Goal: Communication & Community: Answer question/provide support

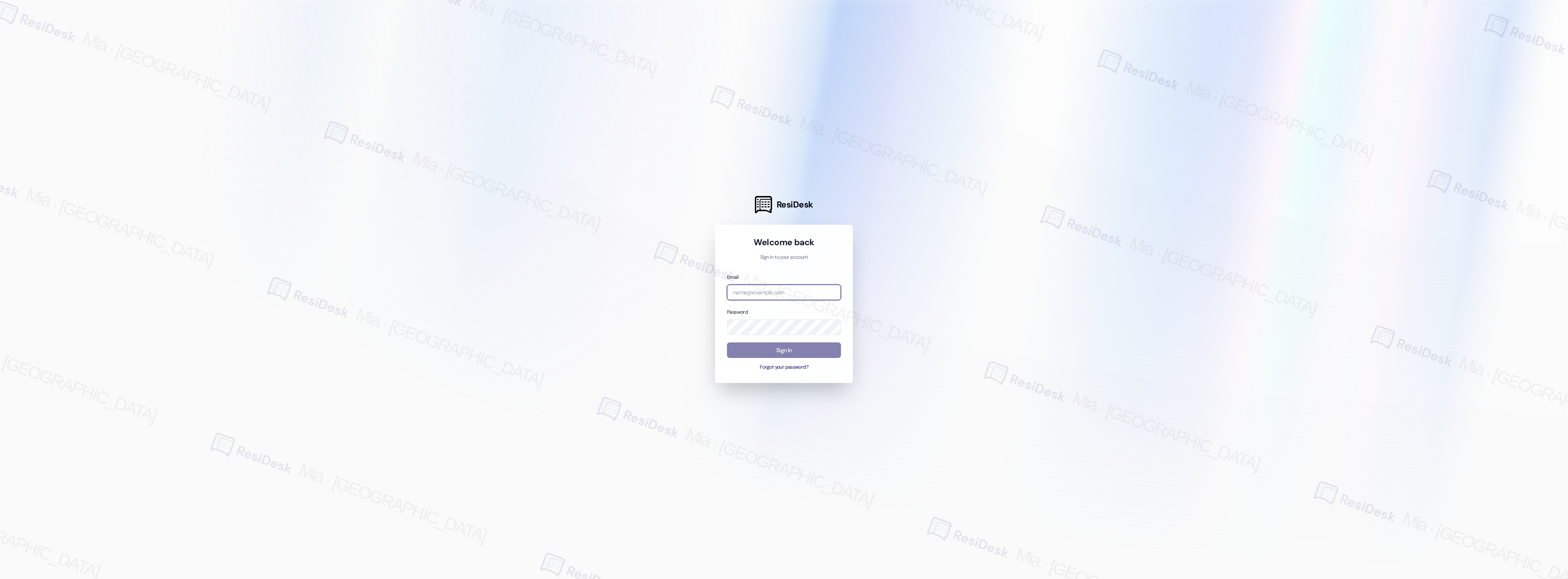
click at [782, 291] on input "email" at bounding box center [783, 293] width 114 height 16
click at [0, 578] on com-1password-button at bounding box center [0, 579] width 0 height 0
click at [762, 293] on input "email" at bounding box center [783, 293] width 114 height 16
type input "automated-surveys-boyd_wilson-mia.caampued@boyd_wilson.com"
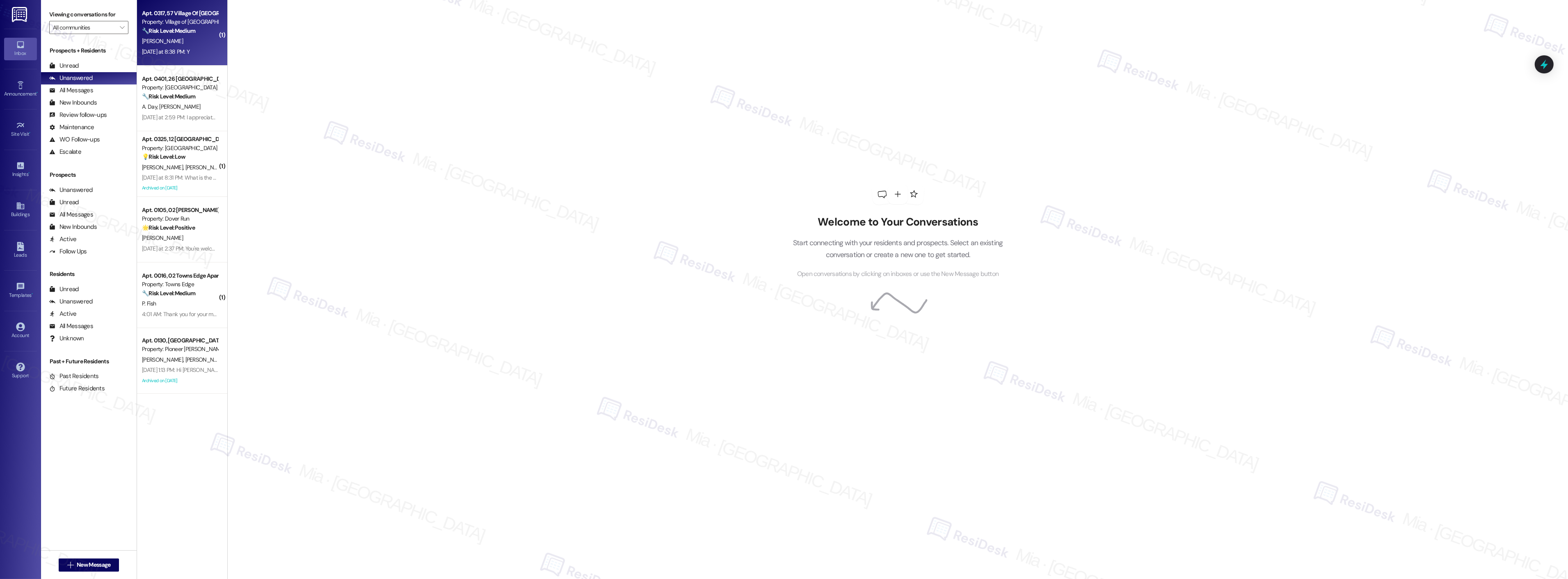
click at [194, 58] on div "Apt. 0317, 57 Village Of Olde Hickory Property: Village of Olde Hickory 🔧 Risk …" at bounding box center [182, 33] width 90 height 66
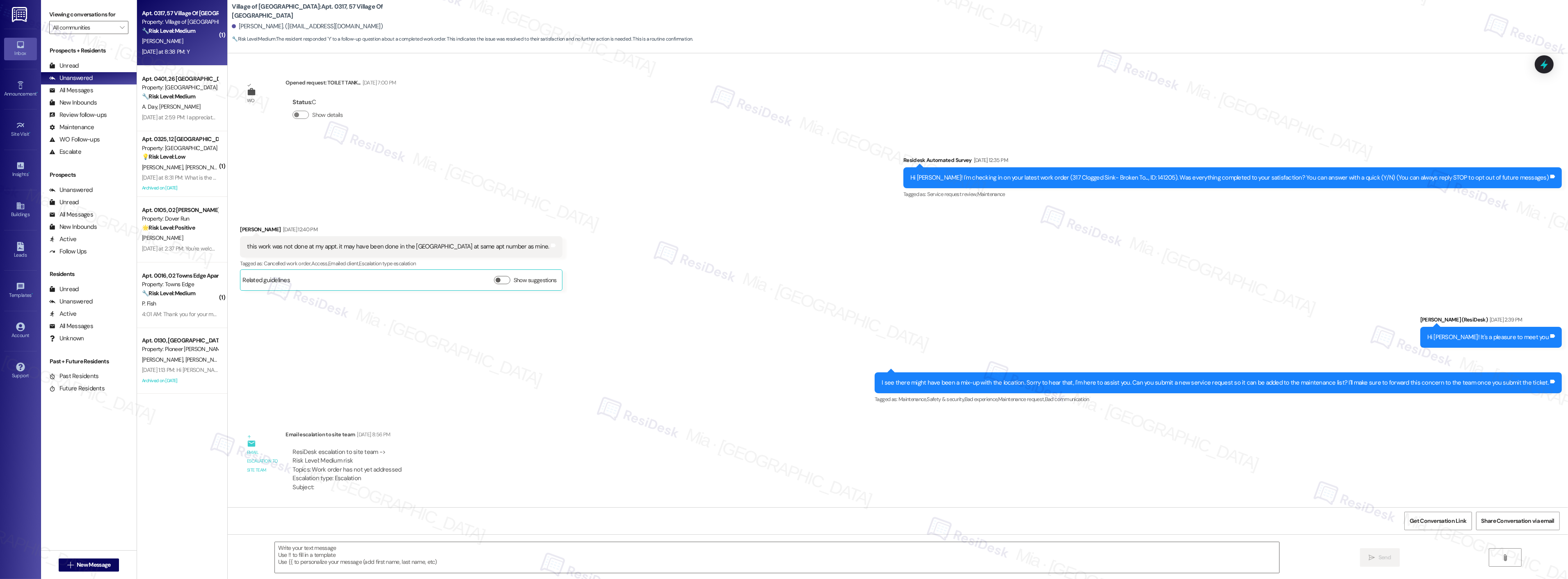
scroll to position [3303, 0]
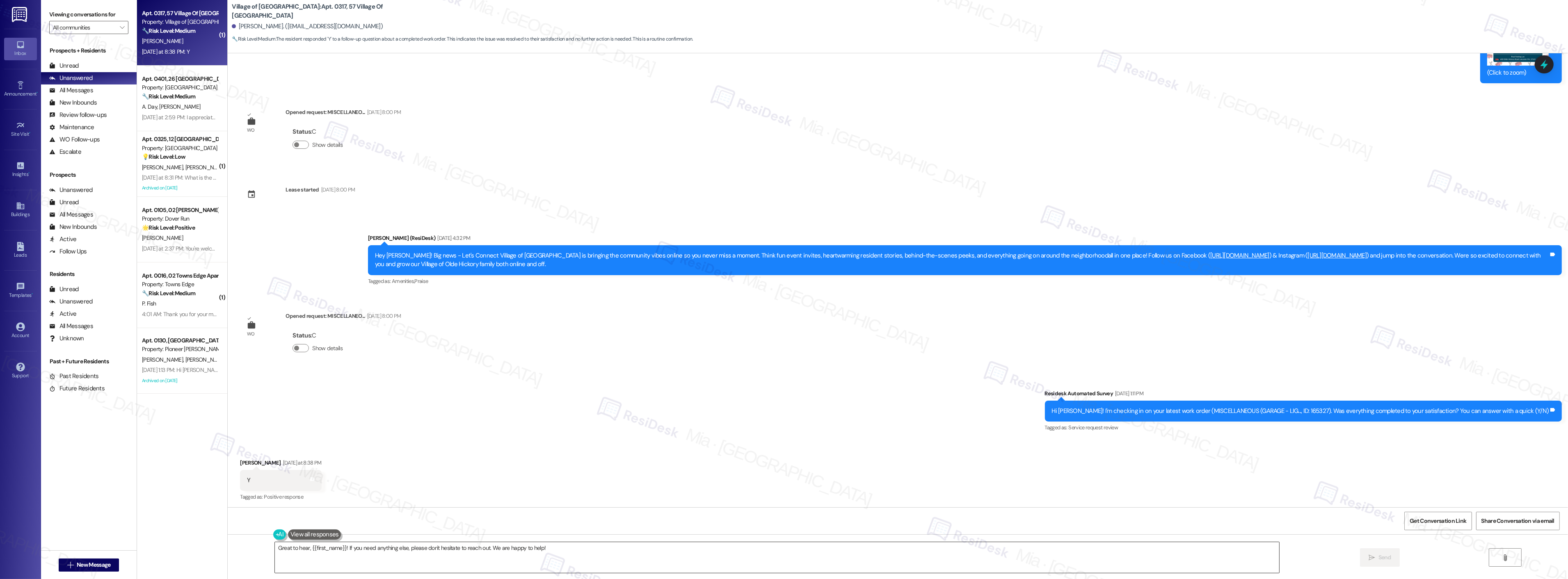
click at [556, 553] on textarea "Great to hear, {{first_name}}! If you need anything else, please don't hesitate…" at bounding box center [777, 557] width 1004 height 31
drag, startPoint x: 555, startPoint y: 550, endPoint x: 223, endPoint y: 550, distance: 332.0
click at [228, 550] on div "Great to hear, {{first_name}}! If you need anything else, please don't hesitate…" at bounding box center [898, 564] width 1340 height 61
paste textarea "Thank you for confirming. I'm so glad to know you're satisfied with the recent …"
click at [318, 549] on textarea "Thank you for confirming. I'm so glad to know you're satisfied with the recent …" at bounding box center [766, 557] width 1004 height 31
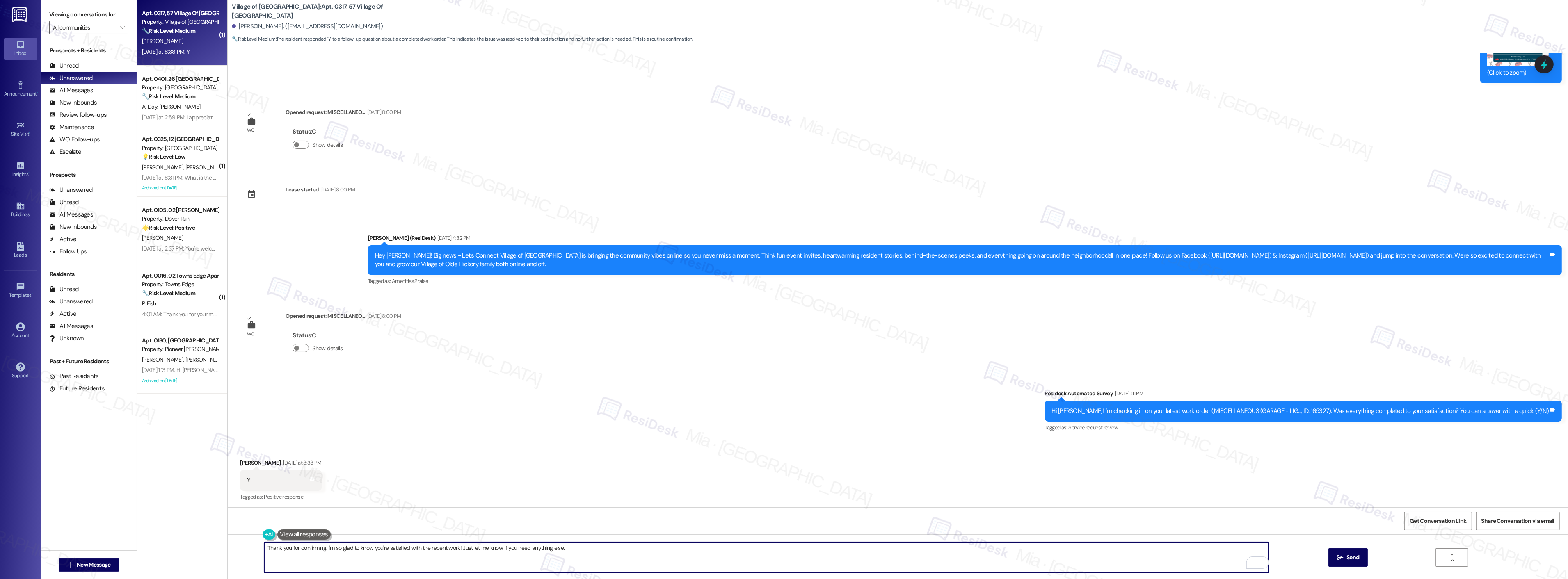
click at [286, 549] on textarea "Thank you for confirming. I'm so glad to know you're satisfied with the recent …" at bounding box center [766, 557] width 1004 height 31
click at [588, 544] on textarea "Thank you William for confirming. I'm so glad to know you're satisfied with the…" at bounding box center [766, 557] width 1004 height 31
type textarea "Thank you William for confirming. I'm so glad to know you're satisfied with the…"
click at [1352, 555] on span "Send" at bounding box center [1353, 557] width 13 height 9
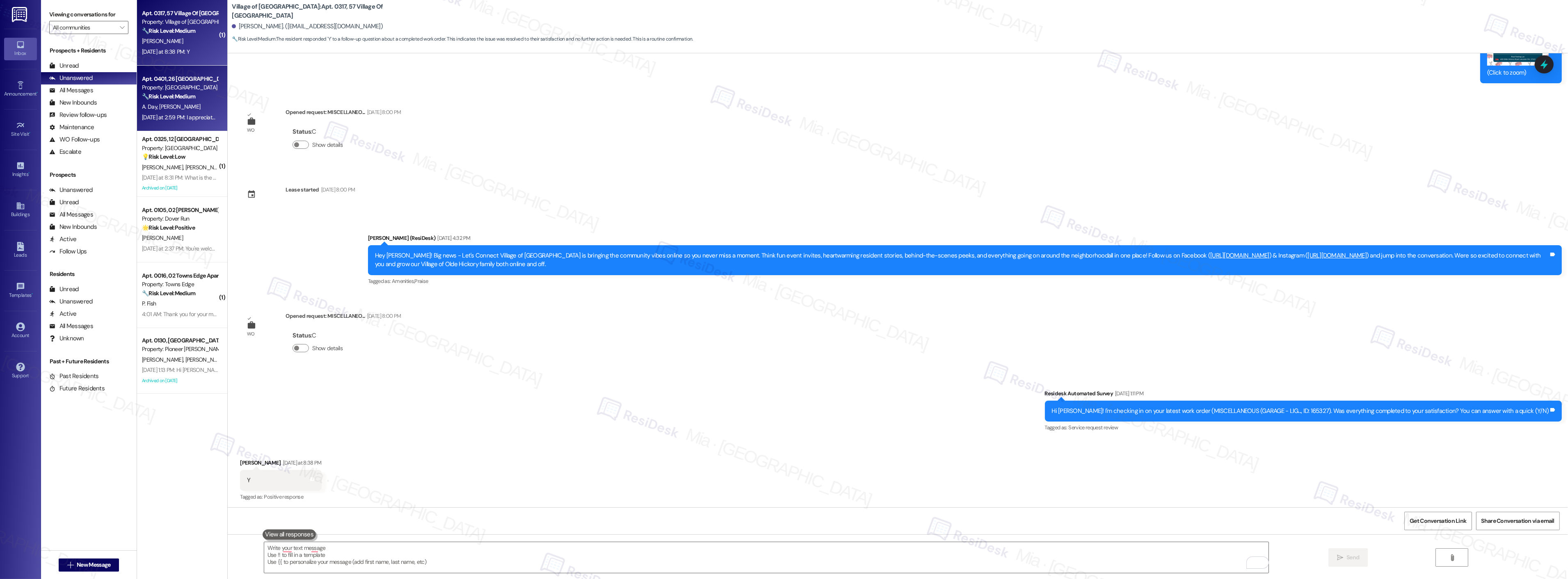
scroll to position [3302, 0]
click at [169, 88] on div "Property: [GEOGRAPHIC_DATA]" at bounding box center [180, 88] width 76 height 9
type textarea "Fetching suggested responses. Please feel free to read through the conversation…"
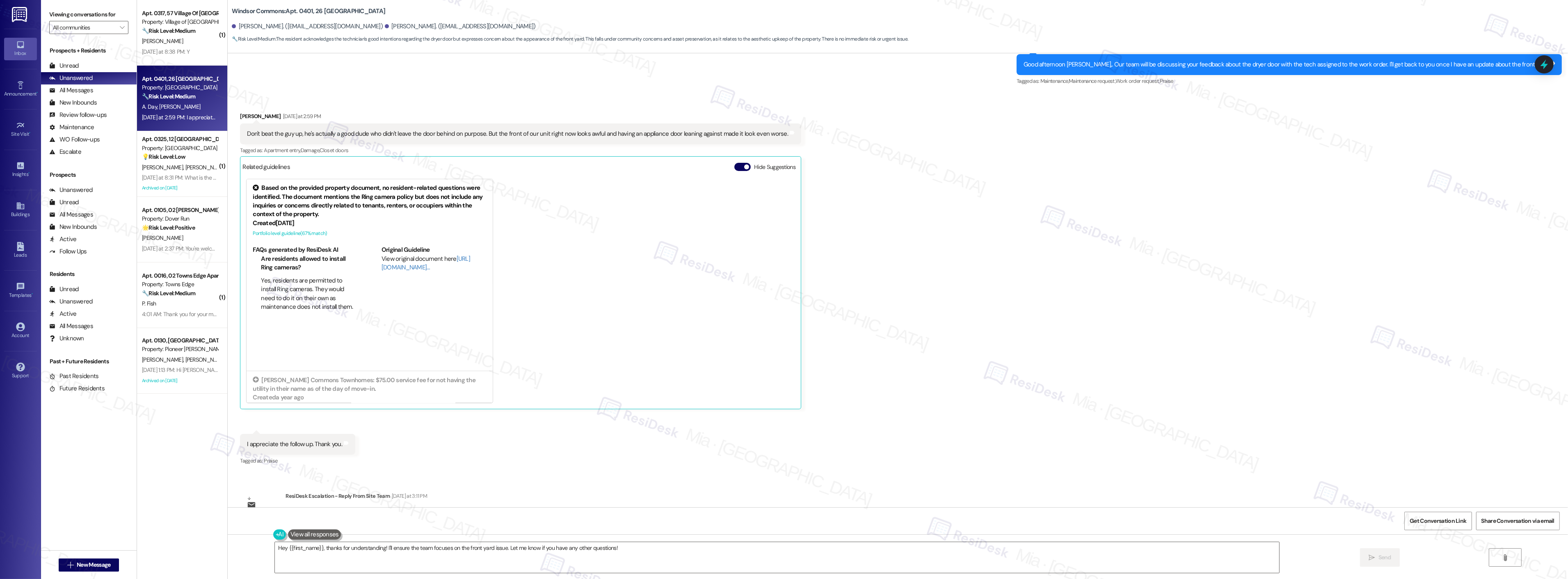
scroll to position [6622, 0]
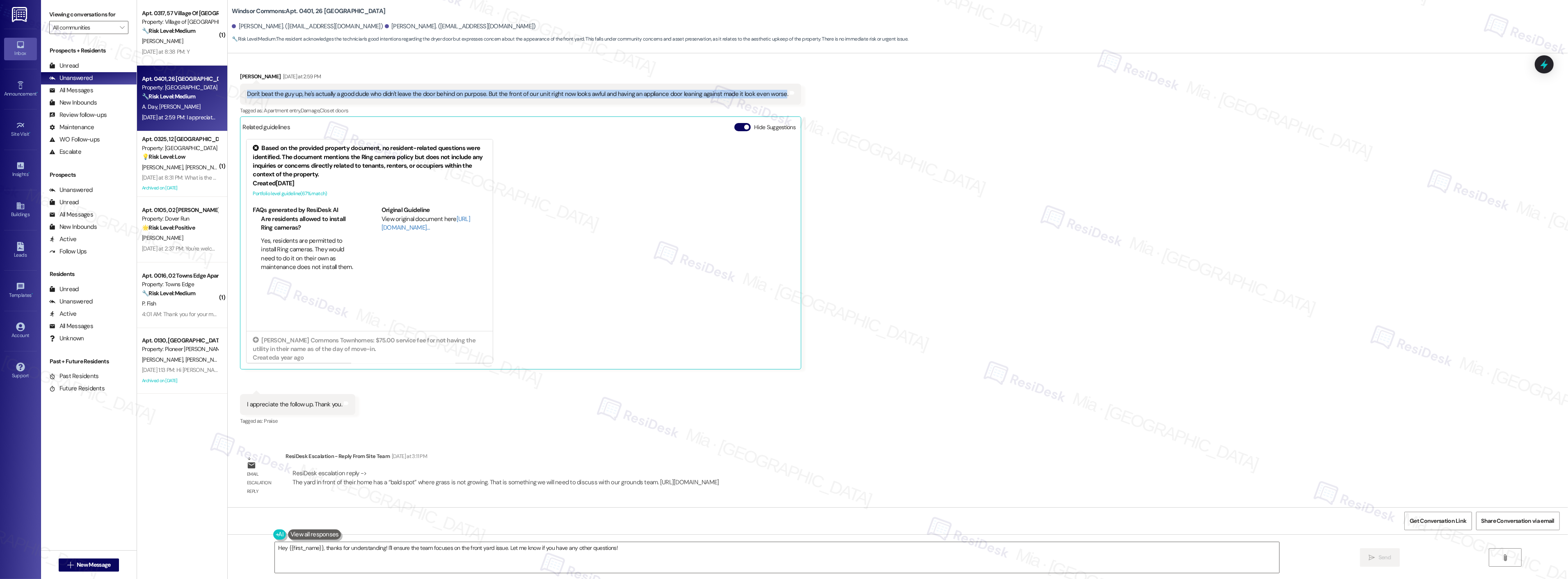
drag, startPoint x: 240, startPoint y: 95, endPoint x: 771, endPoint y: 99, distance: 531.0
click at [771, 99] on div "Don't beat the guy up, he's actually a good dude who didn't leave the door behi…" at bounding box center [520, 94] width 561 height 21
copy div "Don't beat the guy up, he's actually a good dude who didn't leave the door behi…"
drag, startPoint x: 584, startPoint y: 546, endPoint x: 270, endPoint y: 546, distance: 314.0
click at [275, 546] on textarea "Hey {{first_name}}, thanks for understanding! I'll ensure the team focuses on t…" at bounding box center [777, 557] width 1004 height 31
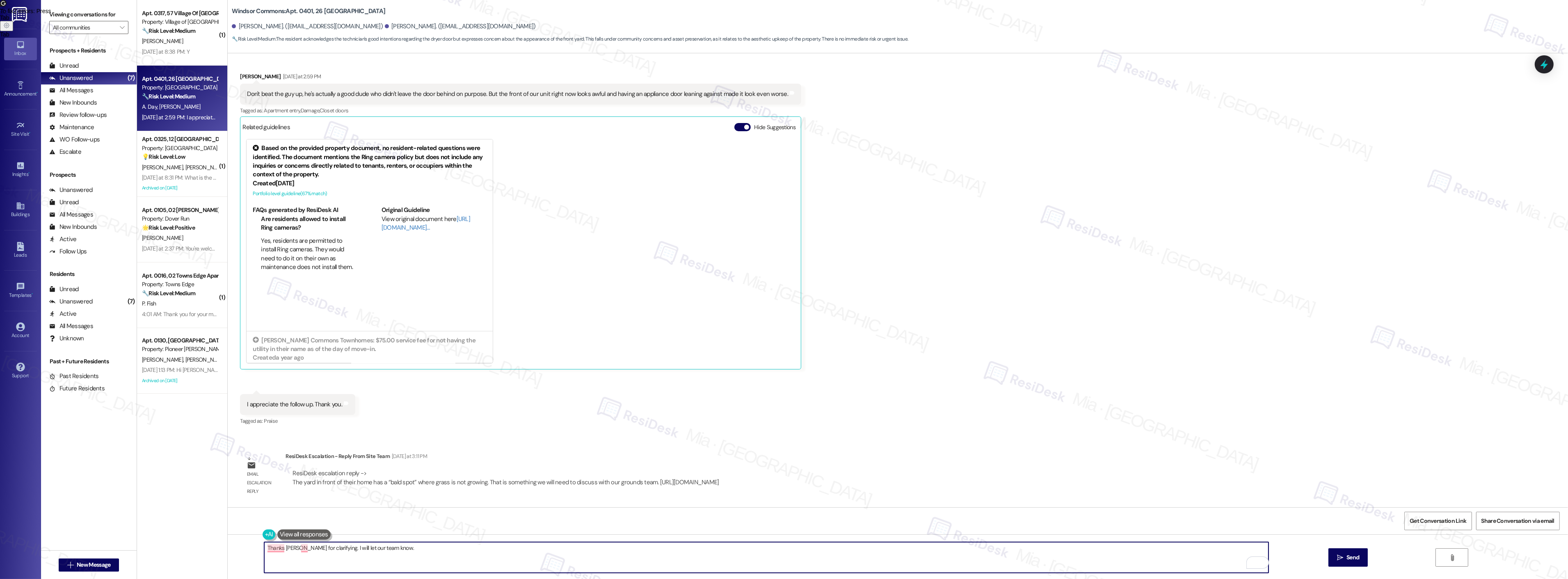
click at [348, 547] on textarea "Thanks Daniel for clarifying. I will let our team know." at bounding box center [766, 557] width 1004 height 31
click at [390, 546] on textarea "Thanks Daniel for clarifying. I will let the team know." at bounding box center [766, 557] width 1004 height 31
paste textarea "The yard in front of their home has a "bald spot" where grass is not growing. T…"
drag, startPoint x: 476, startPoint y: 547, endPoint x: 502, endPoint y: 547, distance: 26.0
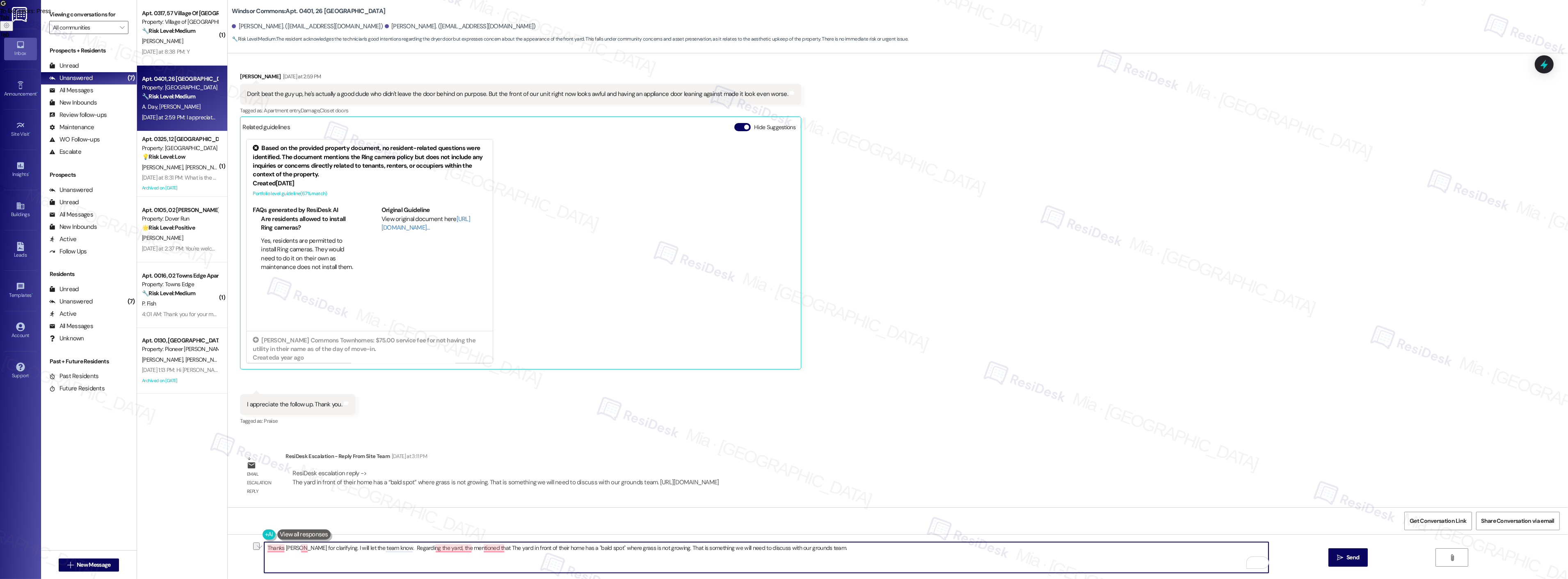
click at [502, 547] on textarea "Thanks Daniel for clarifying. I will let the team know. Regarding the yard, the…" at bounding box center [766, 557] width 1004 height 31
click at [509, 547] on textarea "Thanks Daniel for clarifying. I will let the team know. Regarding the yard, the…" at bounding box center [766, 557] width 1004 height 31
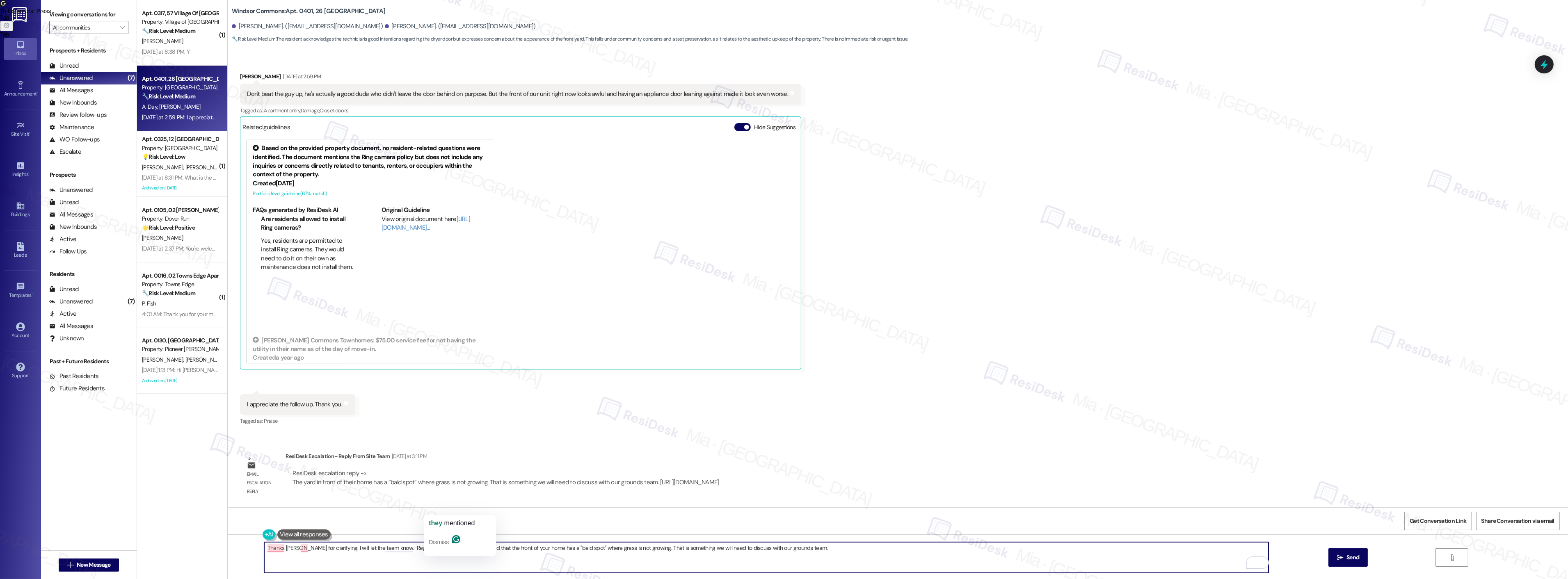
click at [438, 548] on textarea "Thanks Daniel for clarifying. I will let the team know. Regarding the yard, the…" at bounding box center [766, 557] width 1004 height 31
drag, startPoint x: 640, startPoint y: 548, endPoint x: 718, endPoint y: 547, distance: 78.0
click at [718, 547] on textarea "Thanks Daniel for clarifying. I will let the team know. Regarding the yard, the…" at bounding box center [766, 557] width 1004 height 31
drag, startPoint x: 661, startPoint y: 547, endPoint x: 641, endPoint y: 547, distance: 20.0
click at [641, 547] on textarea "Thanks Daniel for clarifying. I will let the team know. Regarding the yard, the…" at bounding box center [766, 557] width 1004 height 31
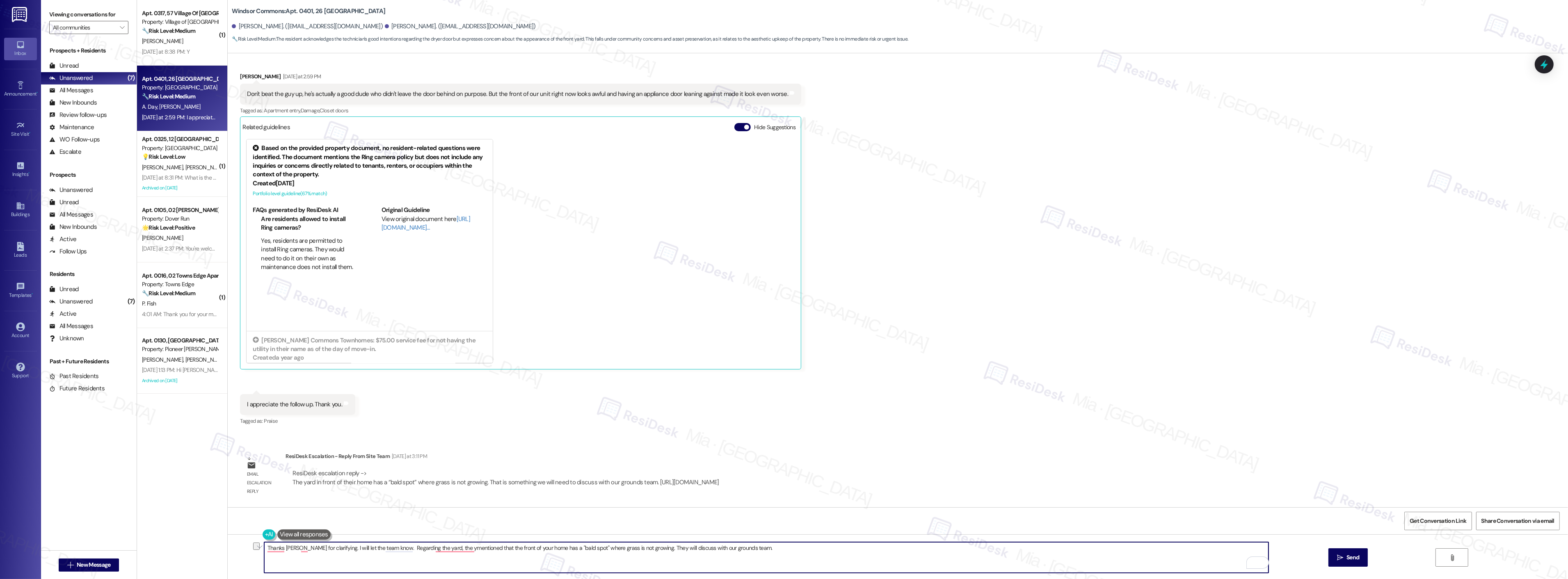
click at [680, 547] on textarea "Thanks Daniel for clarifying. I will let the team know. Regarding the yard, the…" at bounding box center [766, 557] width 1004 height 31
click at [758, 546] on textarea "Thanks Daniel for clarifying. I will let the team know. Regarding the yard, the…" at bounding box center [766, 557] width 1004 height 31
drag, startPoint x: 758, startPoint y: 546, endPoint x: 247, endPoint y: 548, distance: 511.0
click at [246, 547] on div "Thanks Daniel for clarifying. I will let the team know. Regarding the yard, the…" at bounding box center [898, 564] width 1340 height 61
click at [439, 546] on textarea "Thanks Daniel for clarifying. I will let the team know. Regarding the yard, the…" at bounding box center [766, 557] width 1004 height 31
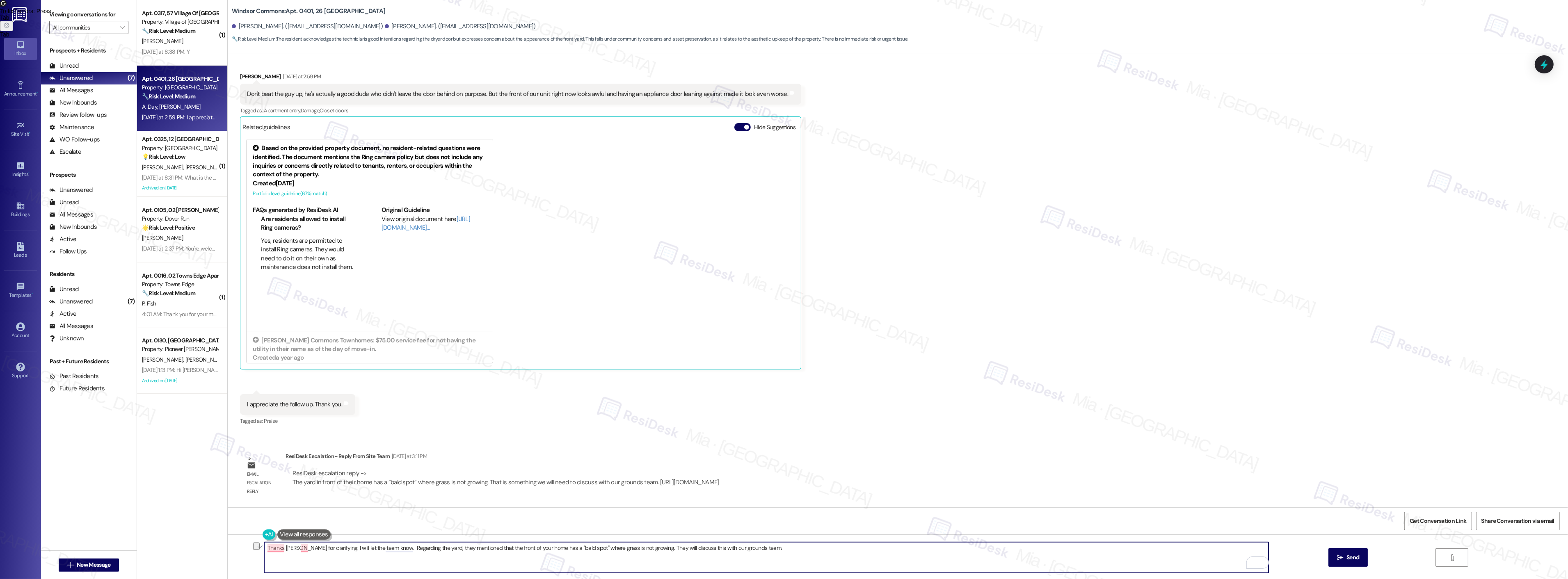
drag, startPoint x: 745, startPoint y: 549, endPoint x: 236, endPoint y: 549, distance: 509.0
click at [236, 549] on div "Thanks Daniel for clarifying. I will let the team know. Regarding the yard, the…" at bounding box center [898, 564] width 1340 height 61
paste textarea "you, Daniel, for clarifying. I’ll be sure to share this with the team. Regardin…"
drag, startPoint x: 285, startPoint y: 549, endPoint x: 261, endPoint y: 549, distance: 24.0
click at [264, 549] on textarea "Thank you, Daniel, for clarifying. I’ll be sure to share this with the team. Re…" at bounding box center [766, 557] width 1004 height 31
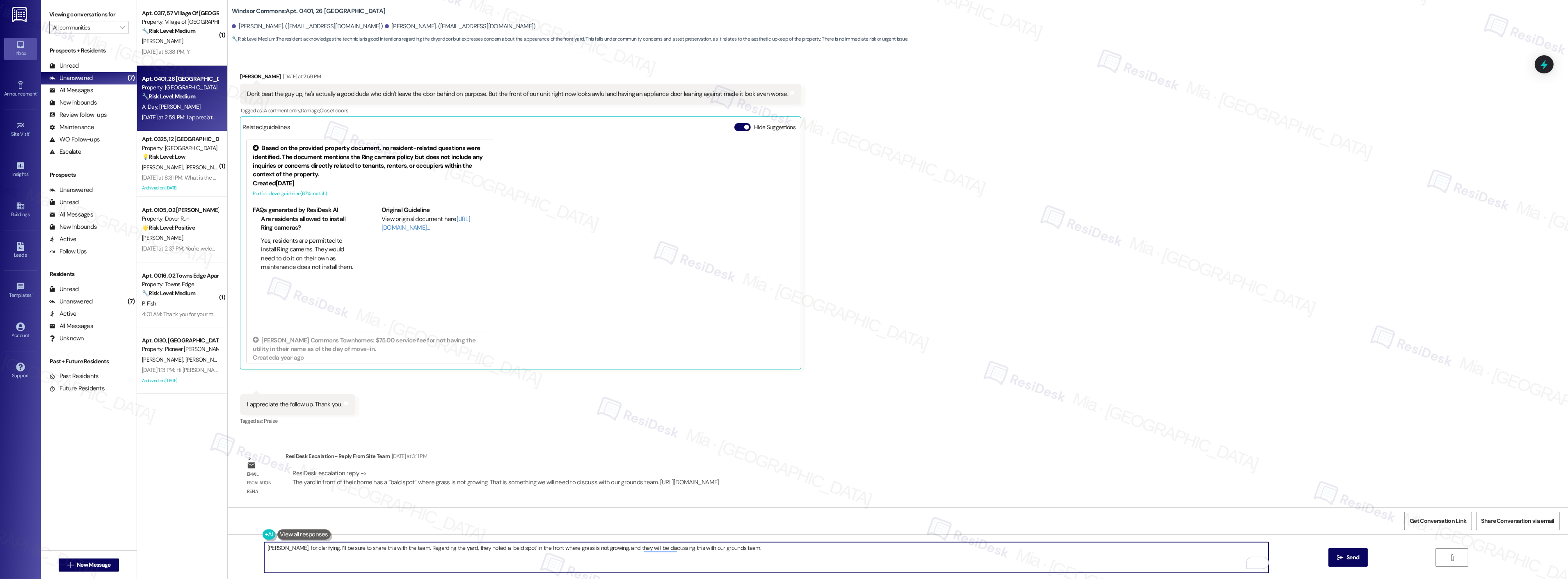
click at [287, 550] on textarea "Sure Daniel, for clarifying. I’ll be sure to share this with the team. Regardin…" at bounding box center [766, 557] width 1004 height 31
click at [284, 522] on span "Daniel" at bounding box center [299, 522] width 54 height 7
click at [320, 524] on span "and" at bounding box center [320, 522] width 11 height 7
click at [270, 525] on span "Sure" at bounding box center [267, 522] width 14 height 7
type textarea "Sure, Daniel, anytime. Thank you for clarifying. I’ll be sure to share this wit…"
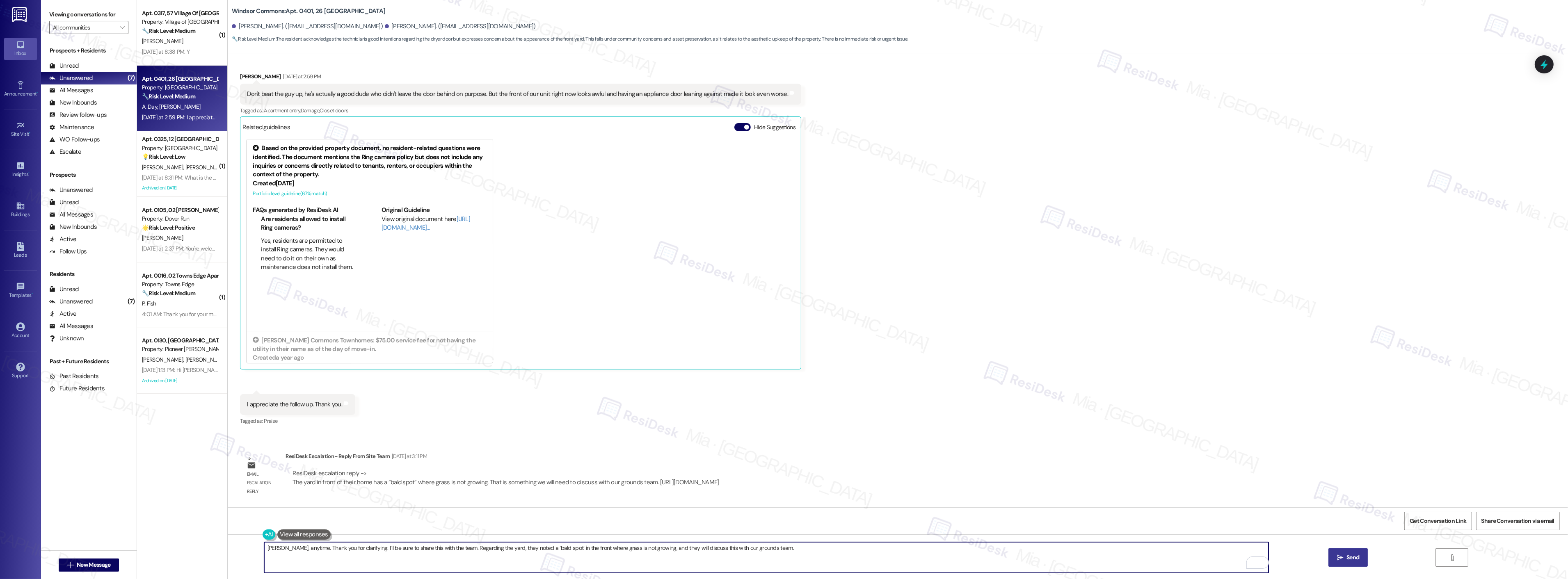
click at [1331, 555] on button " Send" at bounding box center [1348, 557] width 40 height 18
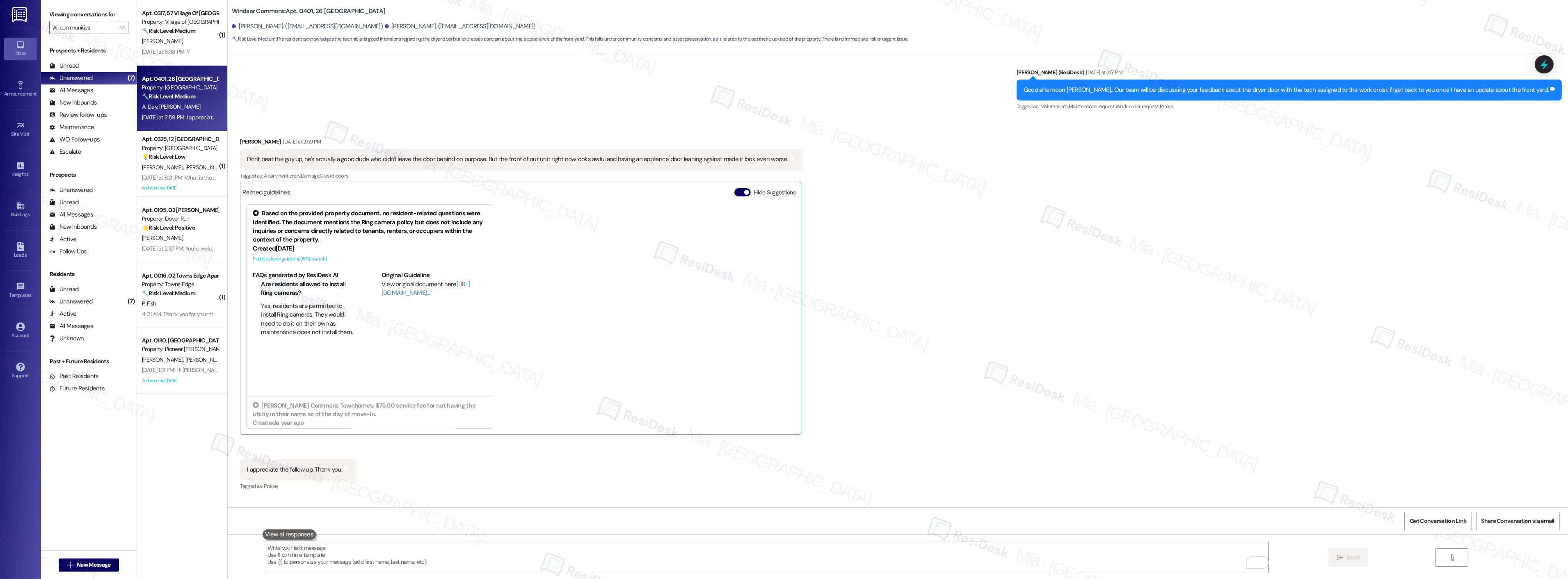
scroll to position [6548, 0]
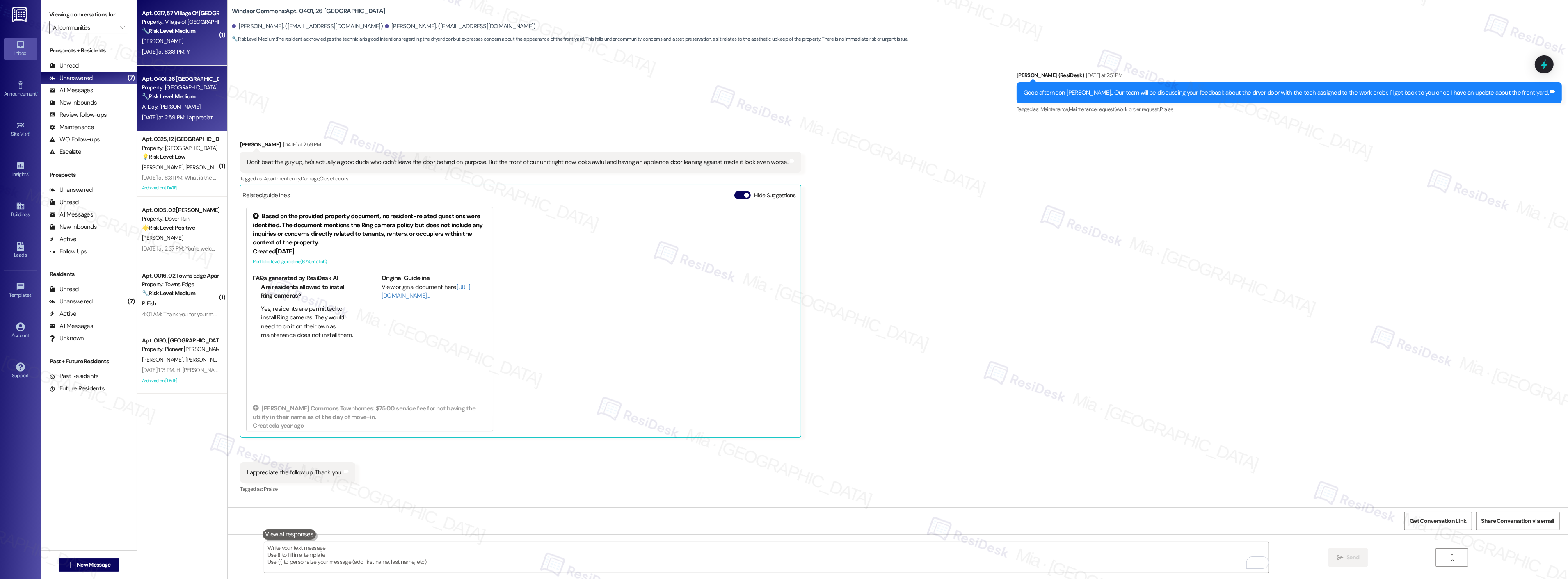
click at [170, 32] on strong "🔧 Risk Level: Medium" at bounding box center [169, 30] width 54 height 7
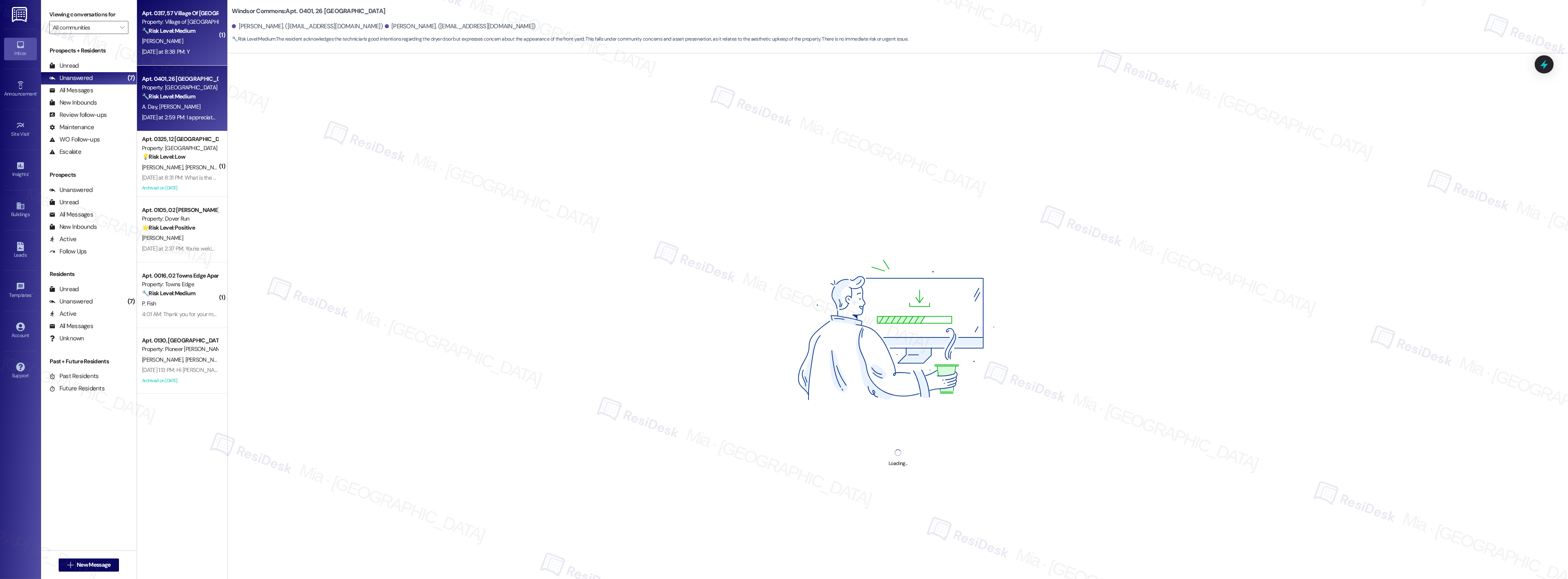
click at [178, 89] on div "Property: [GEOGRAPHIC_DATA]" at bounding box center [180, 88] width 76 height 9
click at [180, 33] on strong "🔧 Risk Level: Medium" at bounding box center [169, 30] width 54 height 7
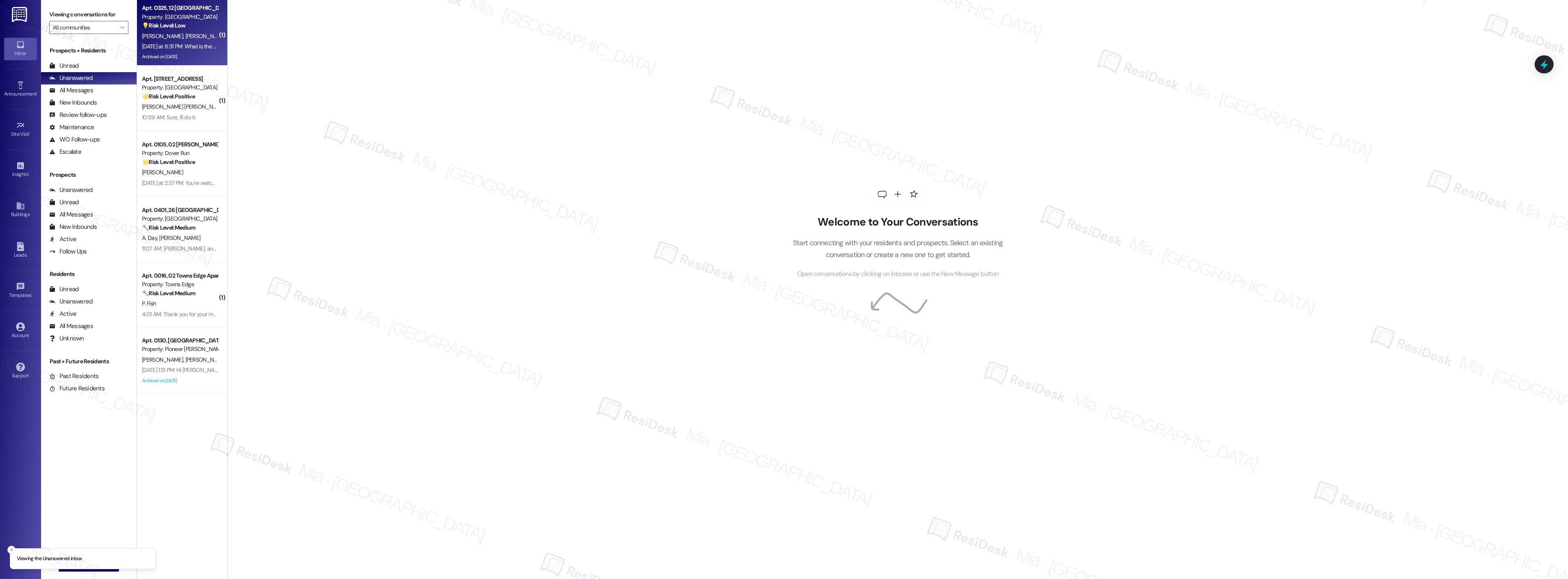
click at [186, 38] on span "[PERSON_NAME]" at bounding box center [206, 36] width 41 height 7
click at [186, 38] on div "[PERSON_NAME] [PERSON_NAME]" at bounding box center [180, 36] width 77 height 10
click at [161, 46] on div "[DATE] at 8:31 PM: What is the date for dogs. [DATE] at 8:31 PM: What is the da…" at bounding box center [194, 46] width 105 height 7
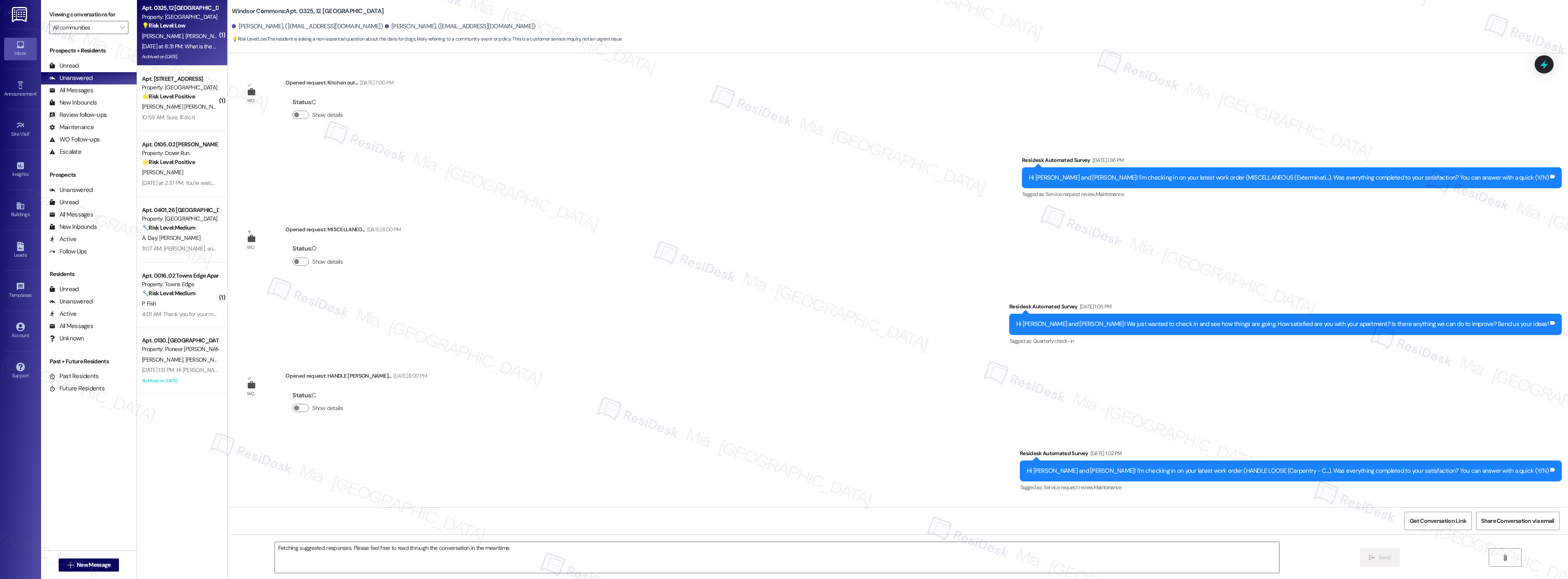
scroll to position [17119, 0]
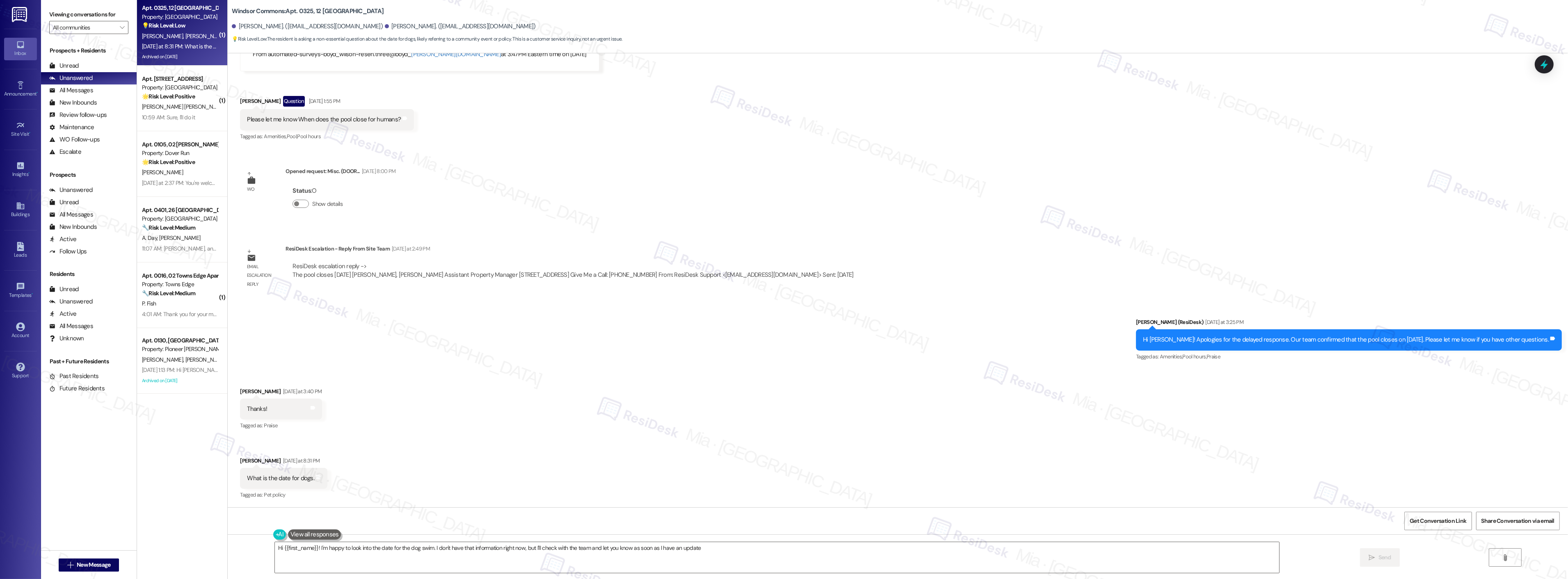
type textarea "Hi {{first_name}}! I'm happy to look into the date for the dog swim. I don't ha…"
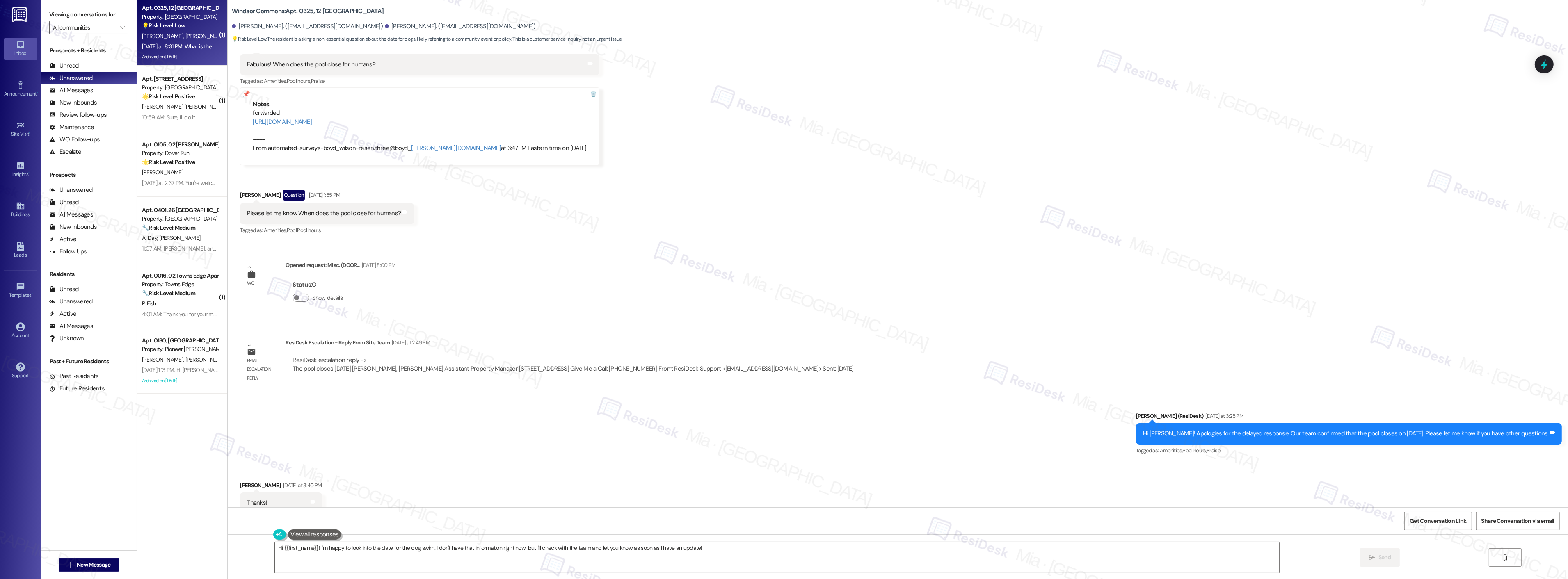
scroll to position [16981, 0]
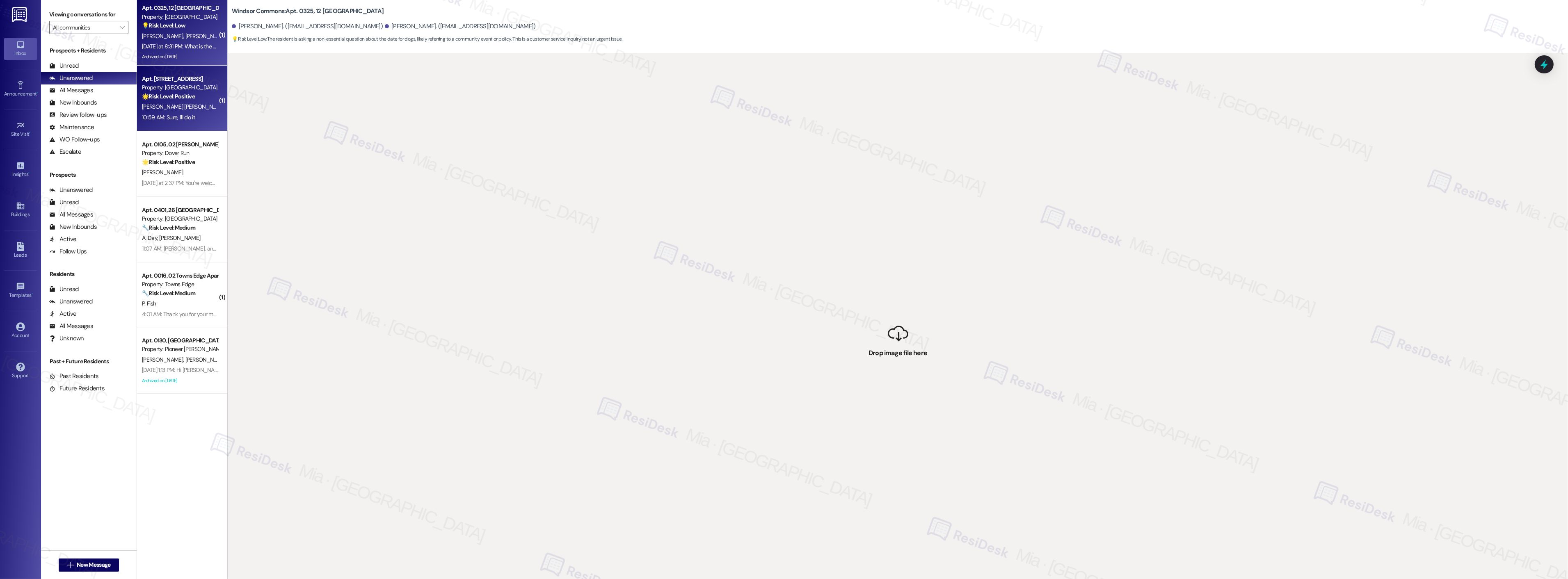
click at [184, 95] on strong "🌟 Risk Level: Positive" at bounding box center [168, 96] width 53 height 7
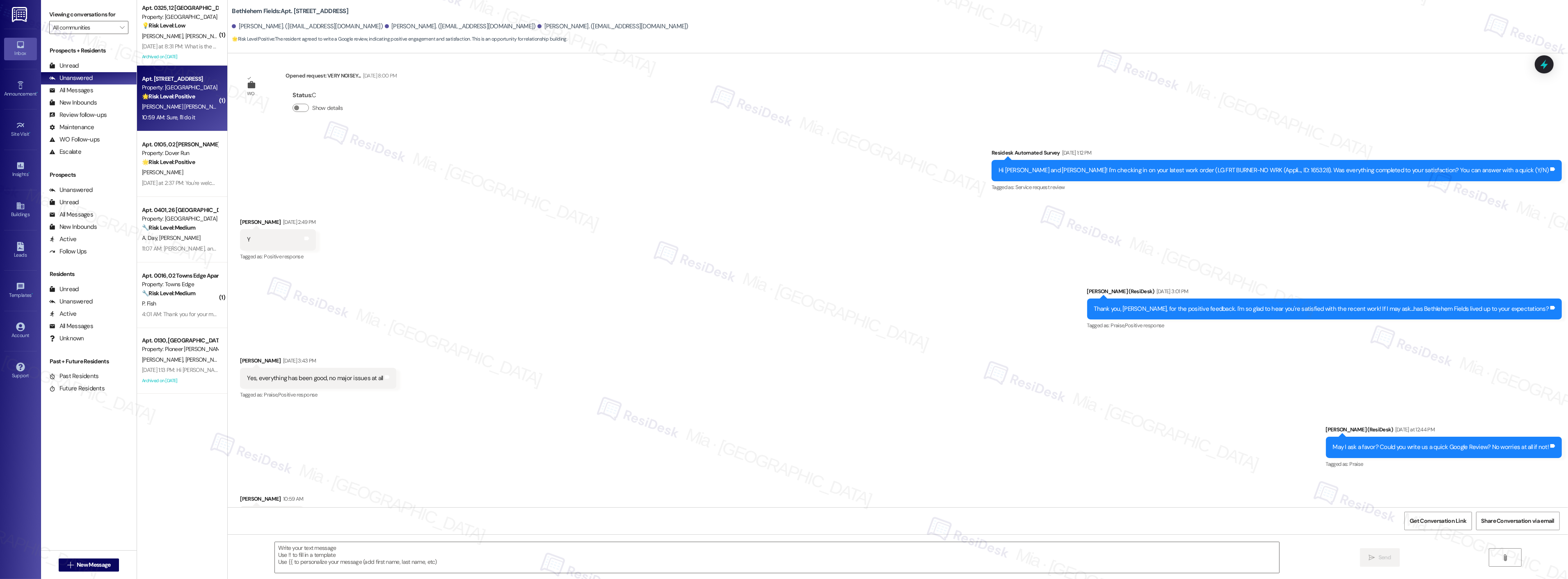
type textarea "Fetching suggested responses. Please feel free to read through the conversation…"
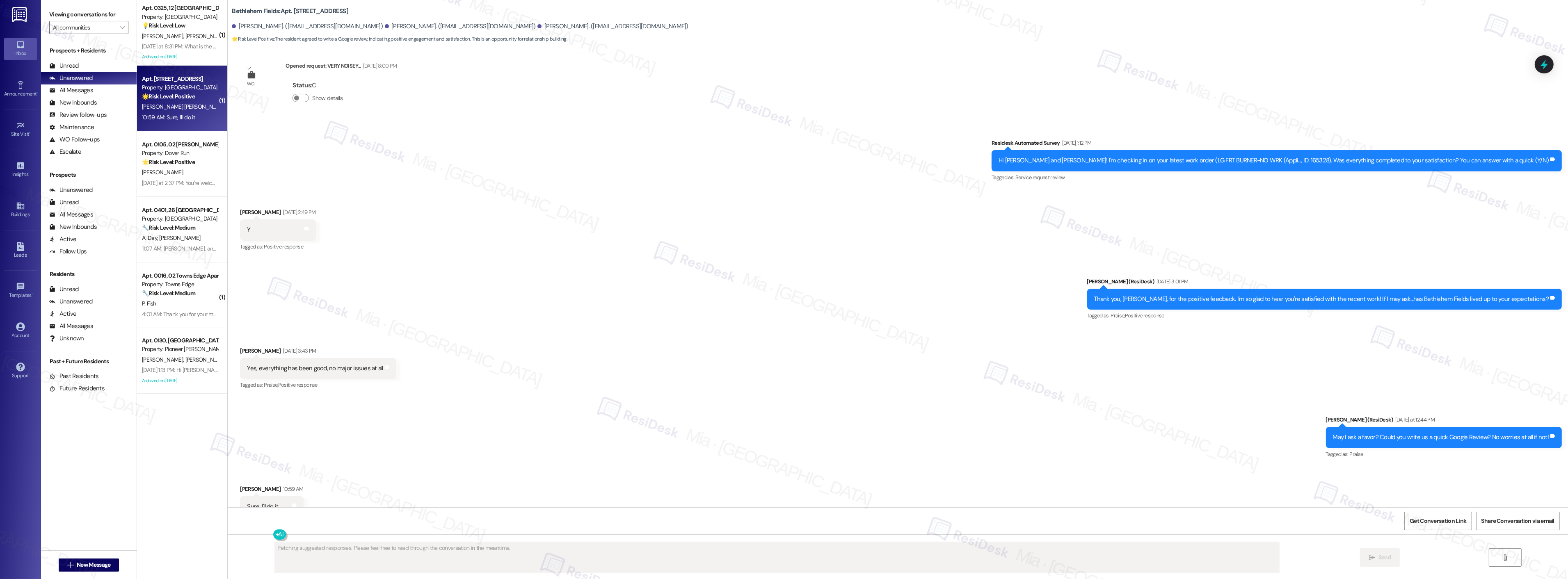
scroll to position [317, 0]
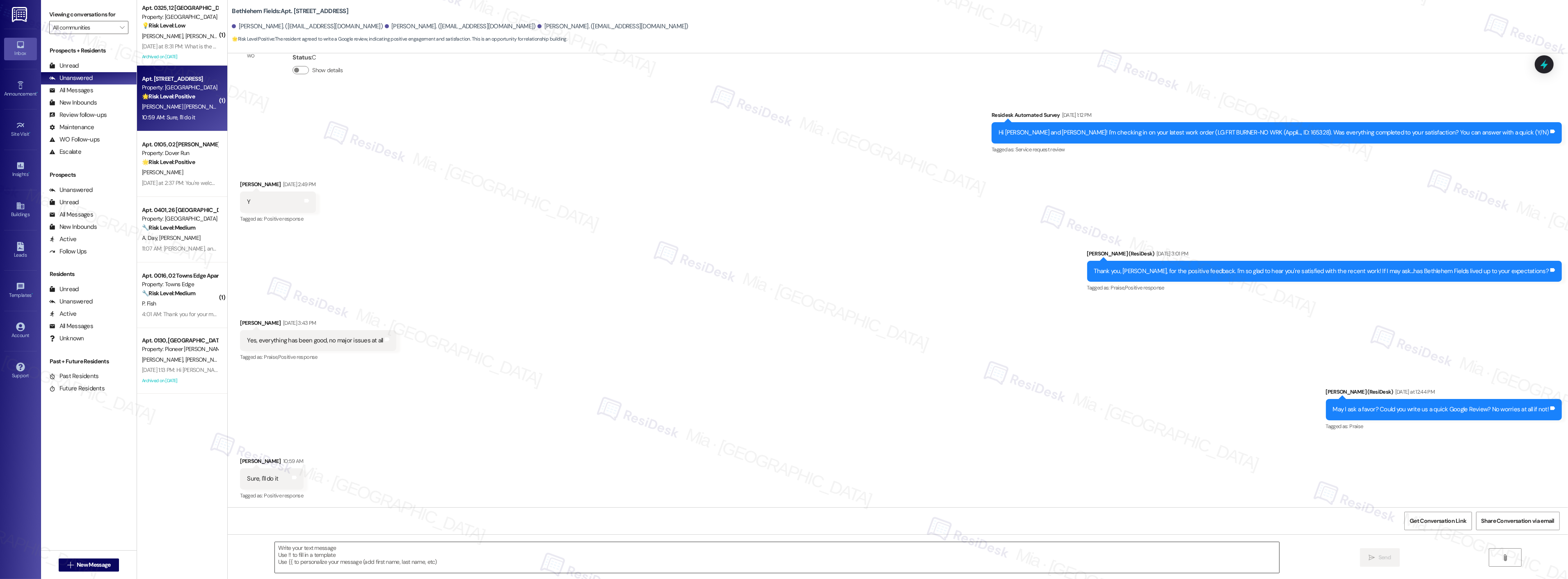
click at [855, 559] on textarea at bounding box center [777, 557] width 1004 height 31
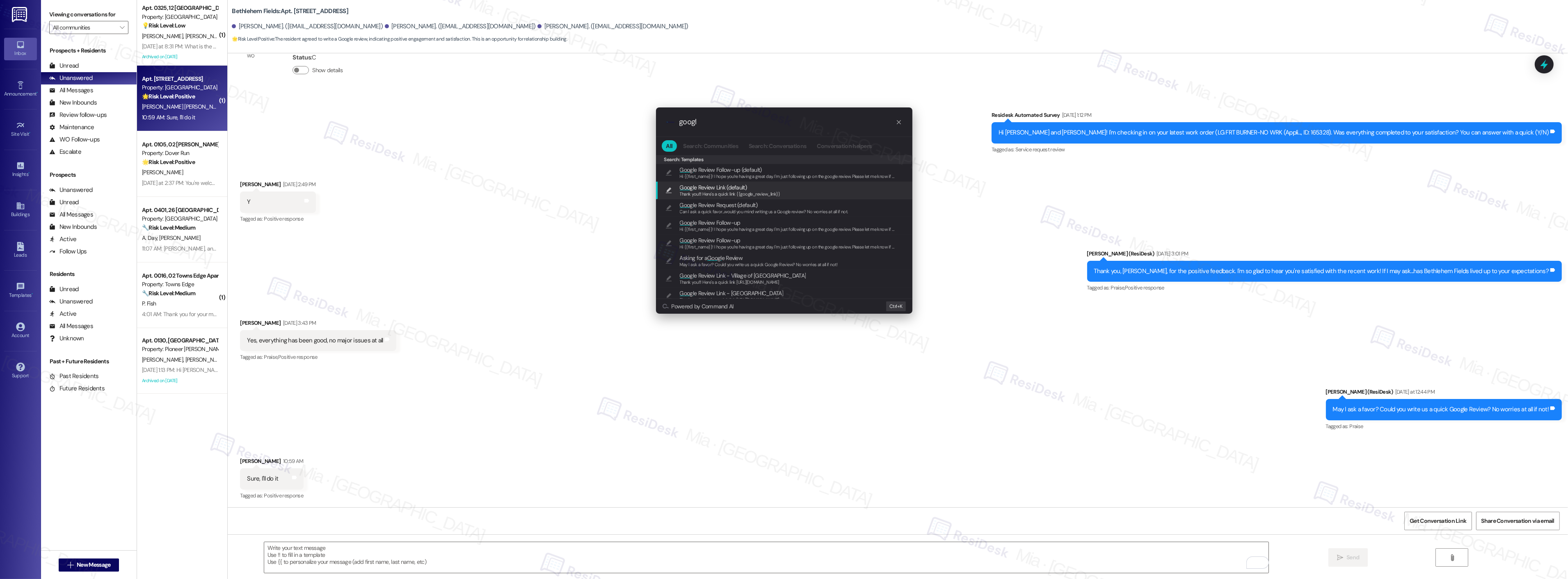
type input "googl"
click at [735, 191] on span "Thank you!!! Here's a quick link {{google_review_link}}" at bounding box center [730, 193] width 100 height 5
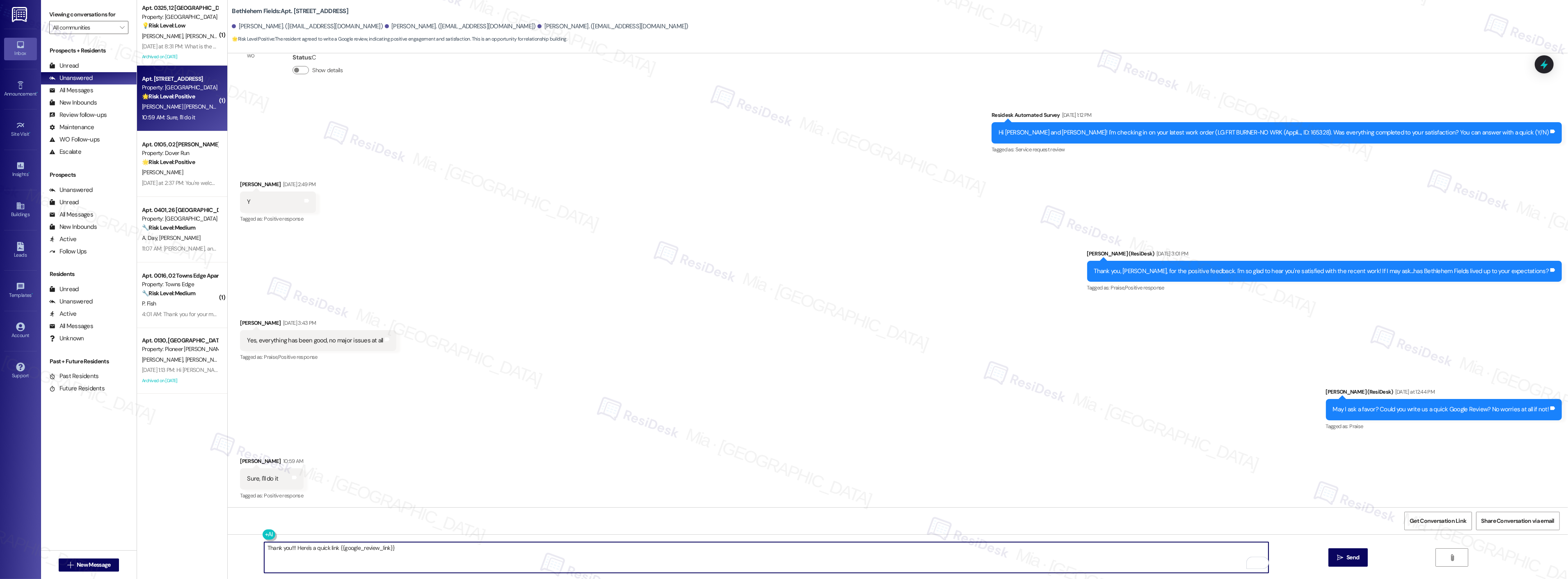
click at [283, 549] on textarea "Thank you!!! Here's a quick link {{google_review_link}}" at bounding box center [766, 557] width 1004 height 31
click at [284, 547] on textarea "Thank you!!! Here's a quick link {{google_review_link}}" at bounding box center [766, 557] width 1004 height 31
type textarea "Thank you William!!! Here's a quick link {{google_review_link}}"
click at [491, 462] on div "Received via SMS William Acuna Rodriguez 10:59 AM Sure, I'll do it Tags and not…" at bounding box center [898, 473] width 1340 height 69
click at [472, 553] on textarea "Thank you William!!! Here's a quick link {{google_review_link}}" at bounding box center [766, 557] width 1004 height 31
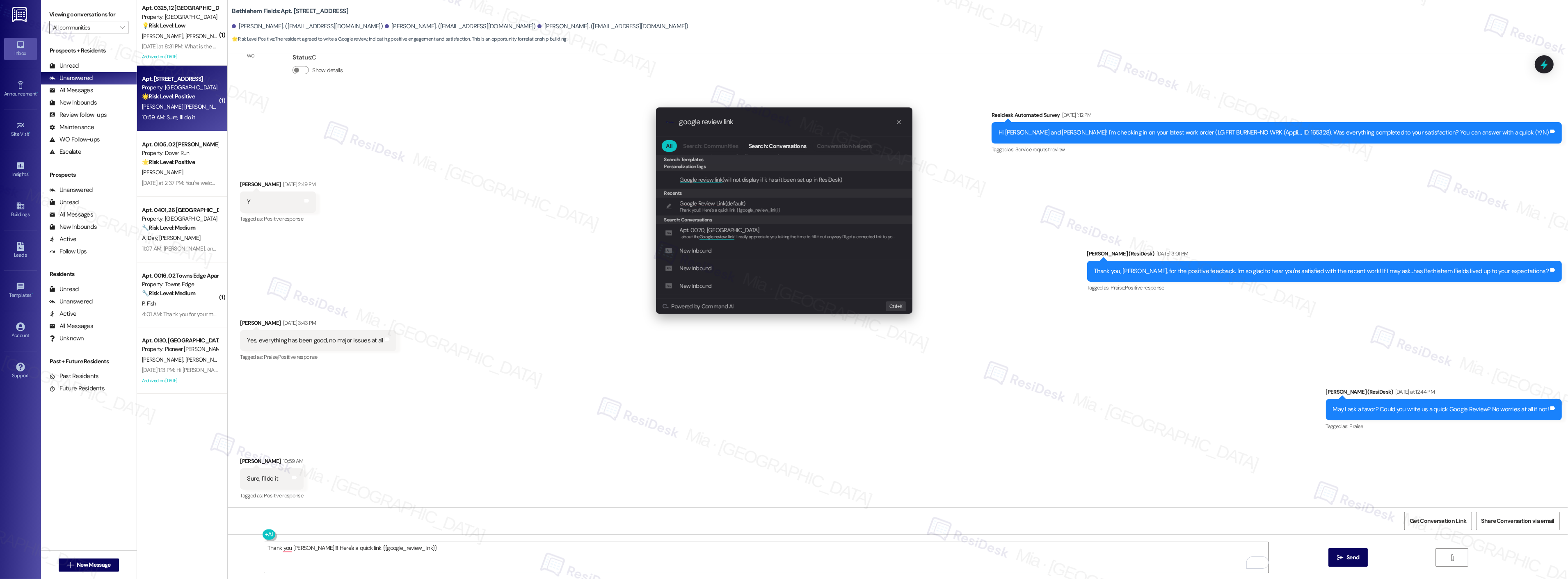
scroll to position [91, 0]
type input "google review link"
click at [453, 553] on div ".cls-1{fill:#0a055f;}.cls-2{fill:#0cc4c4;} resideskLogoBlueOrange google review…" at bounding box center [784, 290] width 1568 height 579
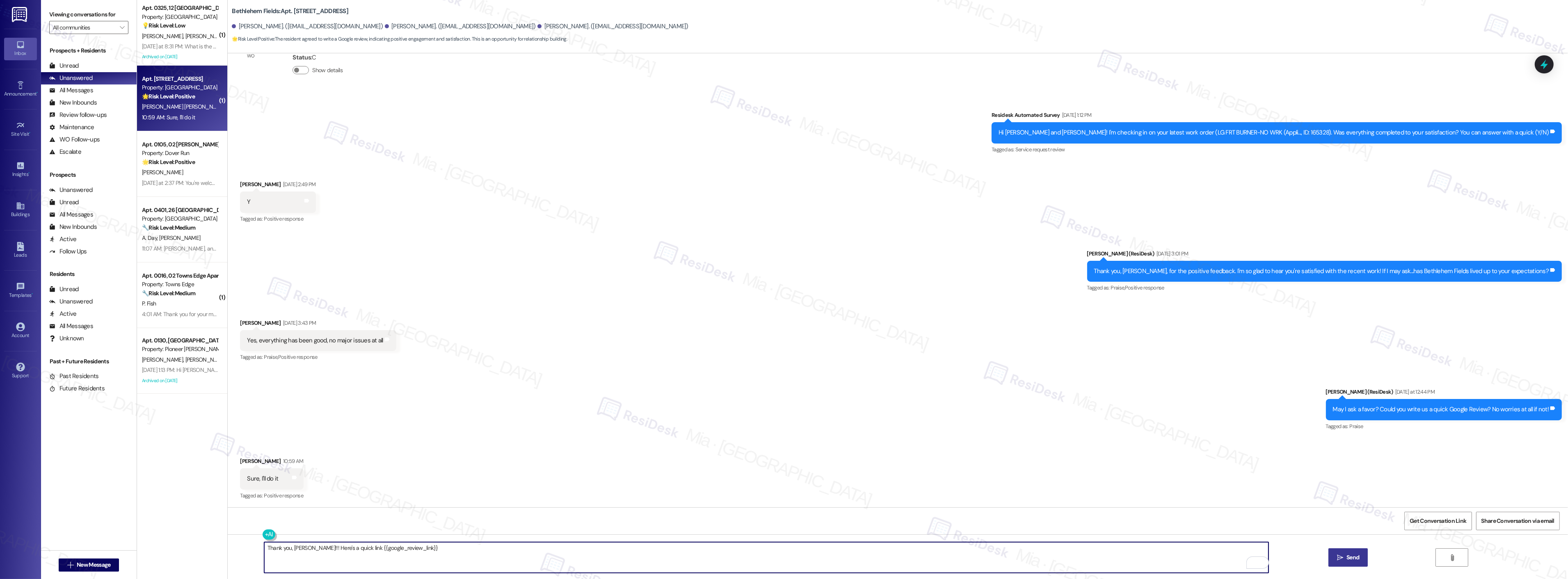
type textarea "Thank you, William!!! Here's a quick link {{google_review_link}}"
click at [1359, 560] on span "Send" at bounding box center [1353, 557] width 16 height 9
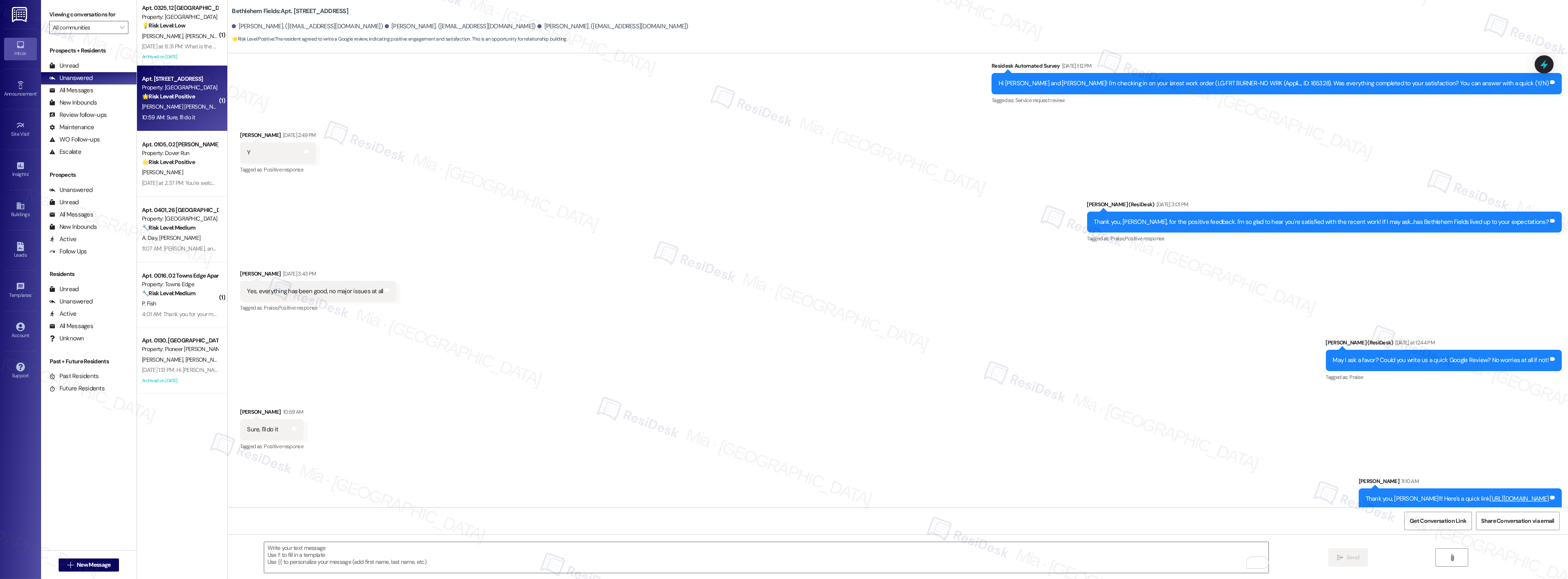
scroll to position [375, 0]
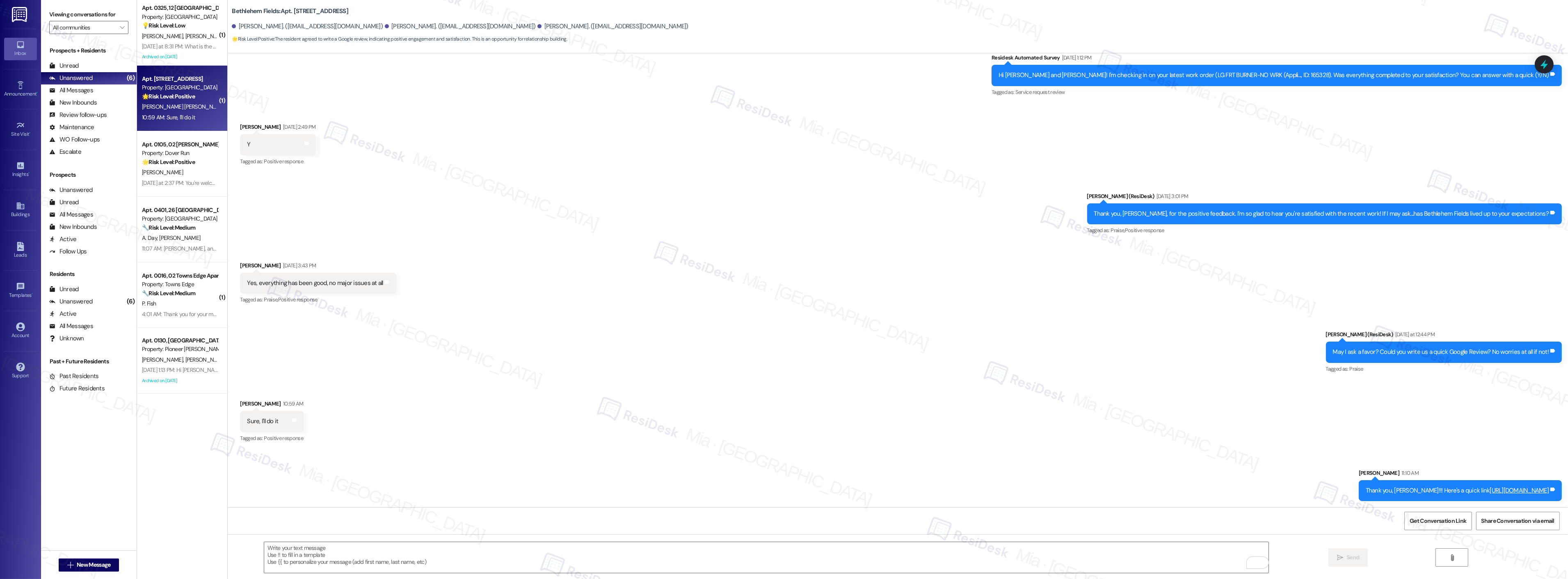
click at [1491, 490] on link "https://www.theresidesk.com/links/review-lthh0Uips" at bounding box center [1519, 490] width 59 height 8
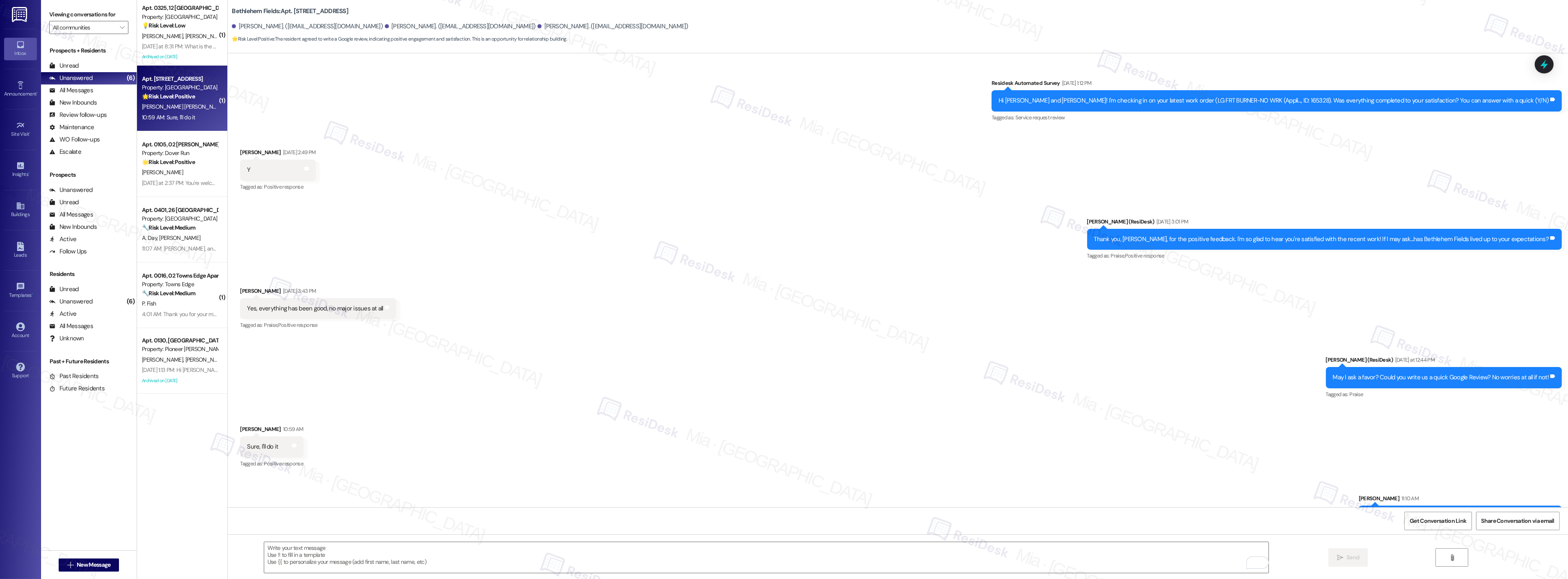
scroll to position [284, 0]
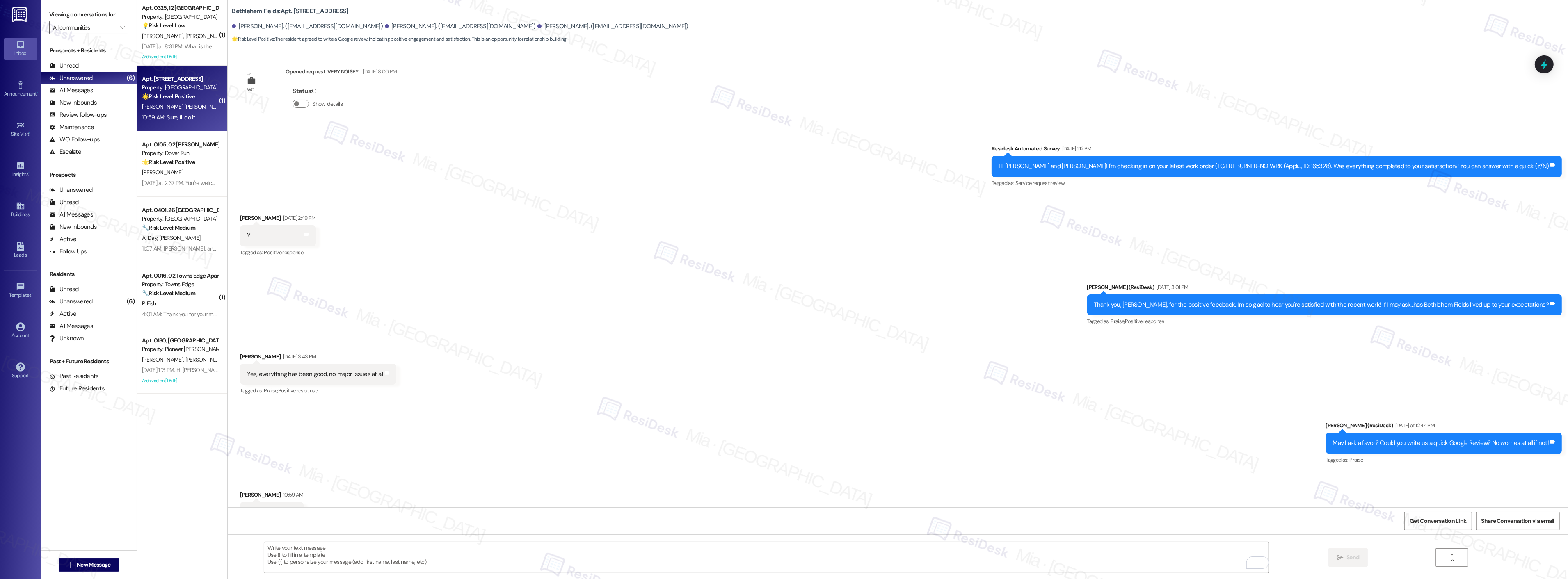
click at [182, 104] on span "[PERSON_NAME] [PERSON_NAME]" at bounding box center [184, 106] width 86 height 7
click at [186, 159] on strong "🌟 Risk Level: Positive" at bounding box center [168, 162] width 53 height 7
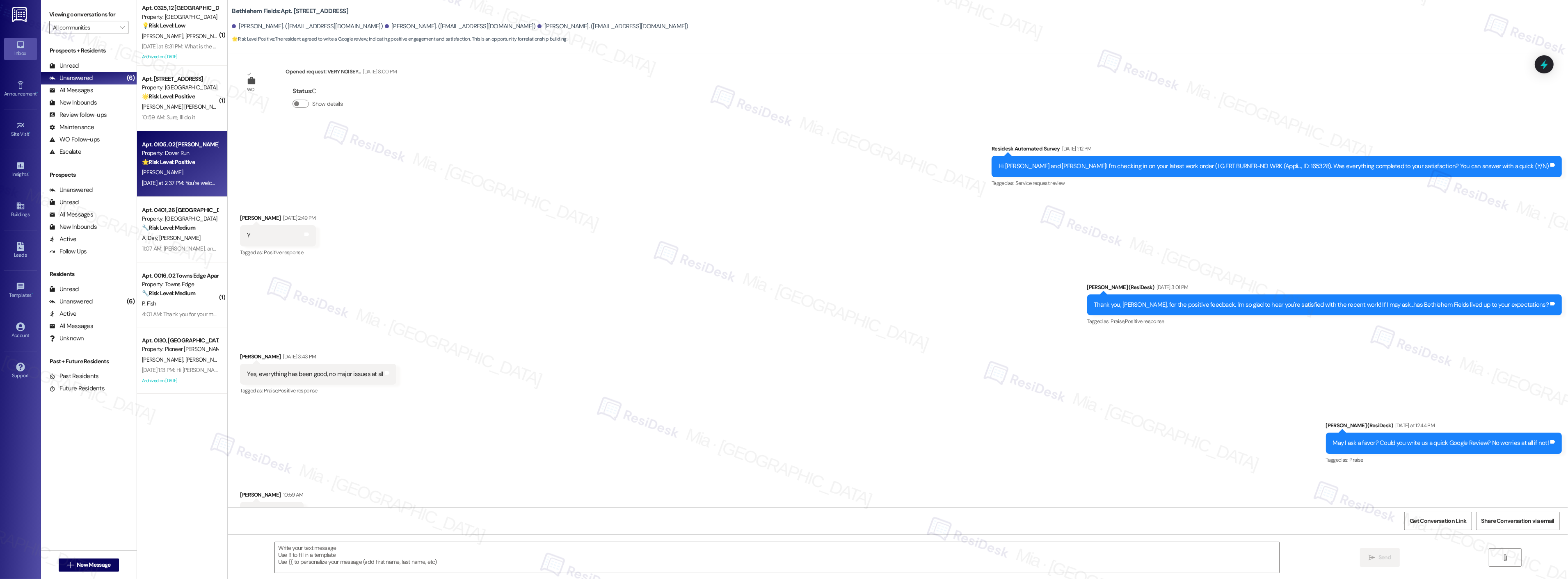
type textarea "Fetching suggested responses. Please feel free to read through the conversation…"
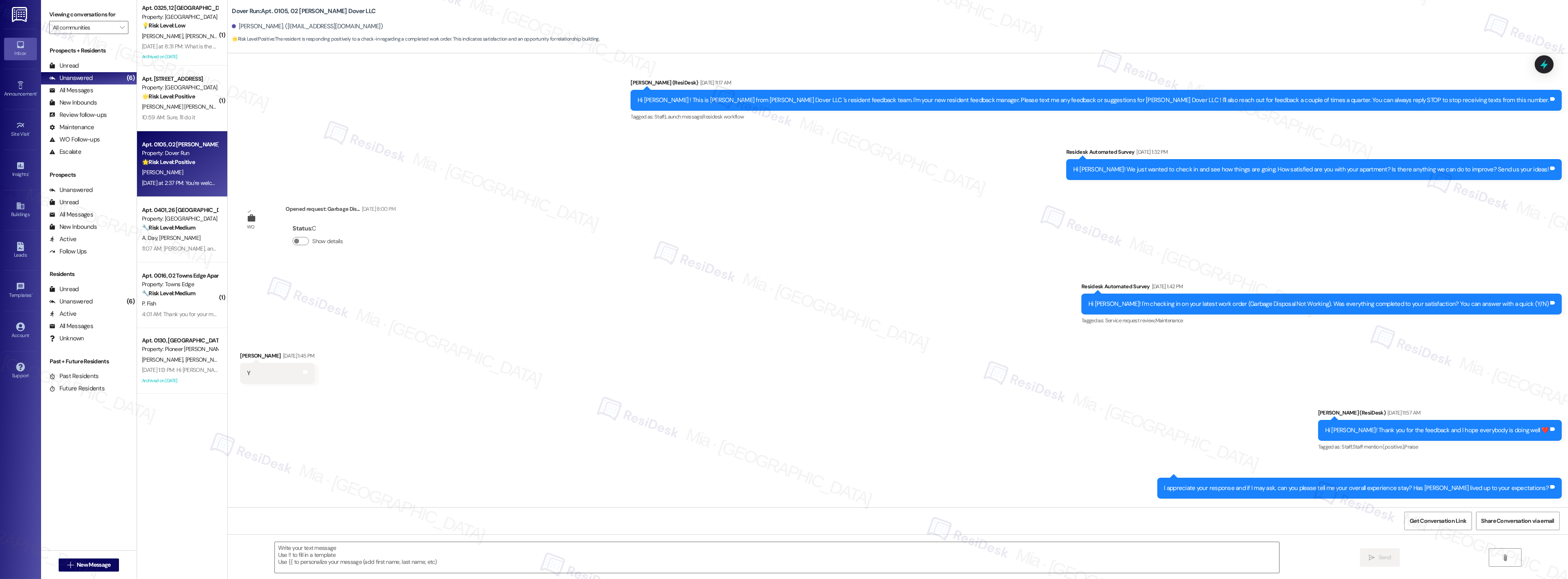
type textarea "Fetching suggested responses. Please feel free to read through the conversation…"
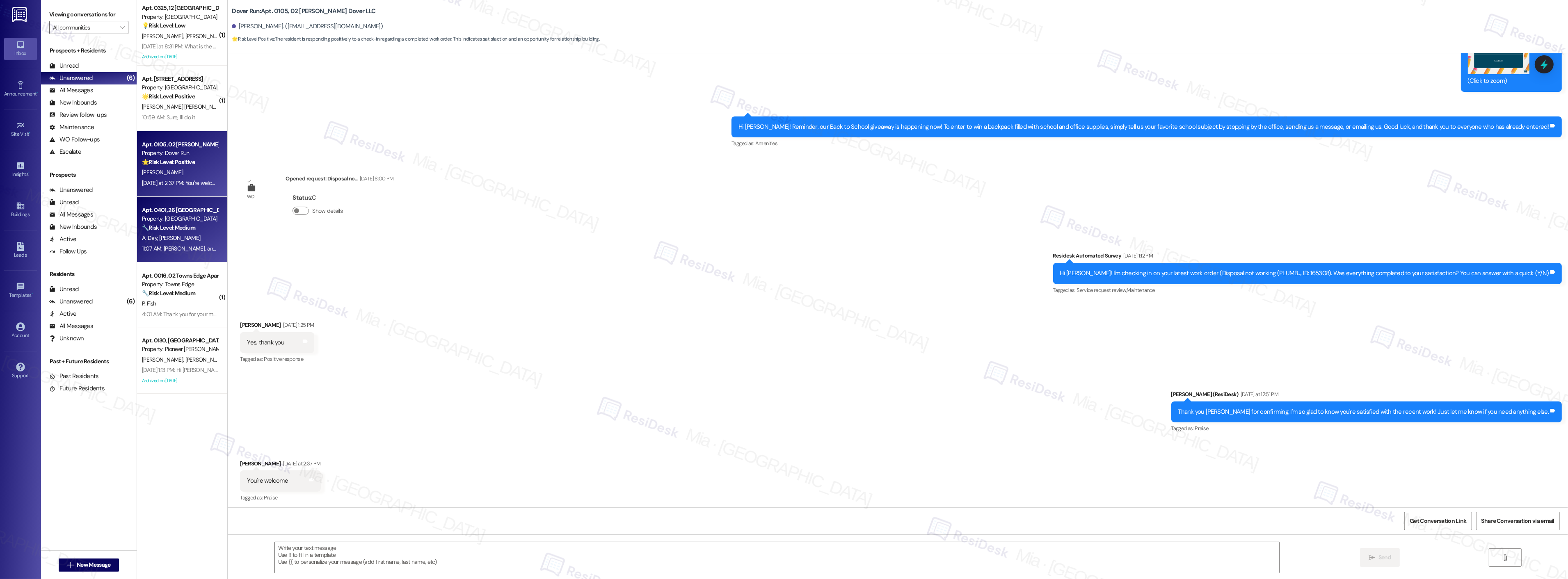
click at [184, 256] on div "Apt. 0401, 26 Windsor Commons Property: Windsor Commons 🔧 Risk Level: Medium Th…" at bounding box center [182, 230] width 90 height 66
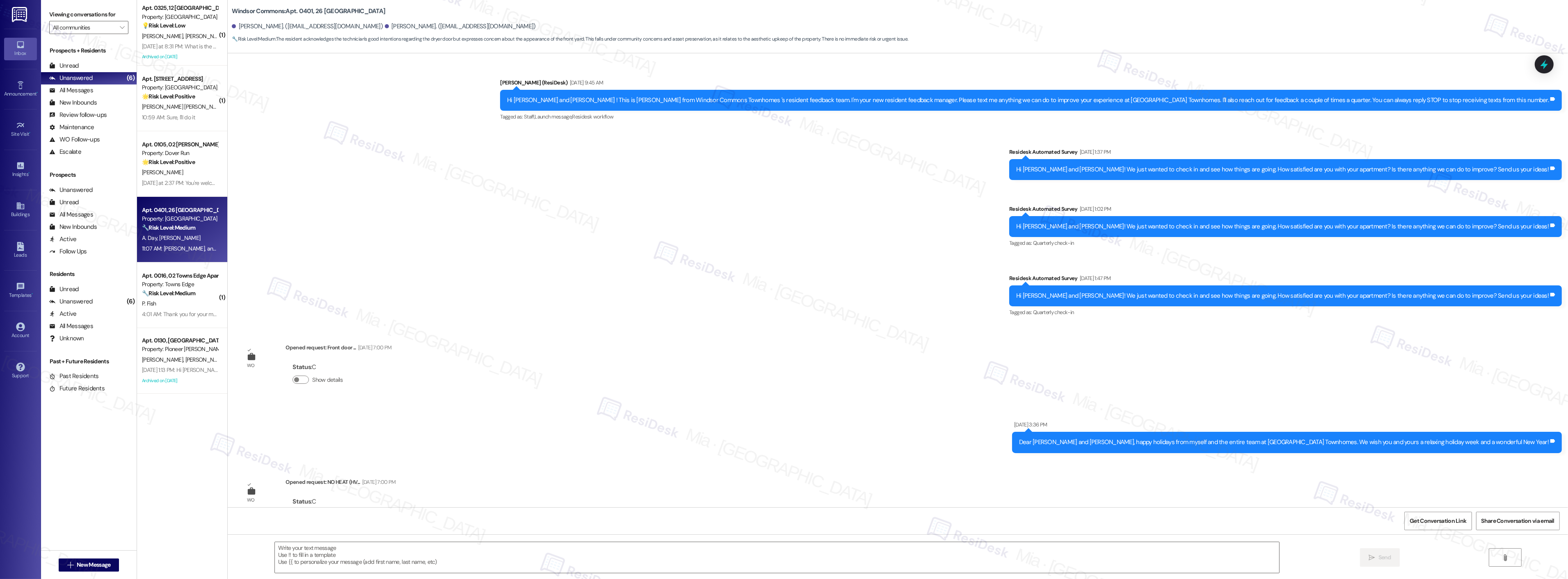
scroll to position [6691, 0]
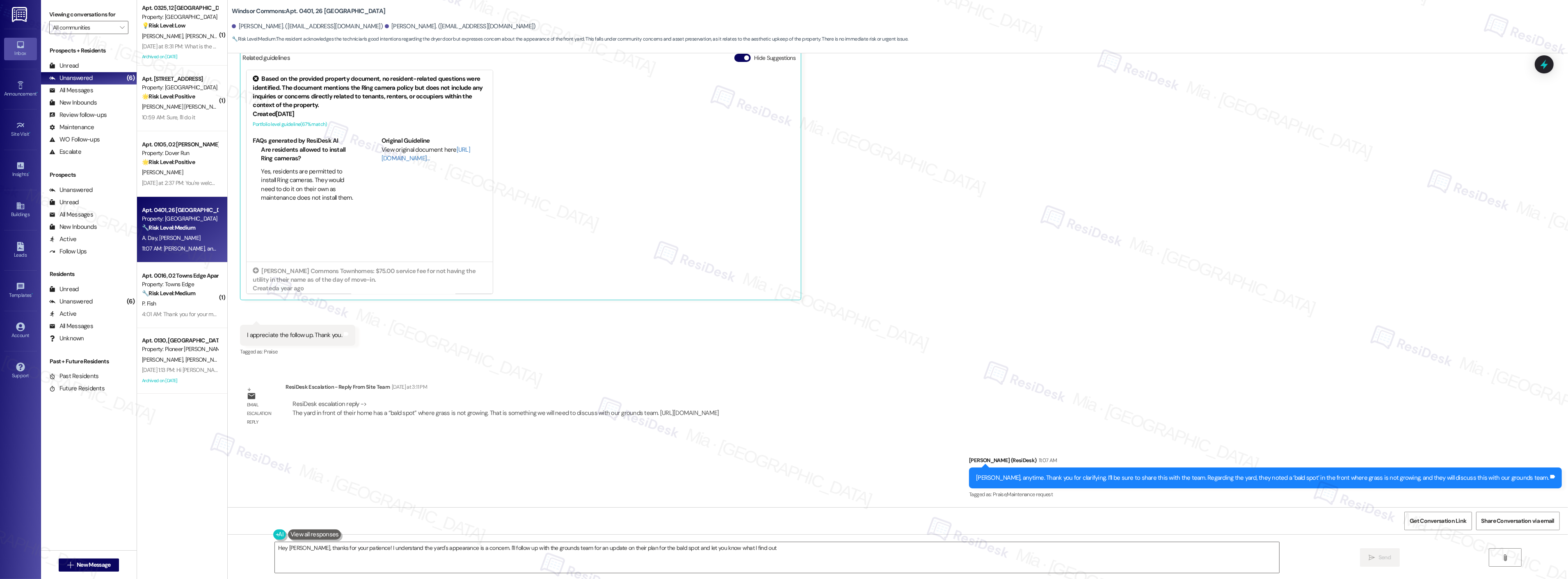
type textarea "Hey Daniel, thanks for your patience! I understand the yard's appearance is a c…"
click at [180, 307] on div "P. Fish" at bounding box center [180, 303] width 77 height 10
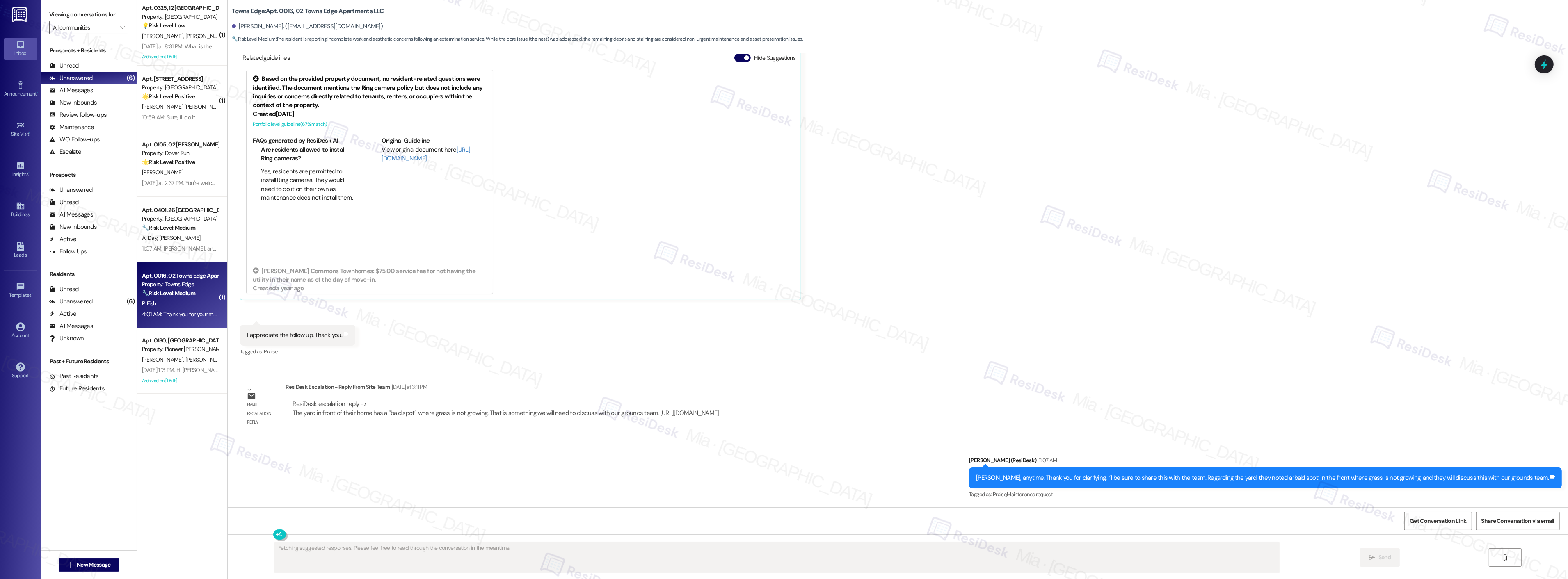
scroll to position [179, 0]
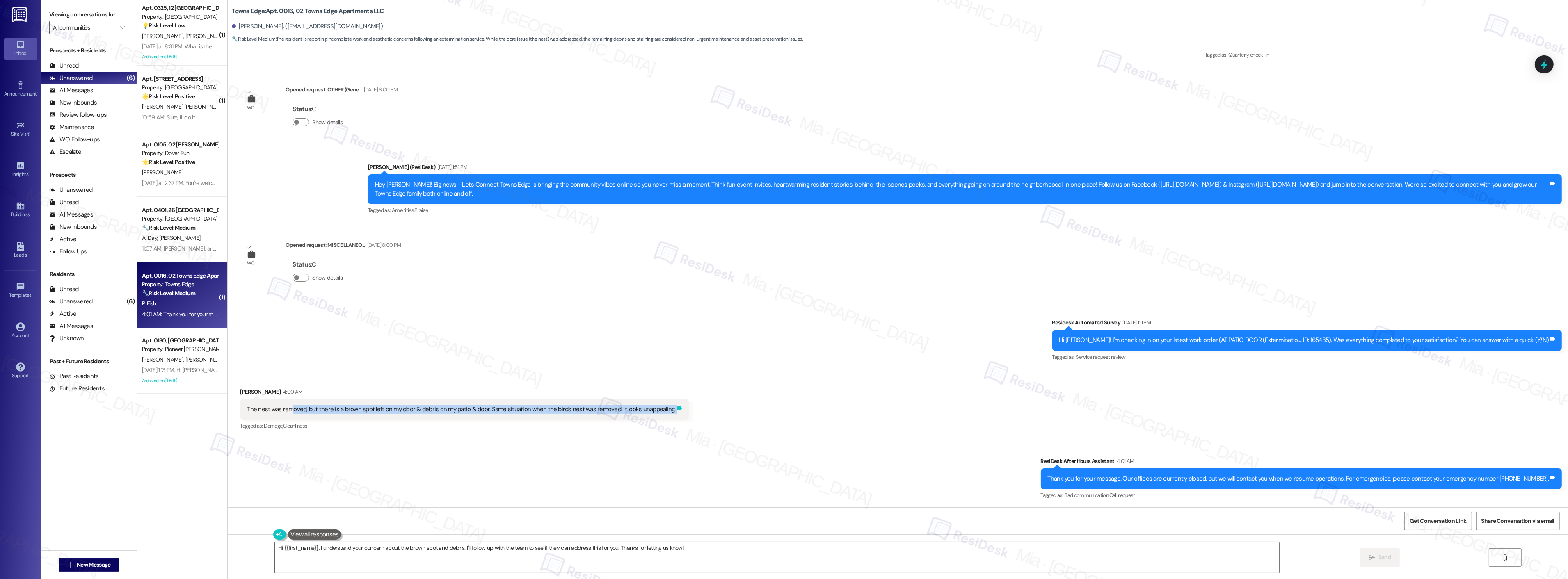
drag, startPoint x: 279, startPoint y: 411, endPoint x: 662, endPoint y: 410, distance: 383.0
click at [662, 410] on div "The nest was removed, but there is a brown spot left on my door & debris on my …" at bounding box center [464, 409] width 449 height 21
click at [251, 411] on div "The nest was removed, but there is a brown spot left on my door & debris on my …" at bounding box center [461, 409] width 429 height 9
drag, startPoint x: 243, startPoint y: 410, endPoint x: 659, endPoint y: 410, distance: 416.0
click at [659, 410] on div "The nest was removed, but there is a brown spot left on my door & debris on my …" at bounding box center [461, 409] width 430 height 9
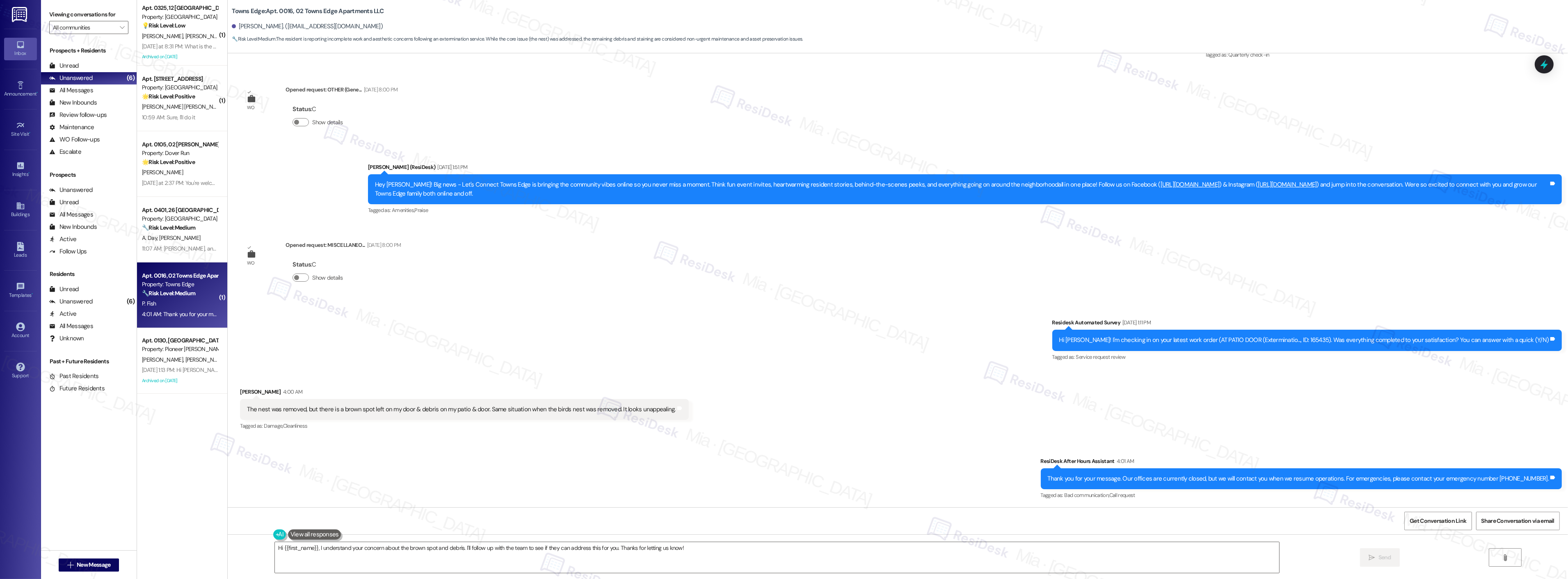
click at [247, 411] on div "The nest was removed, but there is a brown spot left on my door & debris on my …" at bounding box center [461, 409] width 429 height 9
drag, startPoint x: 241, startPoint y: 411, endPoint x: 662, endPoint y: 410, distance: 421.0
click at [662, 410] on div "The nest was removed, but there is a brown spot left on my door & debris on my …" at bounding box center [464, 409] width 449 height 21
copy div "The nest was removed, but there is a brown spot left on my door & debris on my …"
click at [685, 548] on textarea "Hi {{first_name}}, I understand your concern about the brown spot and debris. I…" at bounding box center [777, 557] width 1004 height 31
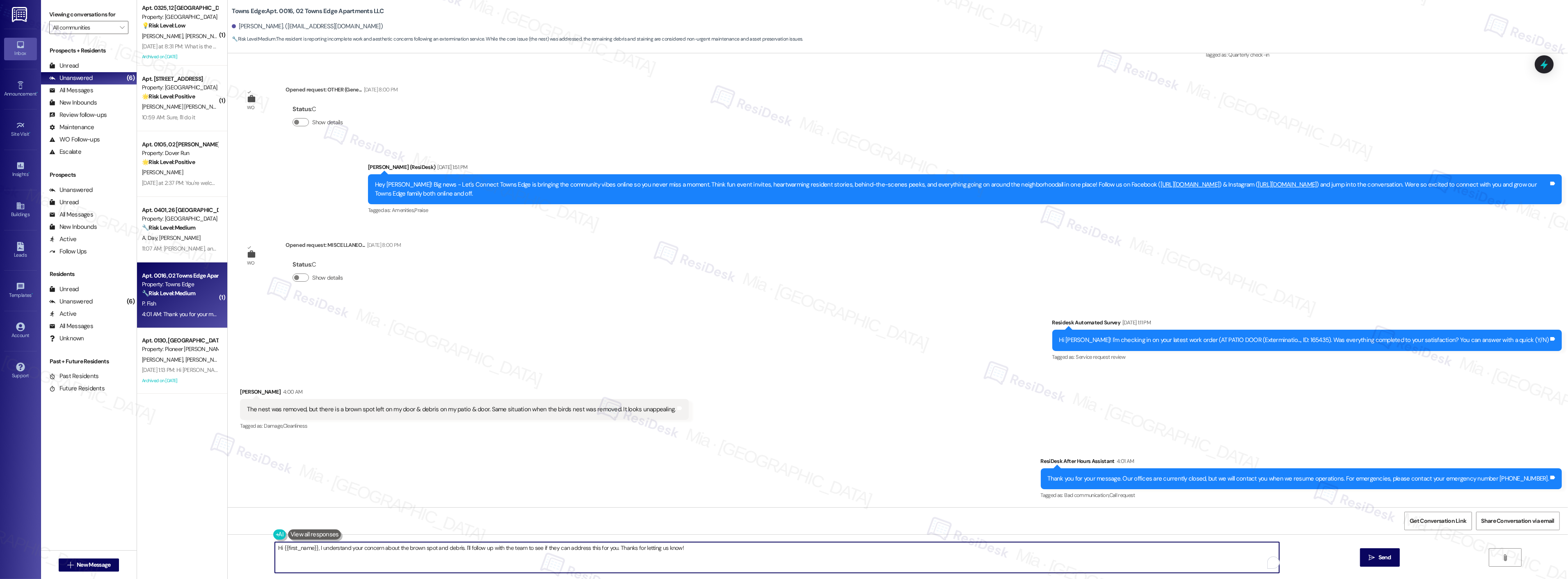
drag, startPoint x: 694, startPoint y: 548, endPoint x: 256, endPoint y: 549, distance: 438.0
click at [256, 549] on div "Hi {{first_name}}, I understand your concern about the brown spot and debris. I…" at bounding box center [898, 564] width 1340 height 61
paste textarea "Thanks for the update, Paula. I’m glad the nest was removed, but I’m sorry to h…"
click at [855, 546] on textarea "Thanks for the update, Paula. I’m glad the nest was removed, but I’m sorry abou…" at bounding box center [766, 557] width 1004 height 31
click at [880, 549] on textarea "Thanks for the update, [PERSON_NAME]. I’m glad the nest was removed, but I’m so…" at bounding box center [766, 557] width 1004 height 31
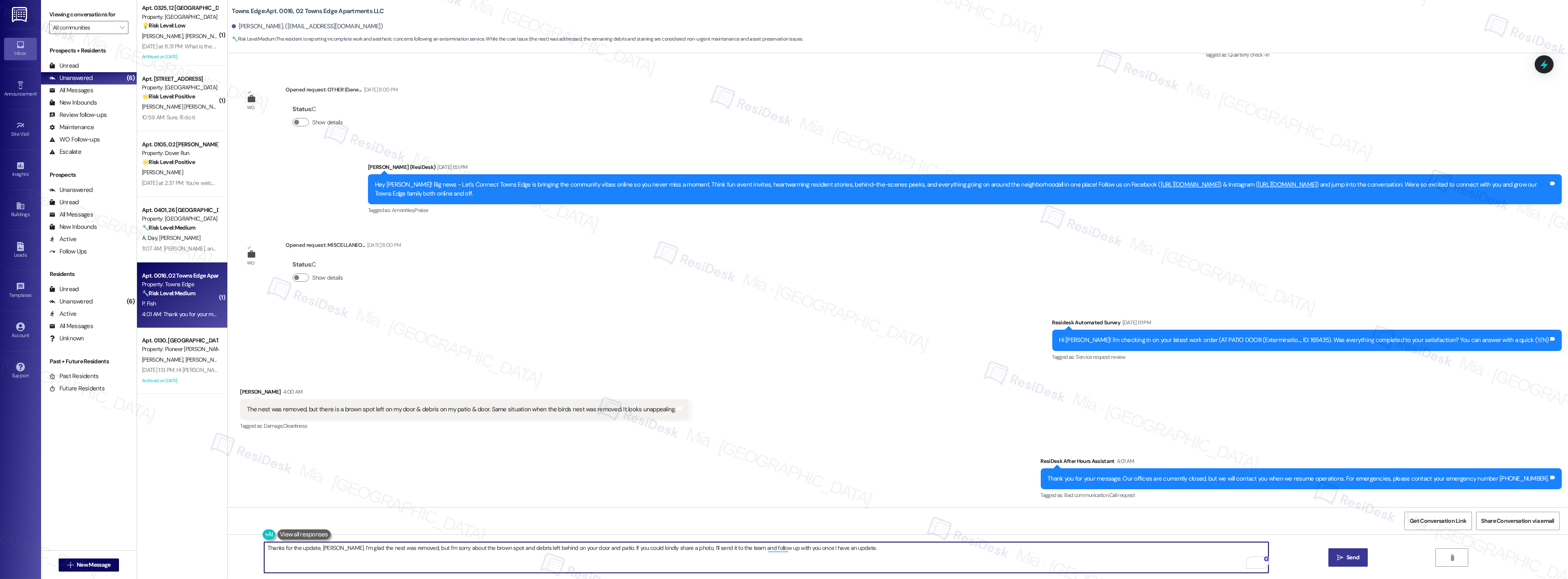
type textarea "Thanks for the update, [PERSON_NAME]. I’m glad the nest was removed, but I’m so…"
click at [1341, 551] on button " Send" at bounding box center [1348, 557] width 40 height 18
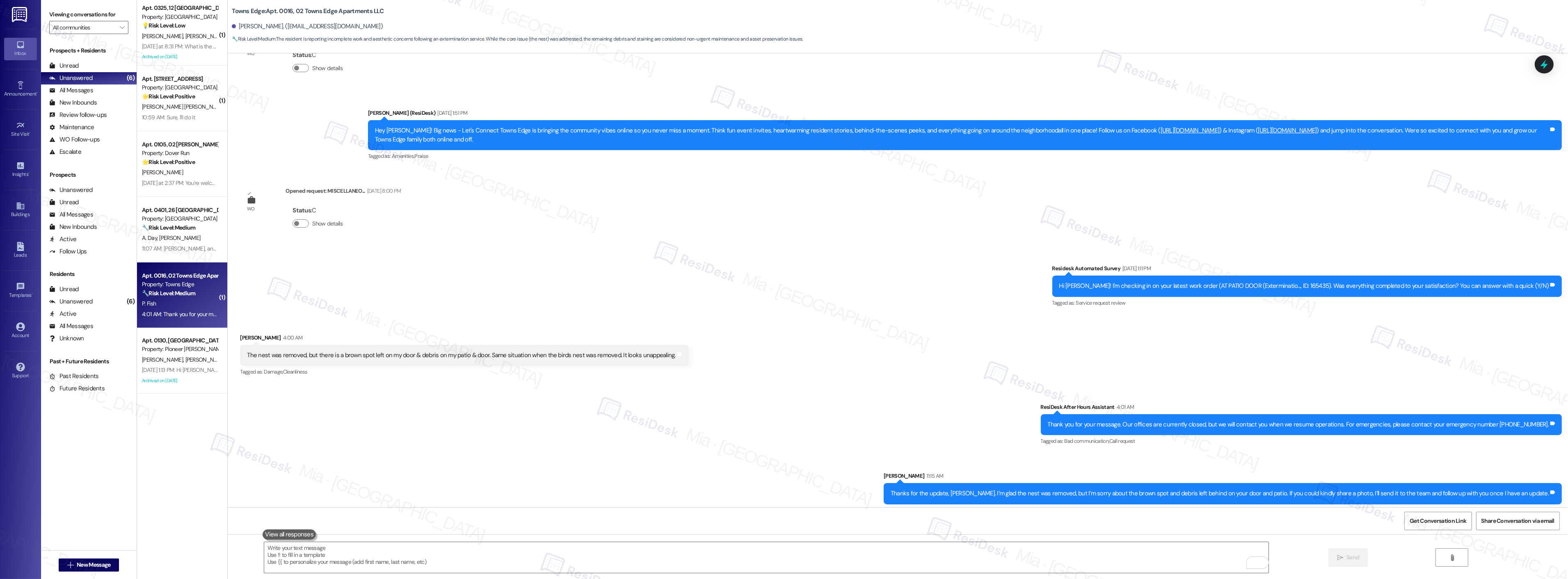
scroll to position [237, 0]
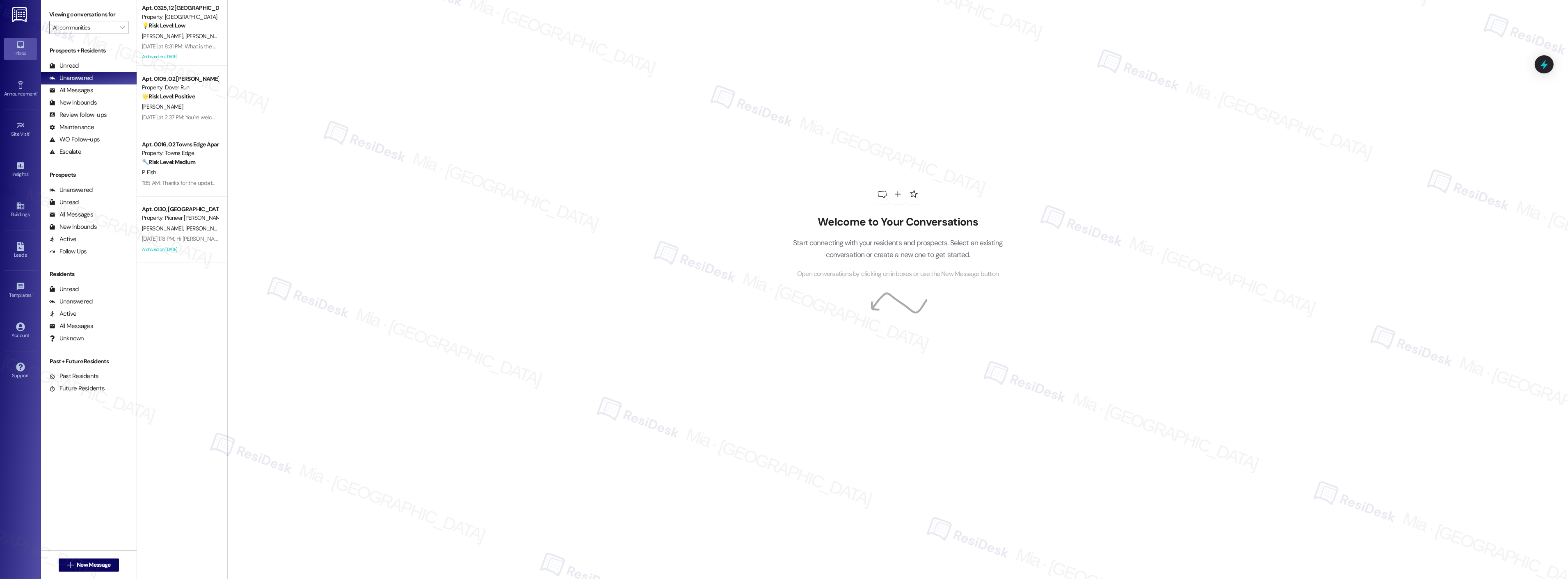
click at [495, 158] on div "Welcome to Your Conversations Start connecting with your residents and prospect…" at bounding box center [897, 290] width 1341 height 579
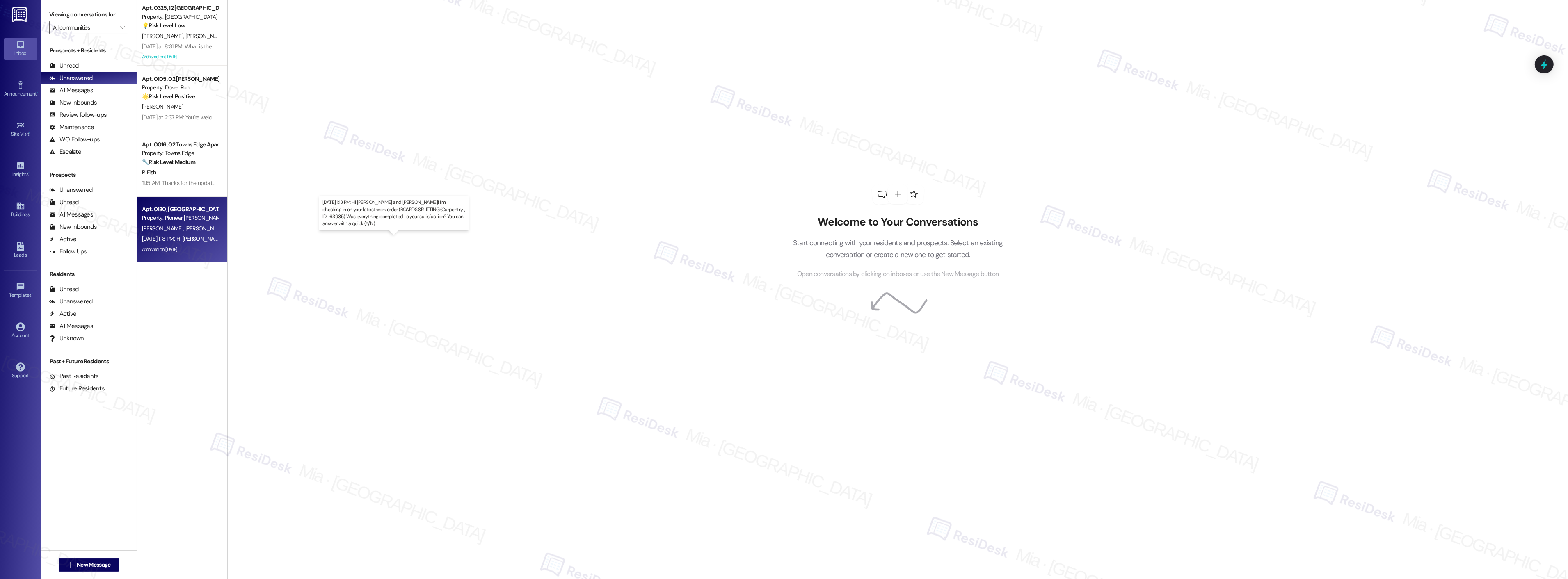
click at [173, 236] on div "[DATE] 1:13 PM: Hi [PERSON_NAME] and [PERSON_NAME]! I'm checking in on your lat…" at bounding box center [411, 238] width 538 height 7
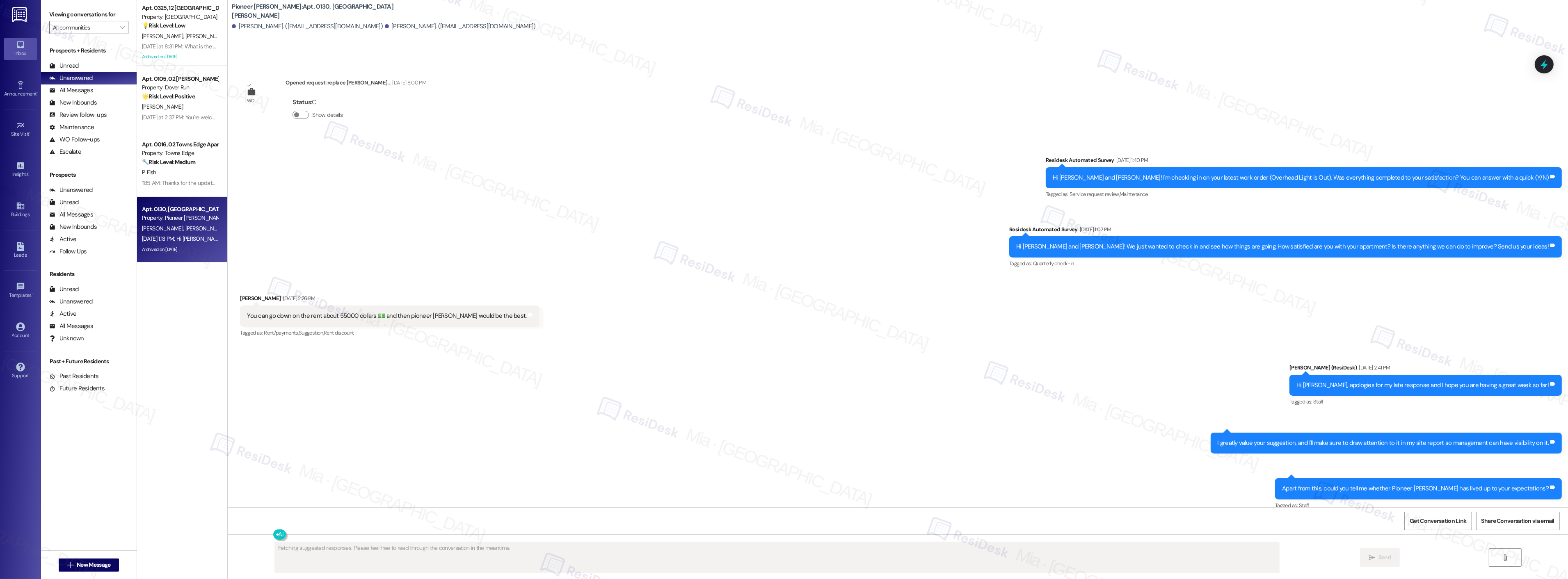
scroll to position [13076, 0]
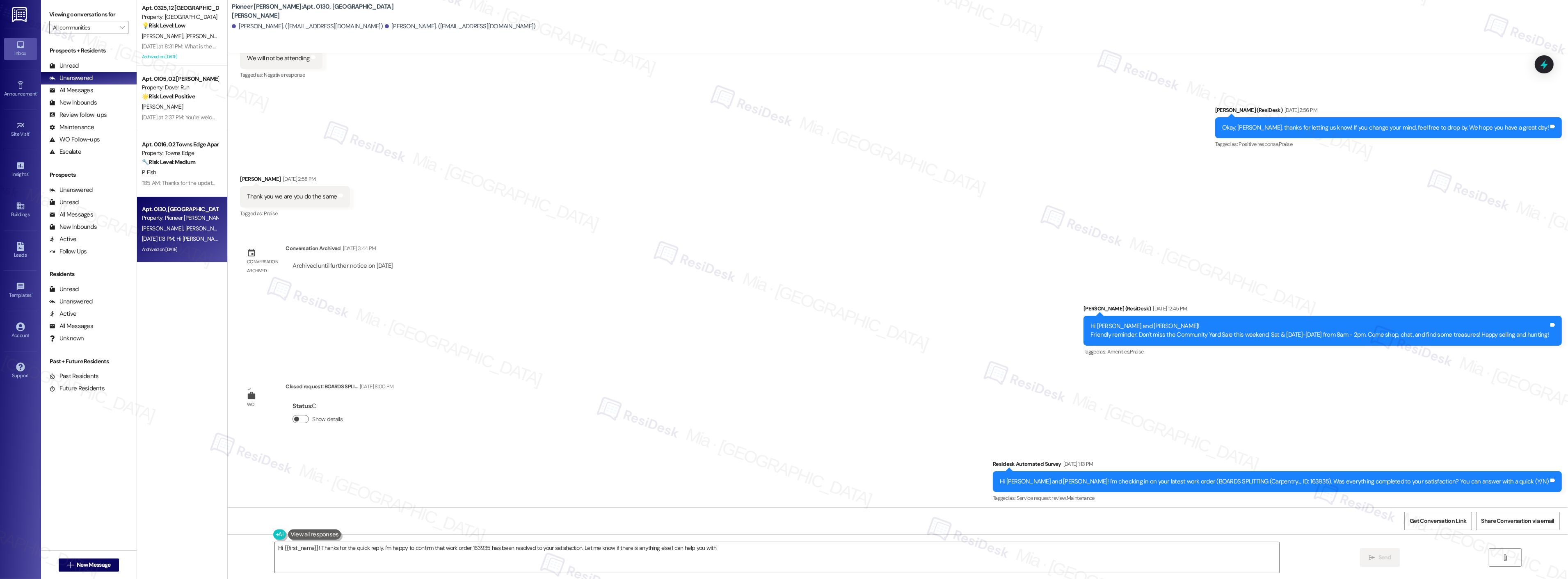
type textarea "Hi {{first_name}}! Thanks for the quick reply. I'm happy to confirm that work o…"
click at [294, 416] on button "Show details" at bounding box center [301, 418] width 16 height 8
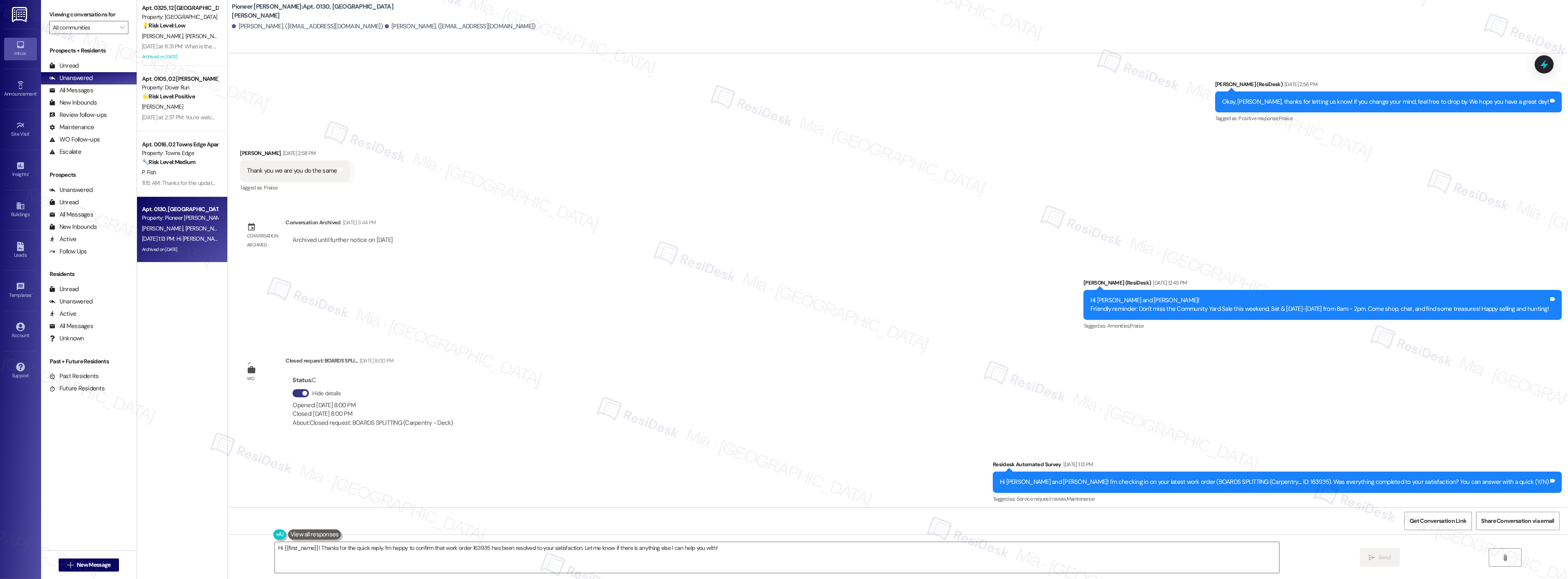
scroll to position [13102, 0]
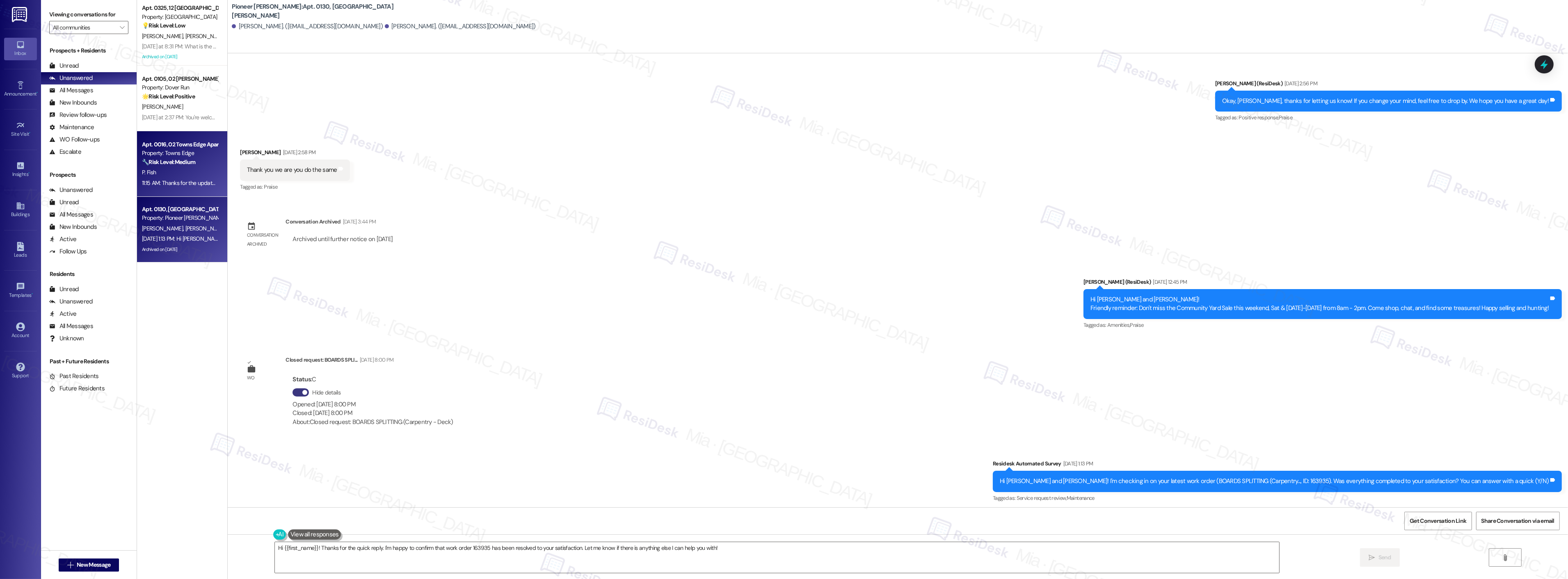
click at [178, 161] on strong "🔧 Risk Level: Medium" at bounding box center [169, 162] width 54 height 7
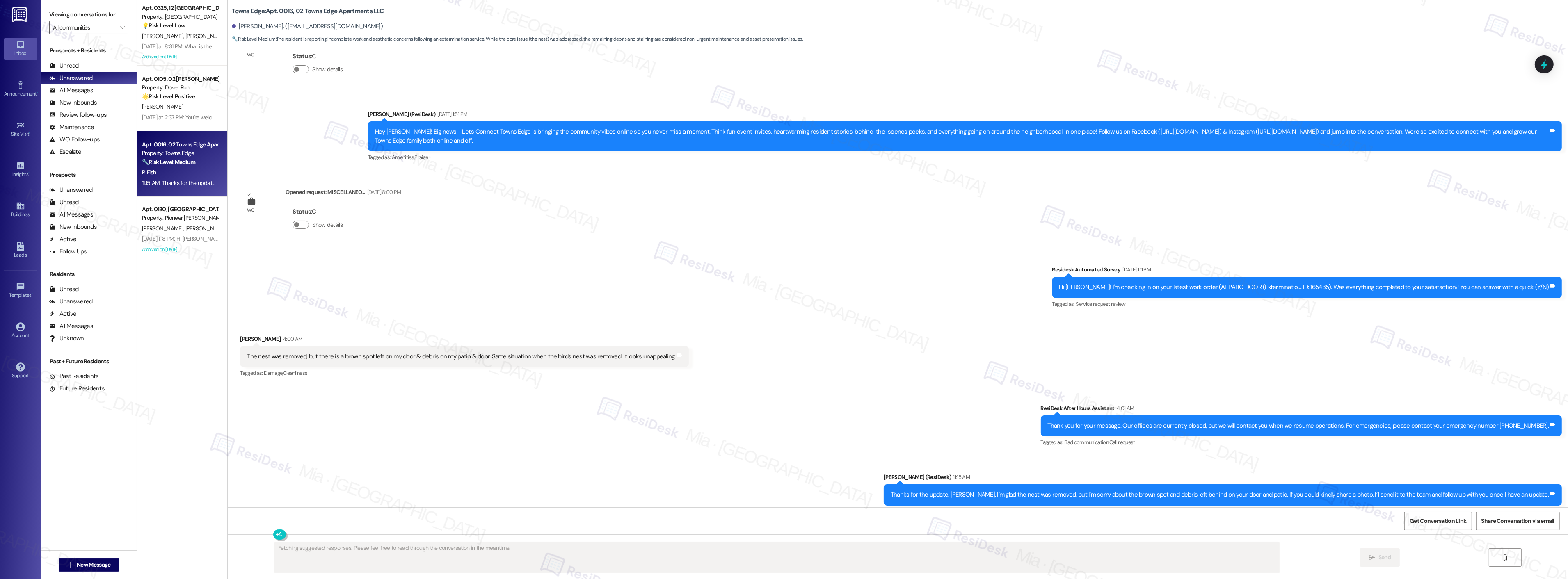
scroll to position [249, 0]
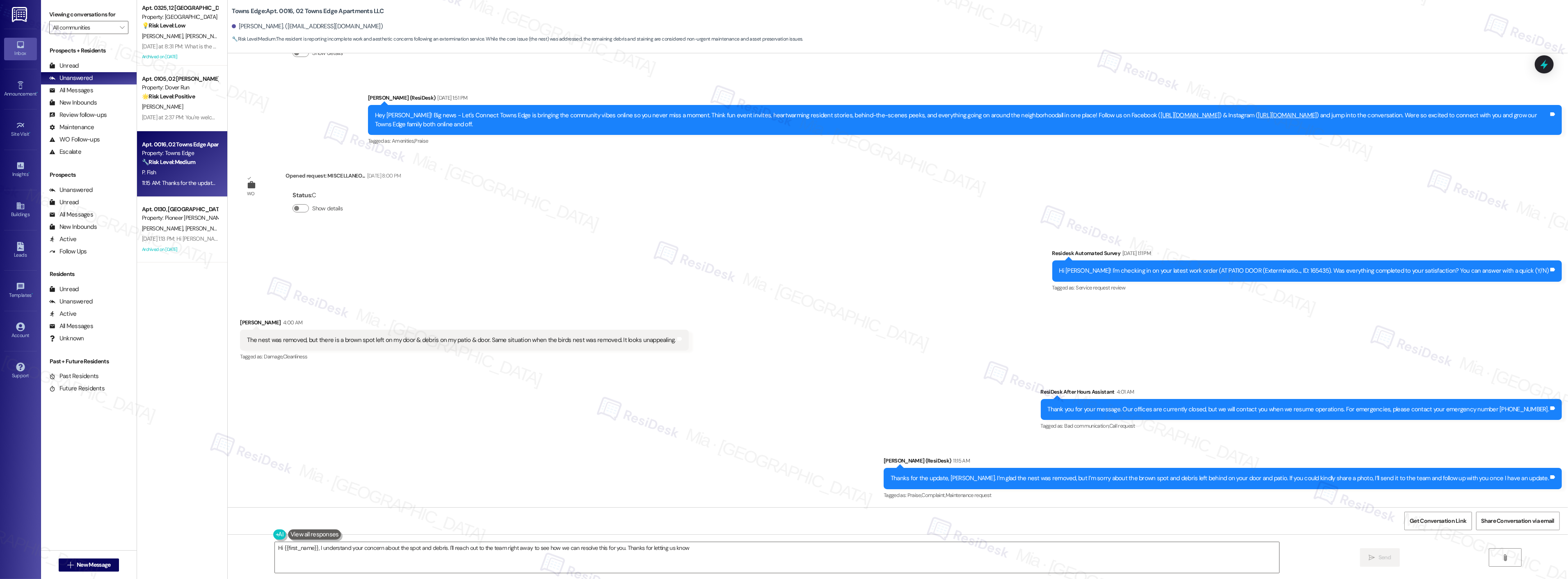
type textarea "Hi {{first_name}}, I understand your concern about the spot and debris. I'll re…"
click at [189, 109] on div "[PERSON_NAME]" at bounding box center [180, 106] width 77 height 10
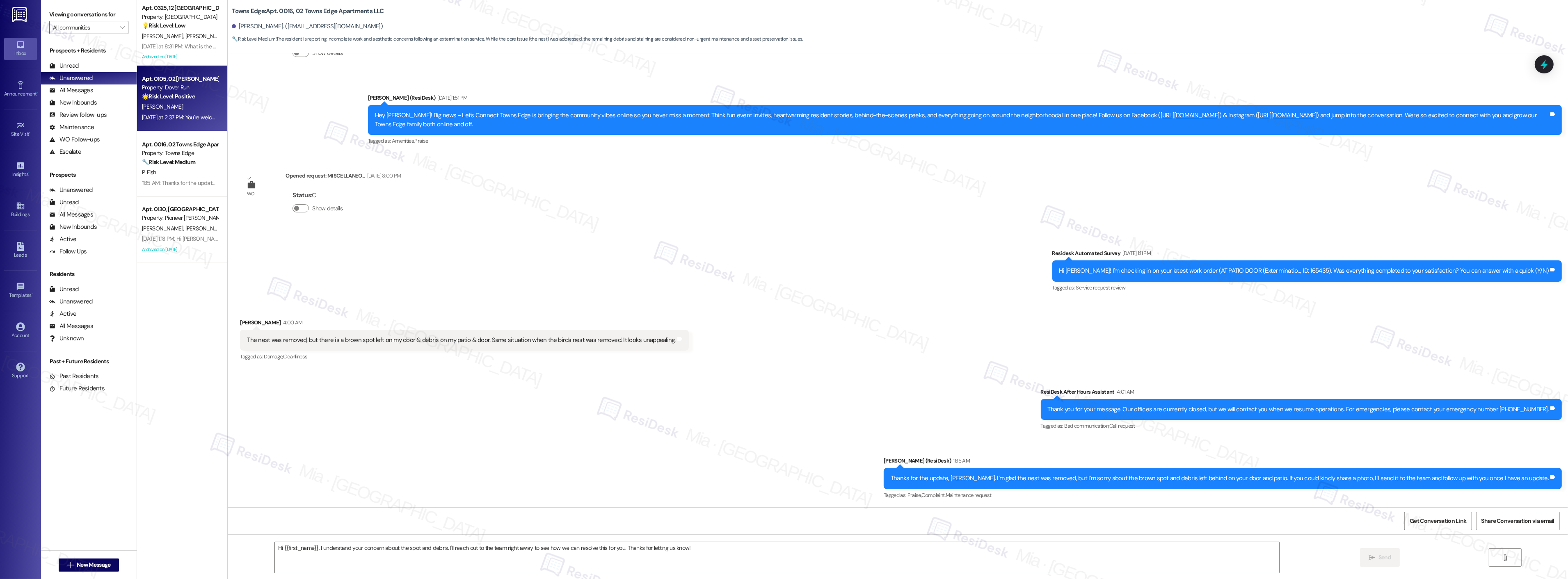
type textarea "Fetching suggested responses. Please feel free to read through the conversation…"
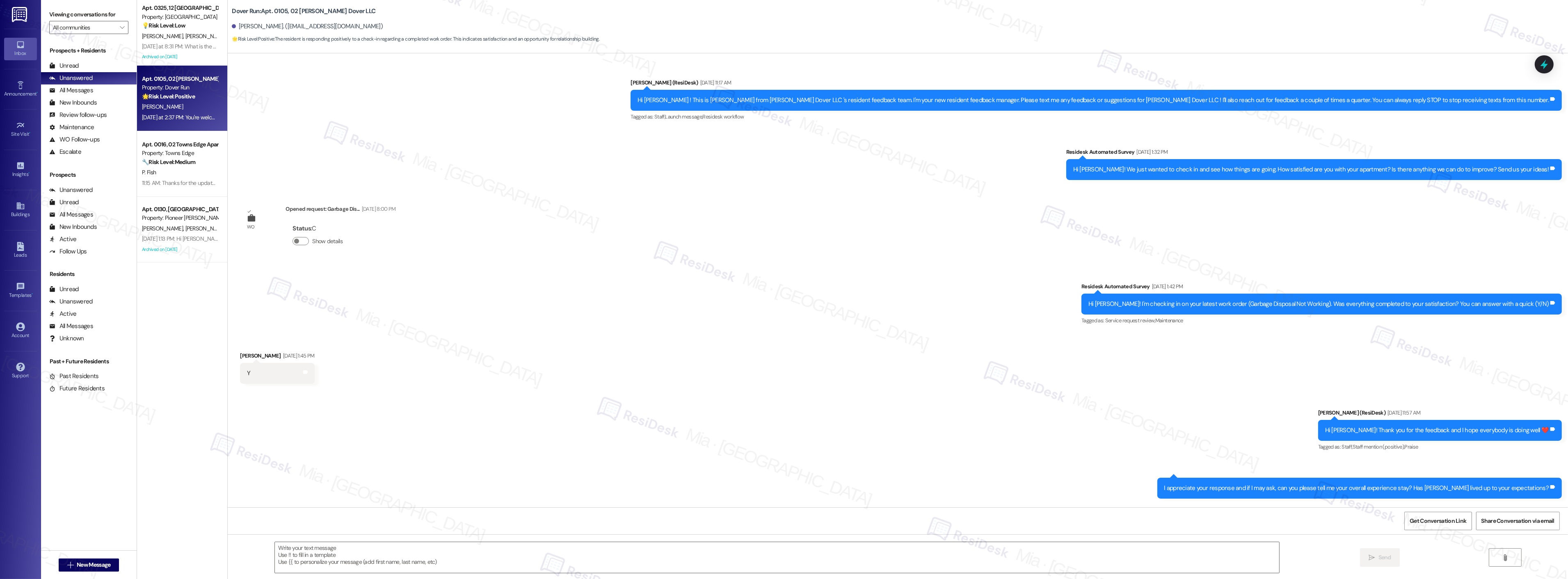
scroll to position [8548, 0]
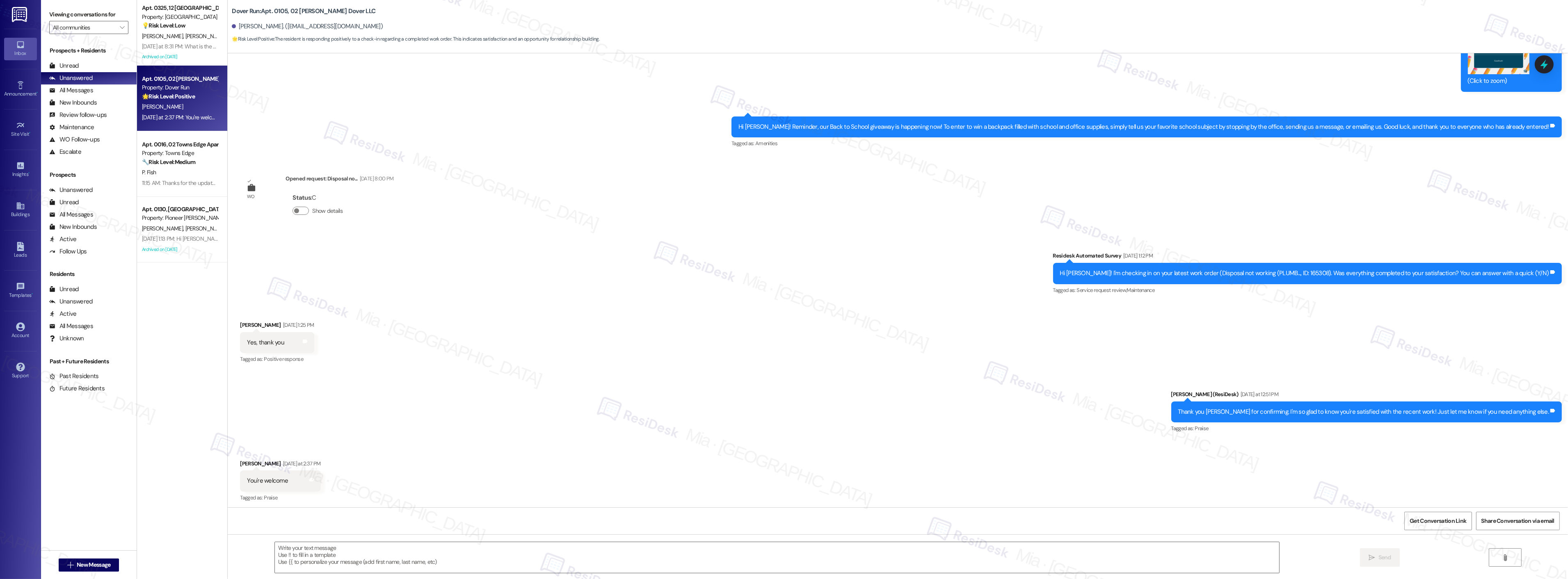
type textarea "Fetching suggested responses. Please feel free to read through the conversation…"
click at [389, 547] on textarea at bounding box center [777, 557] width 1004 height 31
click at [264, 550] on textarea "😊" at bounding box center [766, 557] width 1004 height 31
type textarea "Have a great weekend ahead!😊"
click at [1348, 551] on button " Send" at bounding box center [1348, 557] width 40 height 18
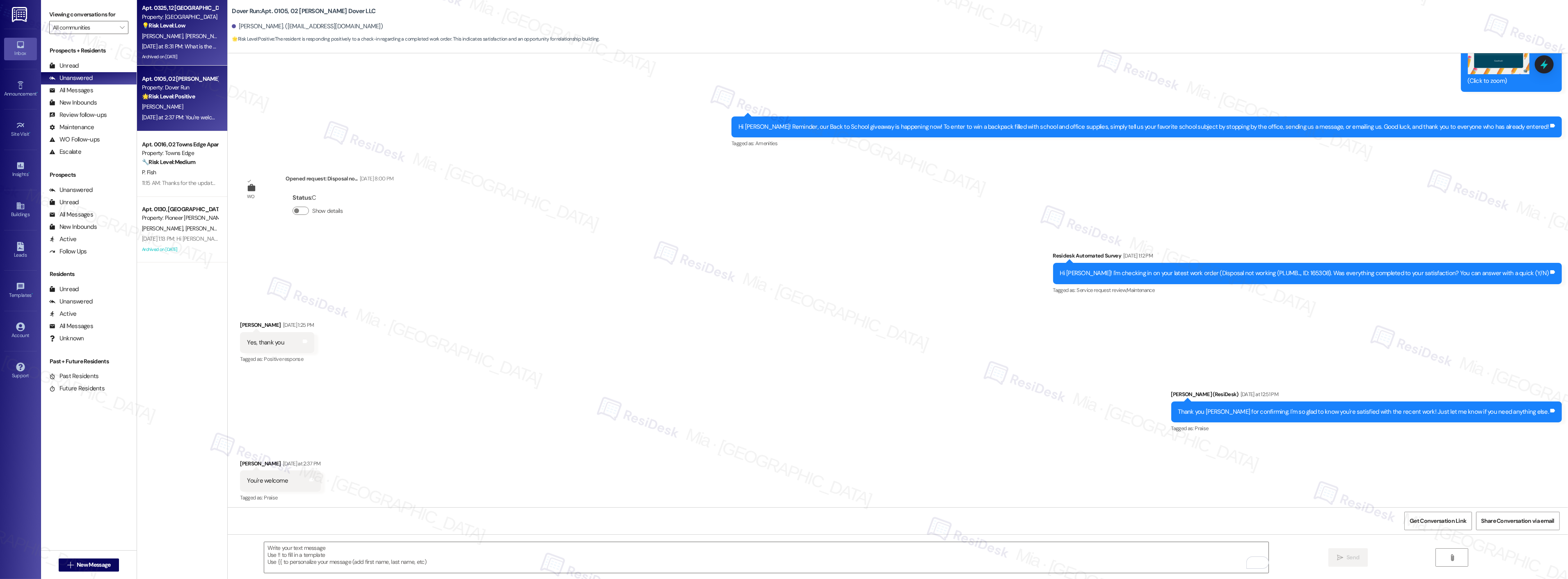
click at [193, 35] on div "[PERSON_NAME] [PERSON_NAME]" at bounding box center [180, 36] width 77 height 10
type textarea "Fetching suggested responses. Please feel free to read through the conversation…"
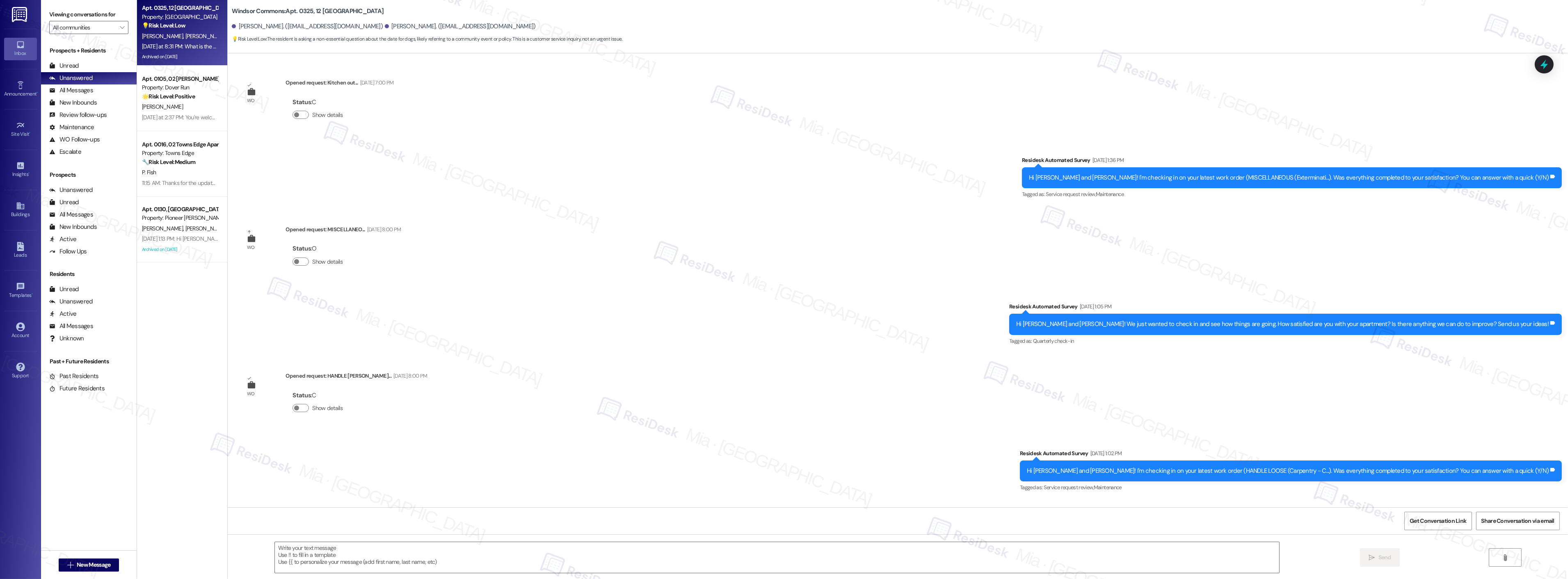
type textarea "Fetching suggested responses. Please feel free to read through the conversation…"
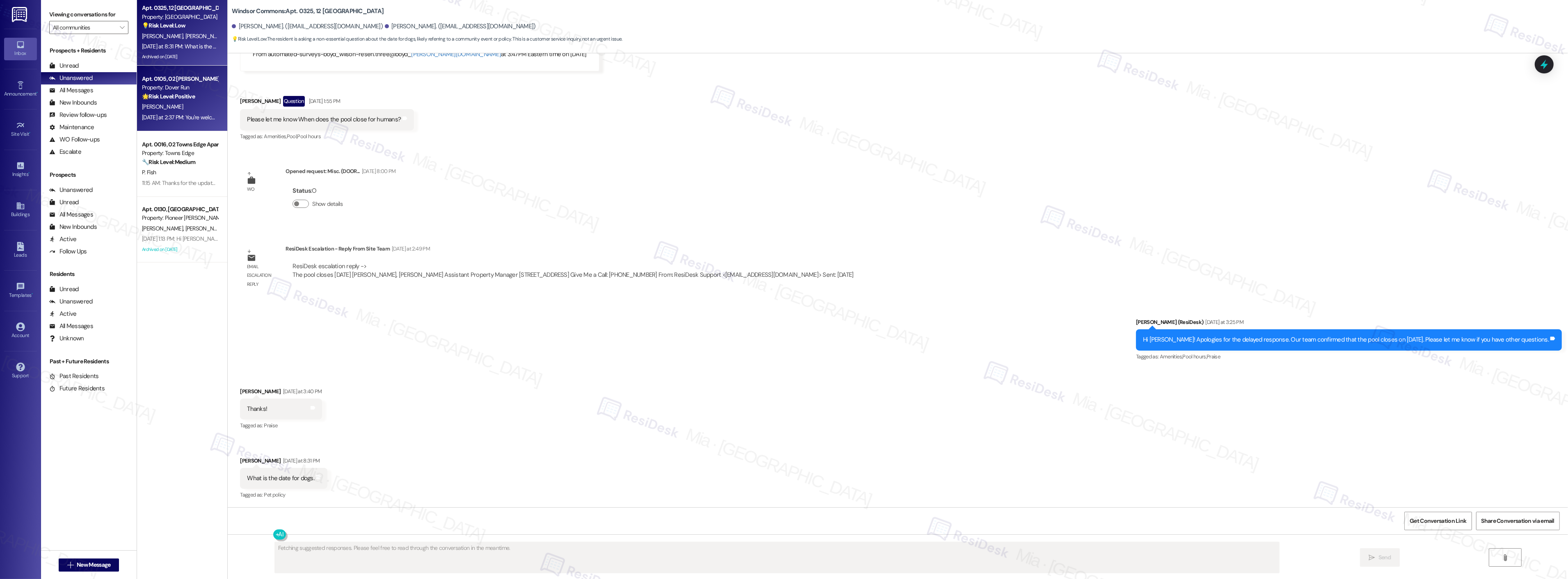
click at [182, 75] on div "Apt. 0105, 02 [PERSON_NAME] Dover LLC" at bounding box center [180, 79] width 76 height 9
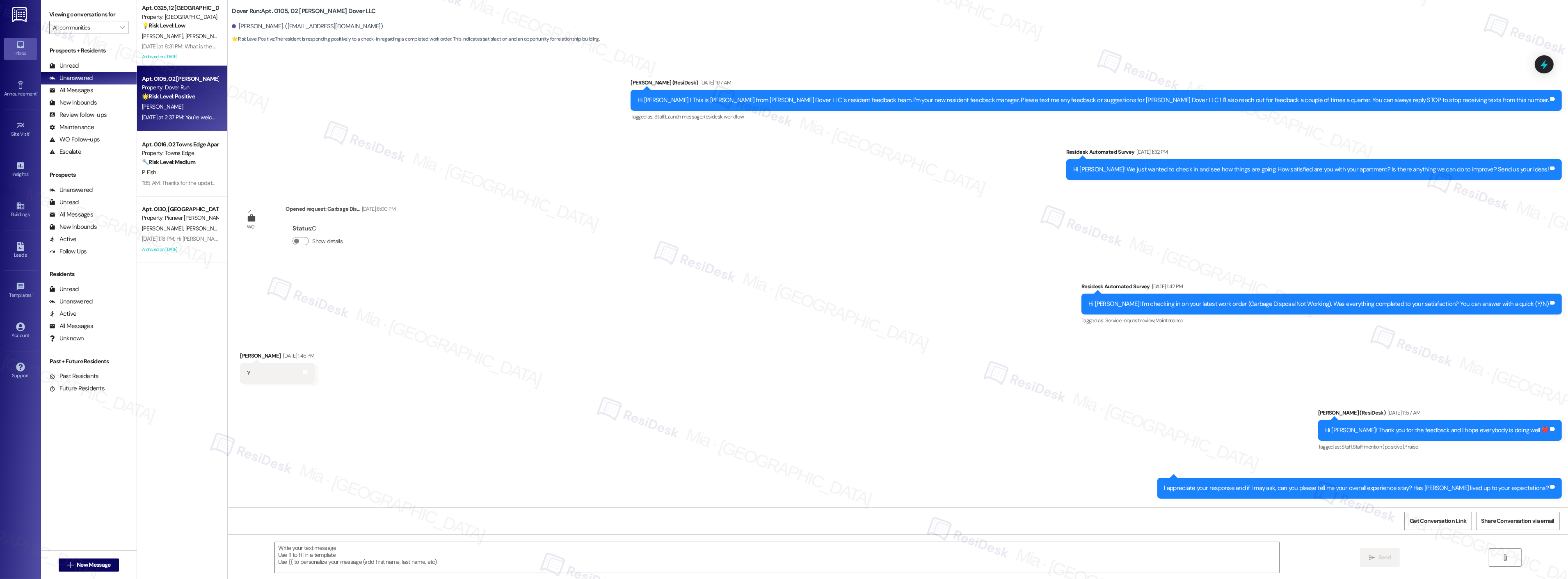
scroll to position [8548, 0]
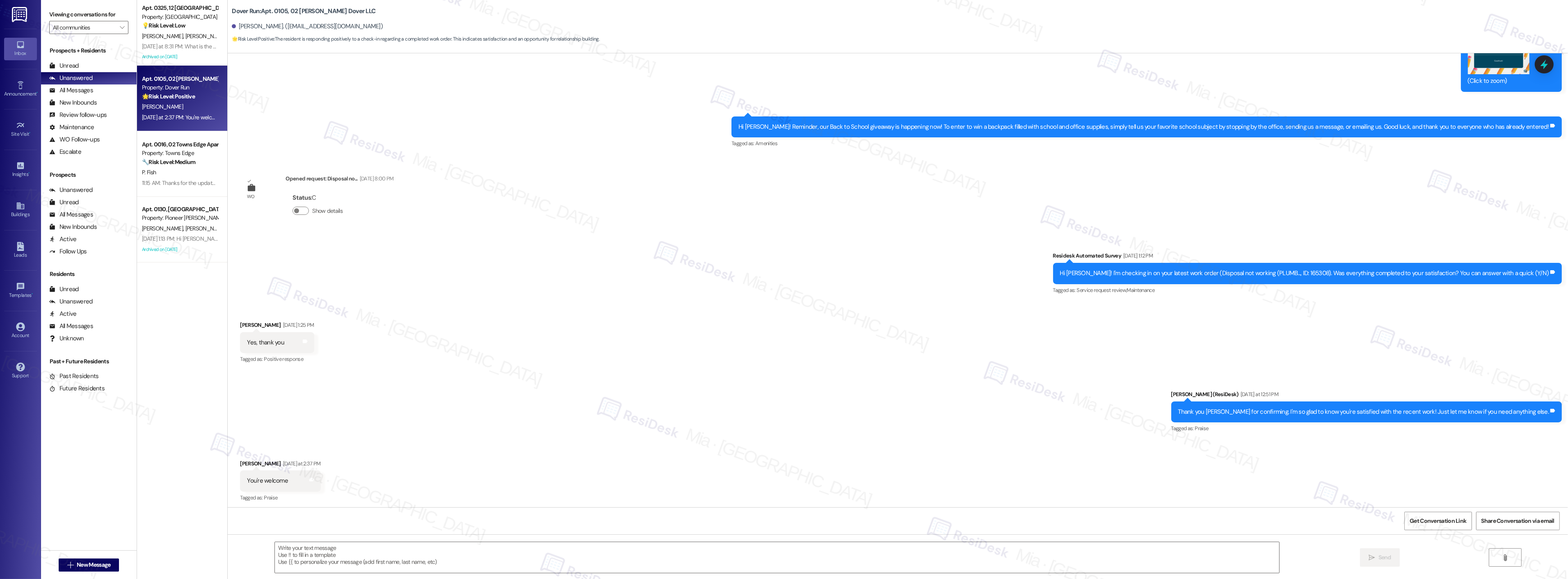
type textarea "Fetching suggested responses. Please feel free to read through the conversation…"
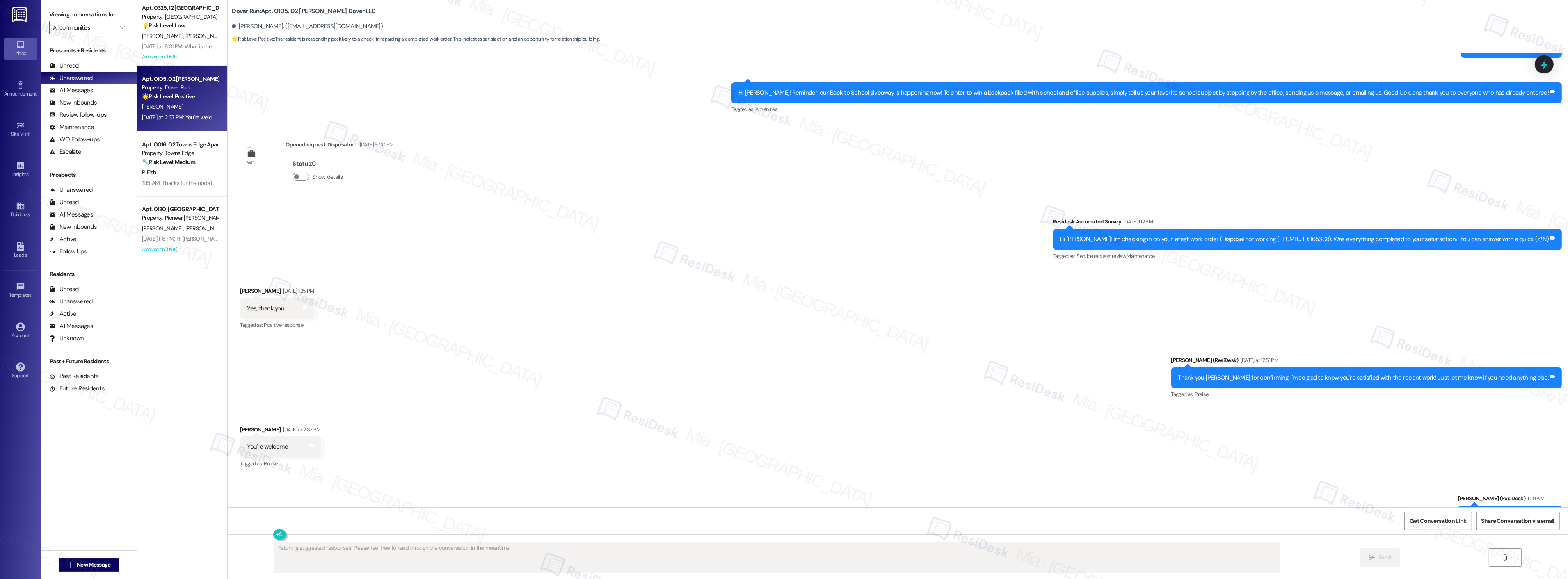
scroll to position [8617, 0]
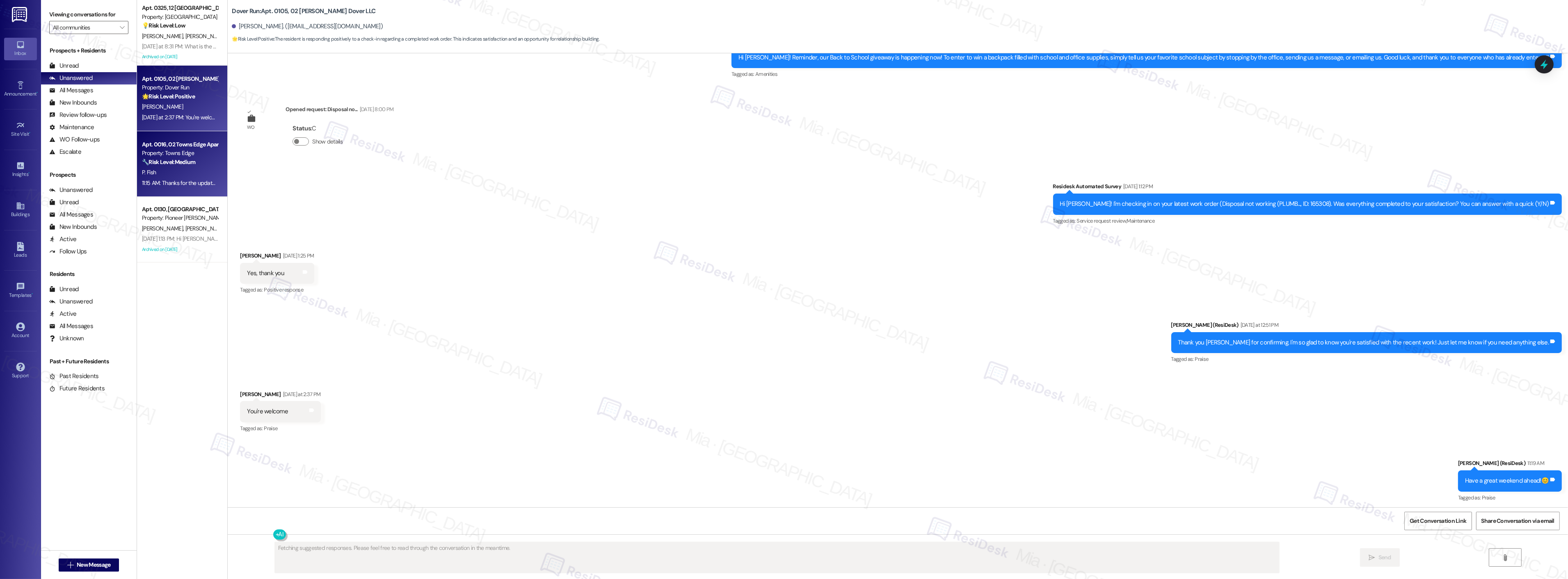
click at [190, 167] on div "P. Fish" at bounding box center [180, 172] width 77 height 10
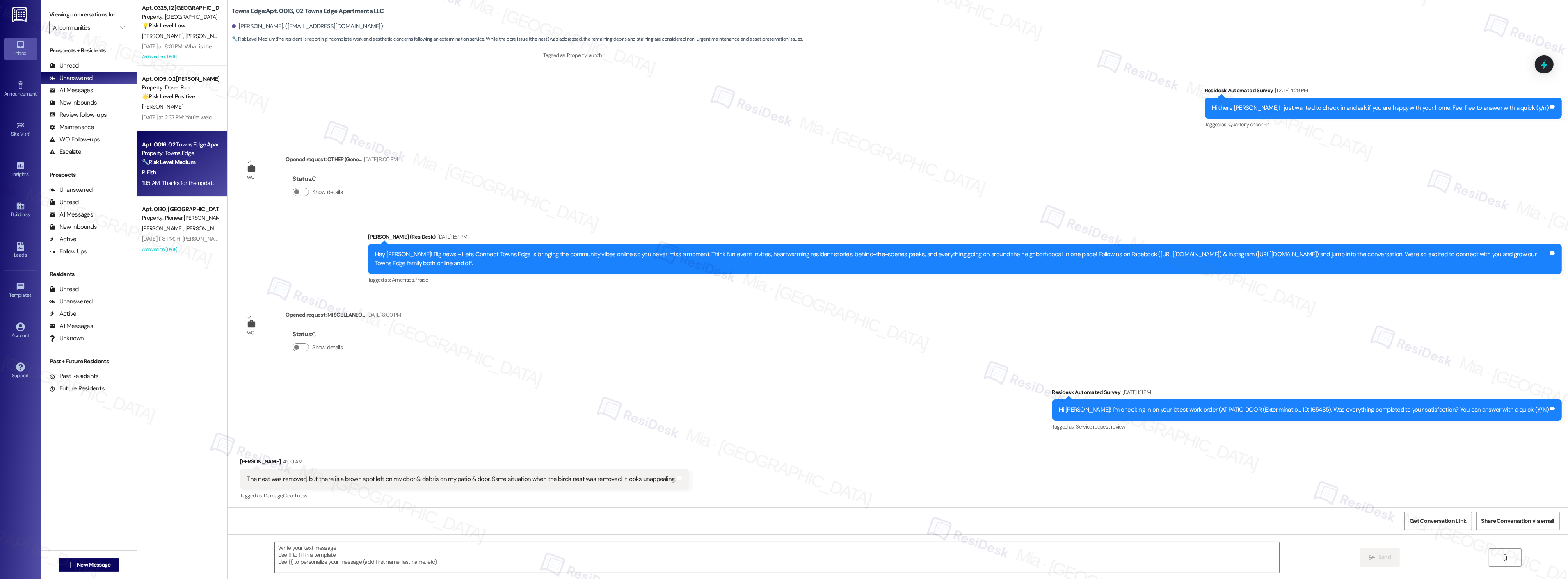
type textarea "Fetching suggested responses. Please feel free to read through the conversation…"
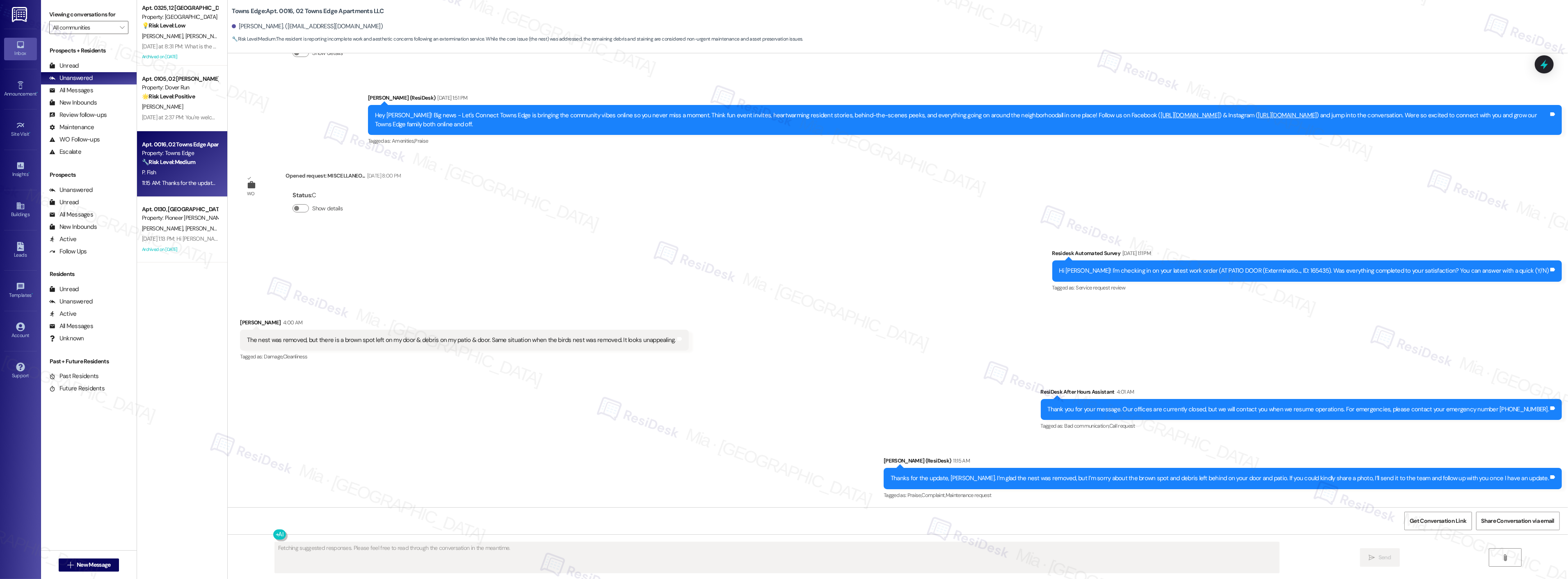
scroll to position [203, 0]
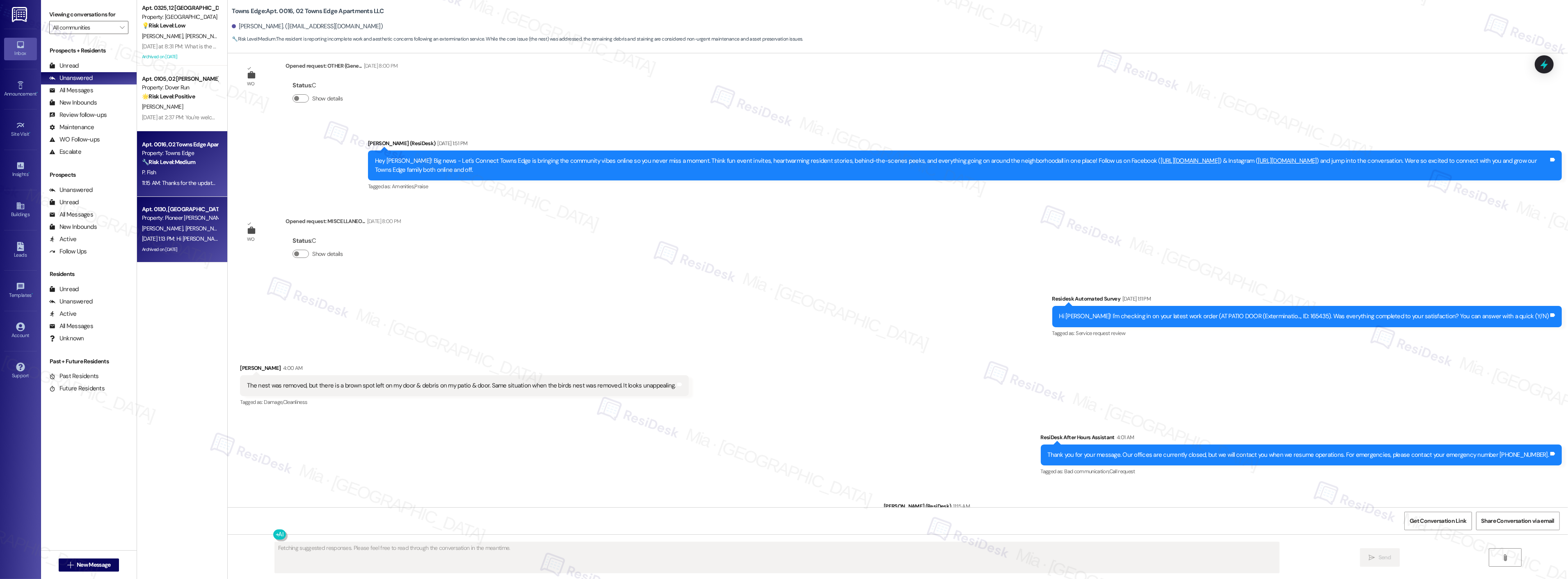
click at [189, 229] on div "[PERSON_NAME] [PERSON_NAME]" at bounding box center [180, 228] width 77 height 10
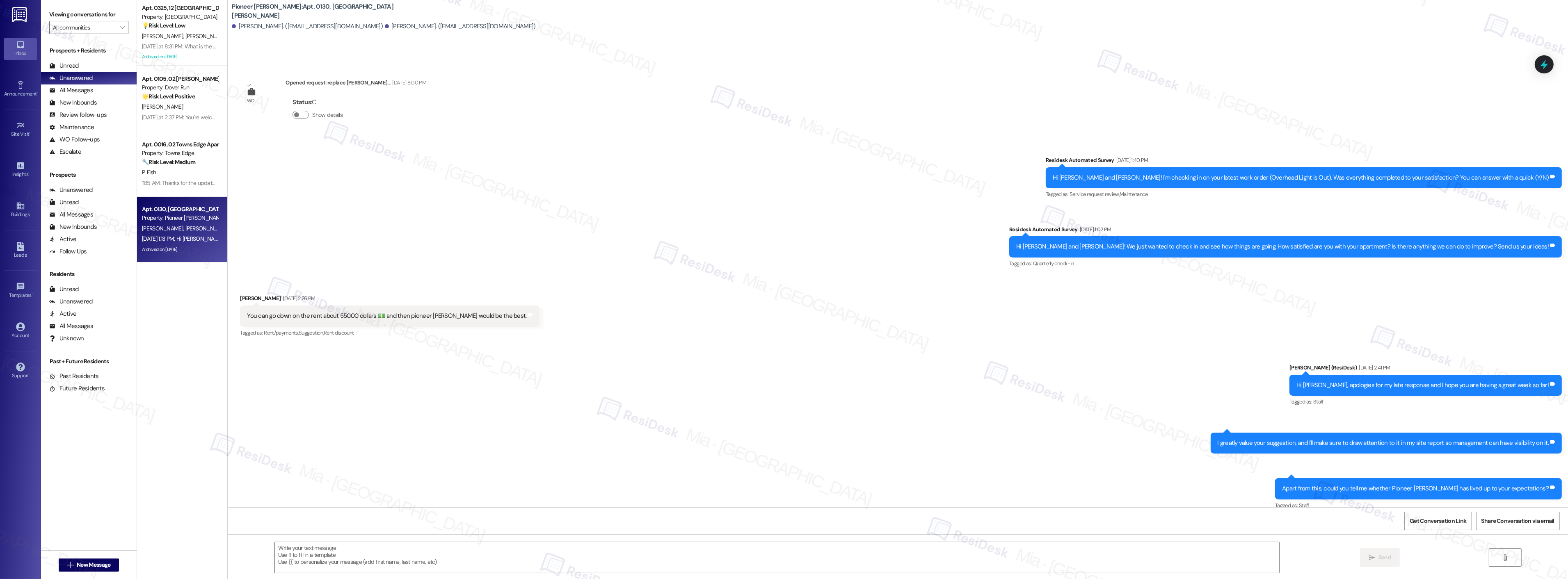
scroll to position [13076, 0]
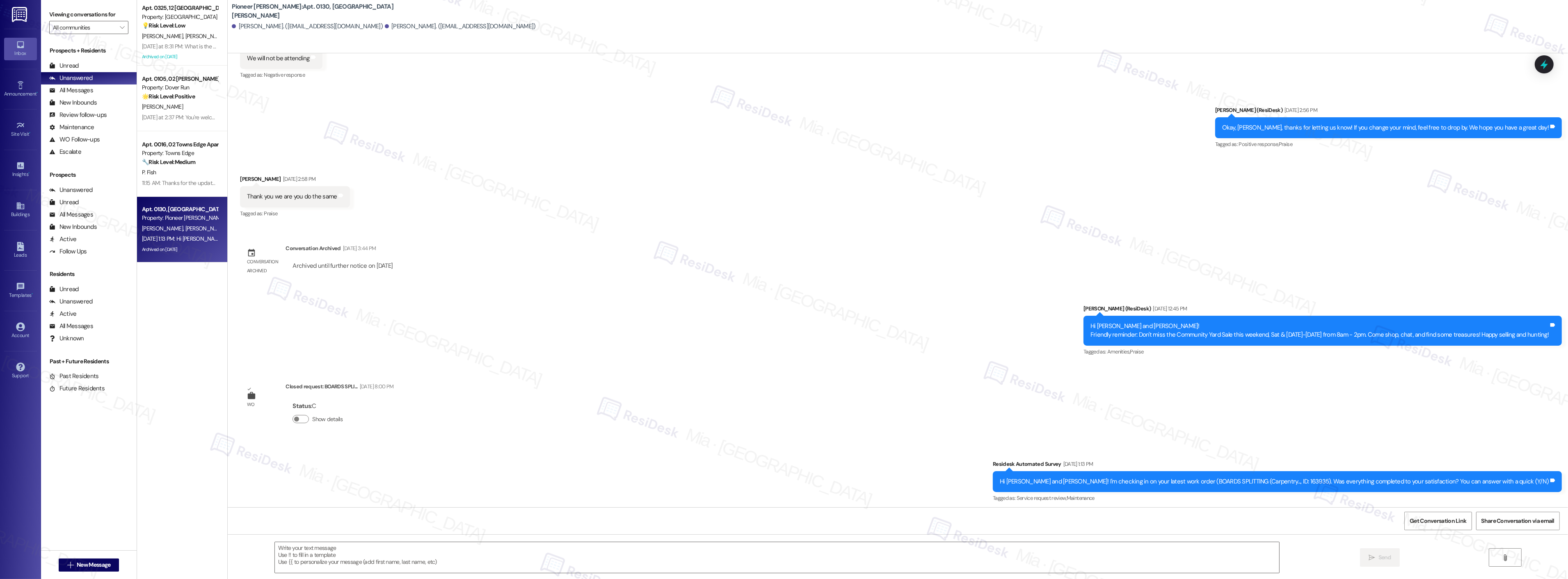
type textarea "Fetching suggested responses. Please feel free to read through the conversation…"
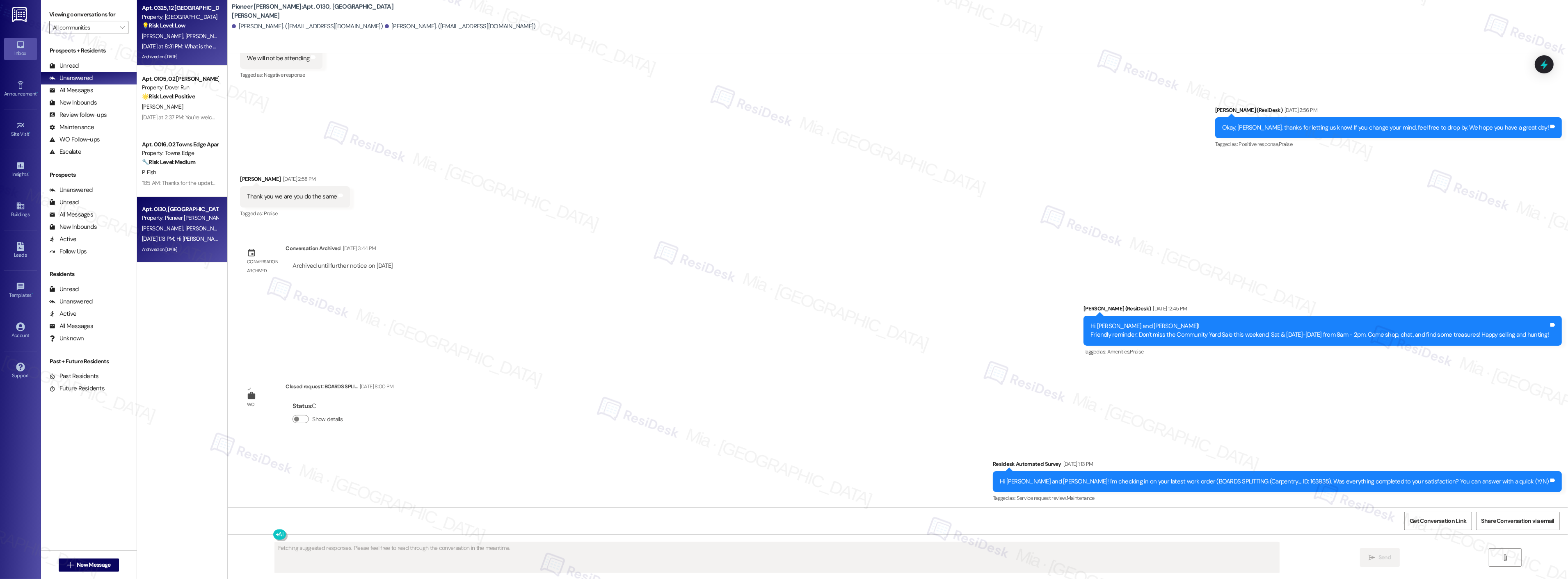
click at [182, 35] on div "[PERSON_NAME] [PERSON_NAME]" at bounding box center [180, 36] width 77 height 10
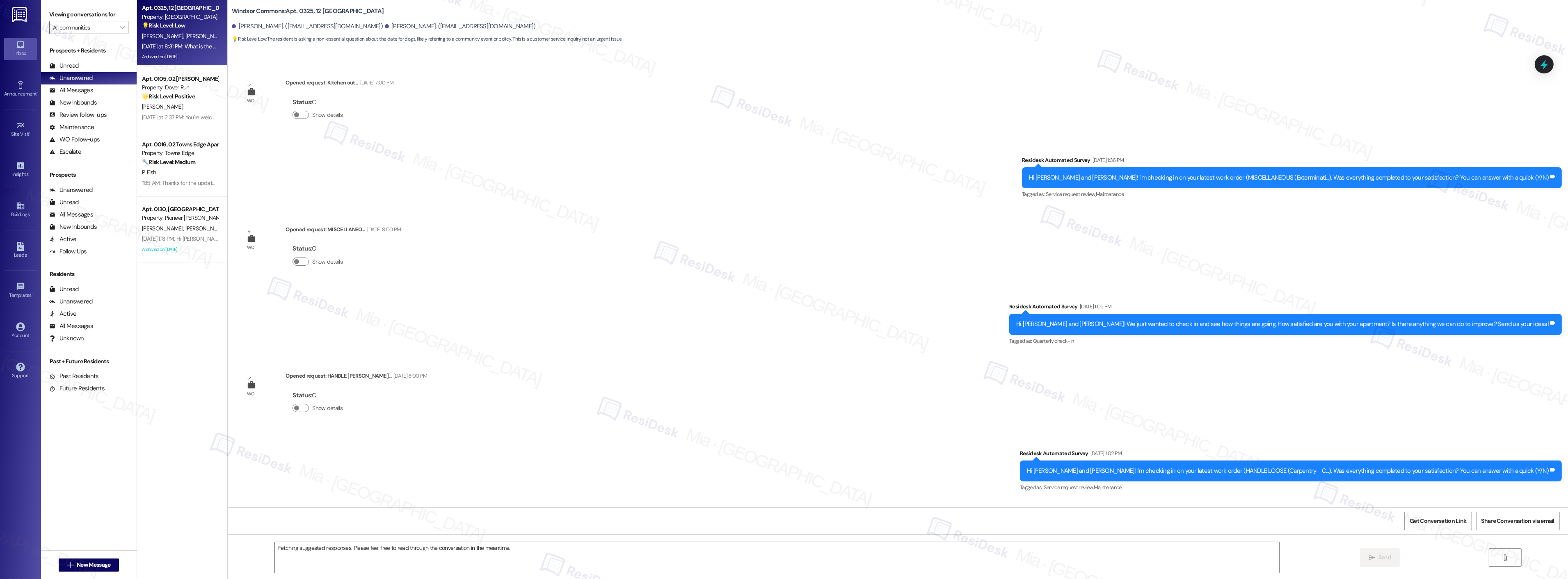
scroll to position [17118, 0]
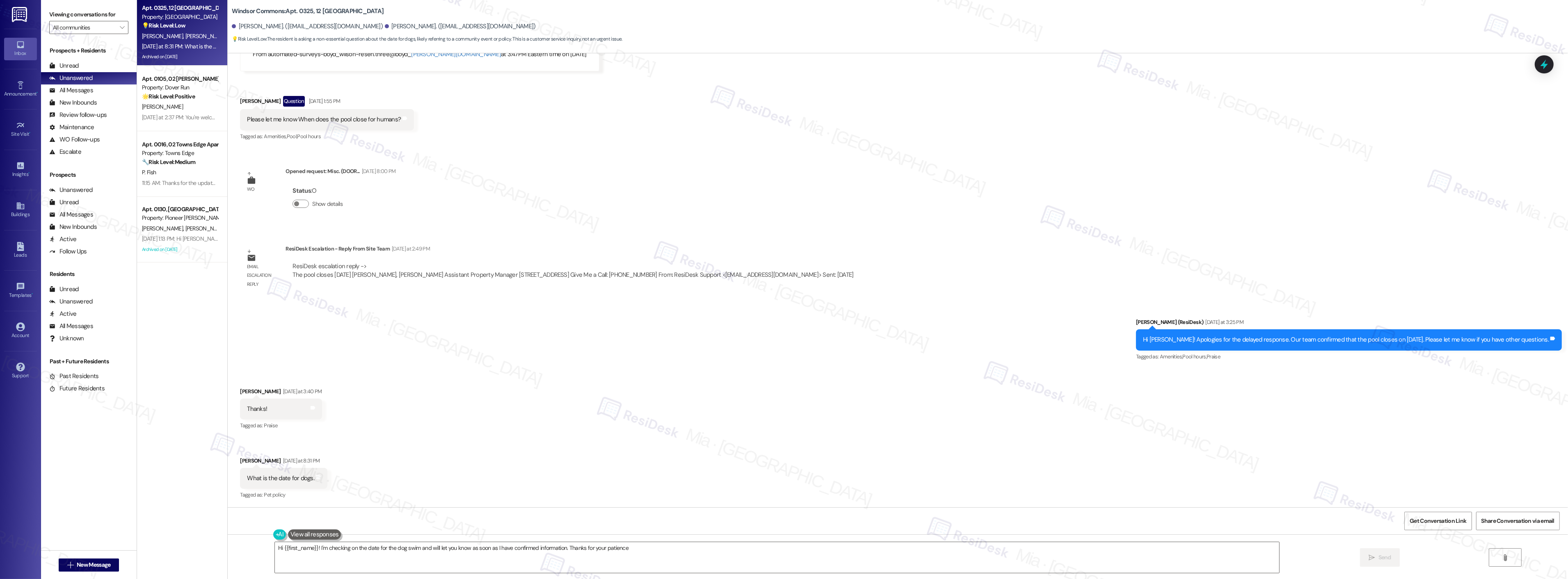
type textarea "Hi {{first_name}}! I'm checking on the date for the dog swim and will let you k…"
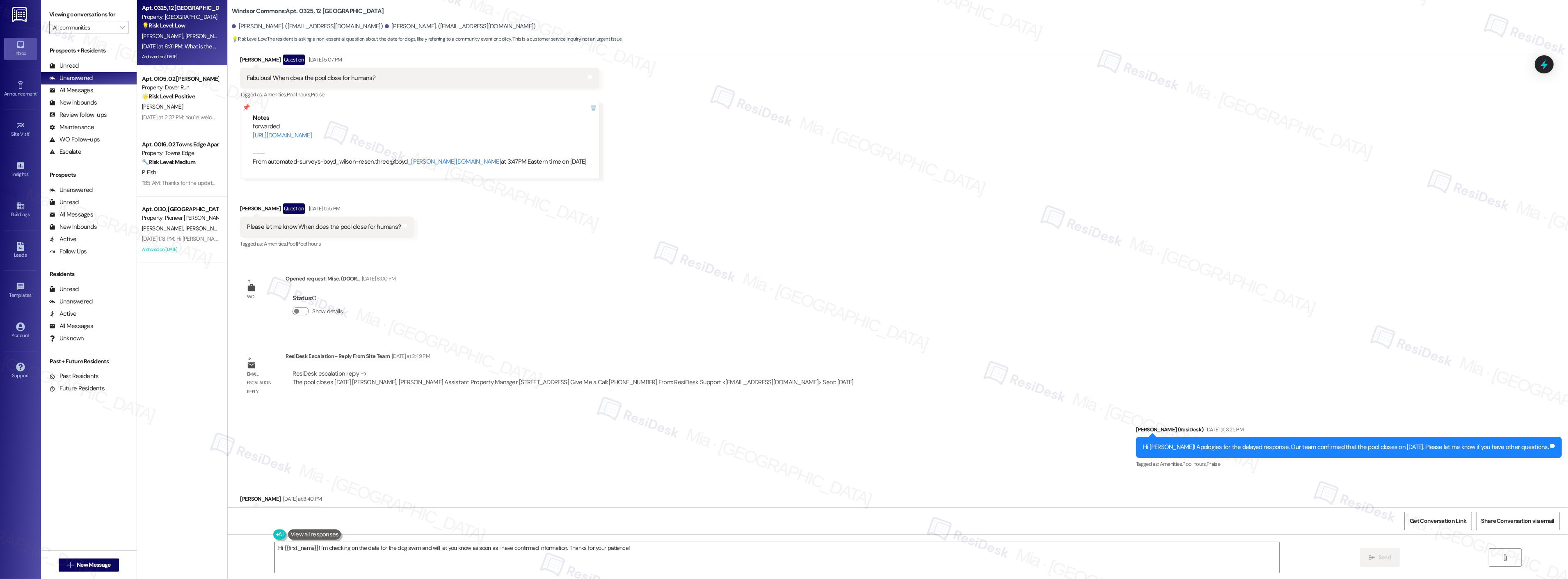
scroll to position [16981, 0]
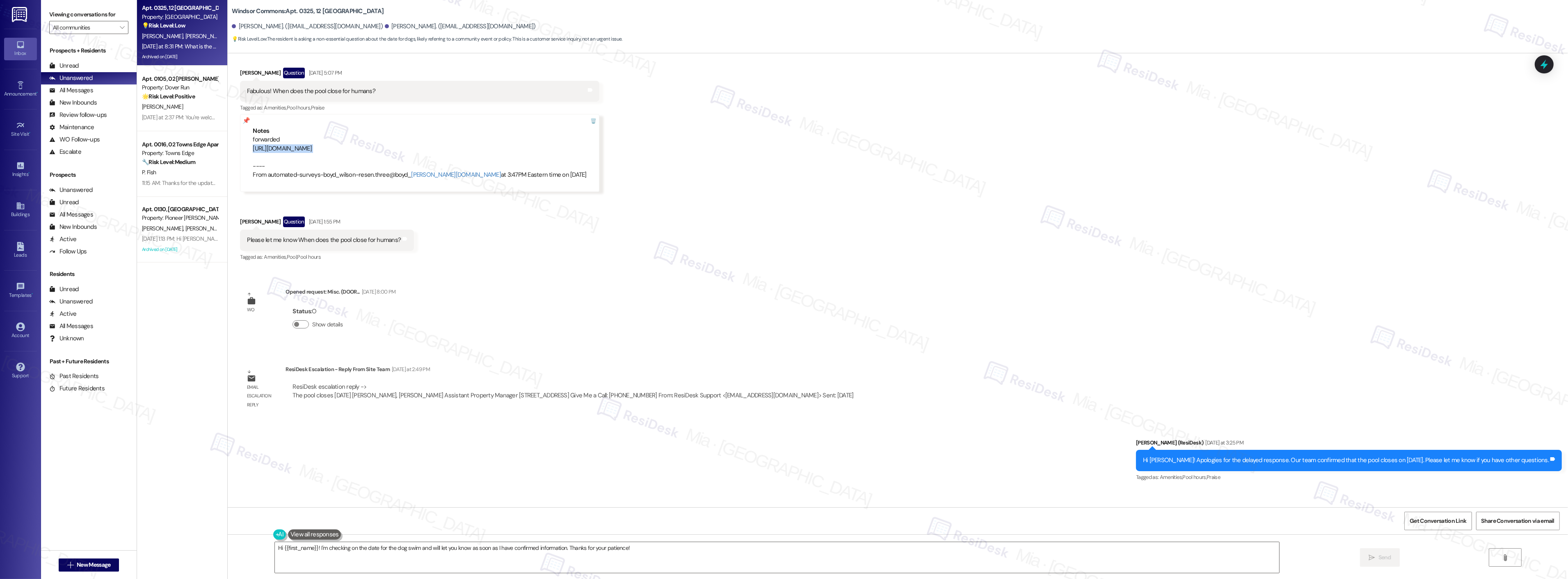
drag, startPoint x: 240, startPoint y: 165, endPoint x: 562, endPoint y: 170, distance: 322.0
click at [562, 170] on div "Notes forwarded [URL][DOMAIN_NAME] ---- From automated-surveys-boyd_wilson-rese…" at bounding box center [419, 153] width 359 height 78
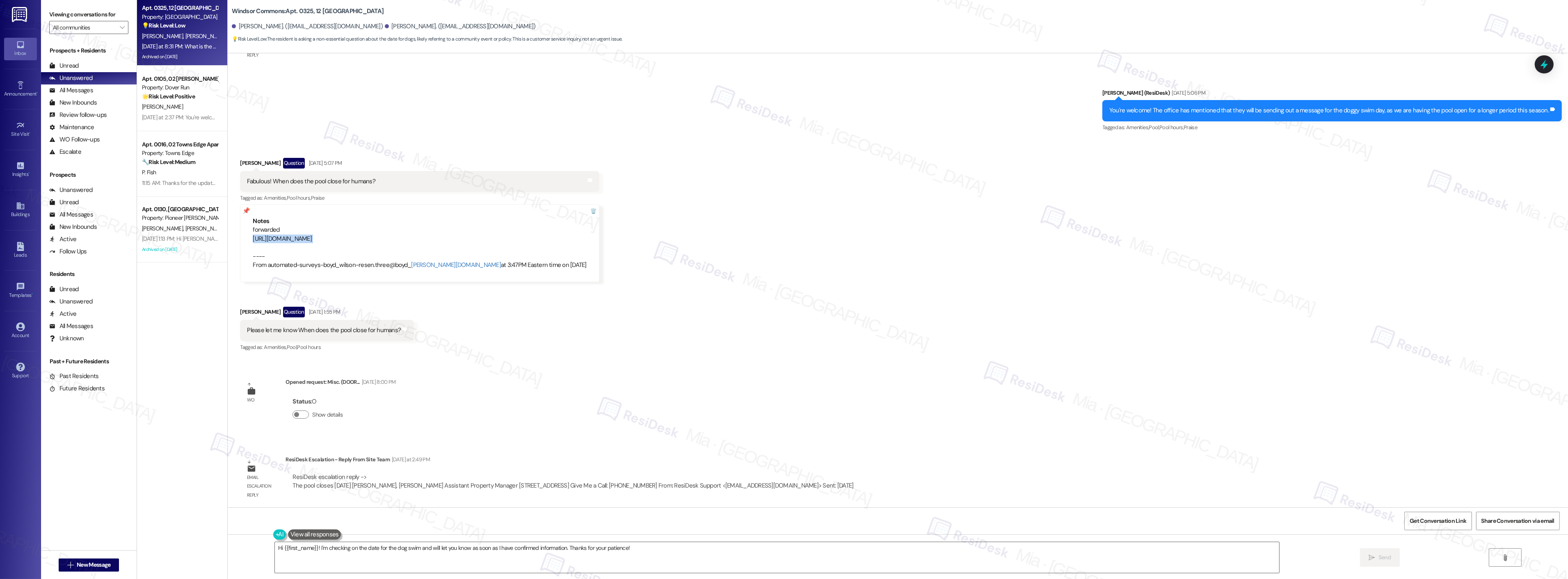
scroll to position [16890, 0]
copy div "[URL][DOMAIN_NAME]"
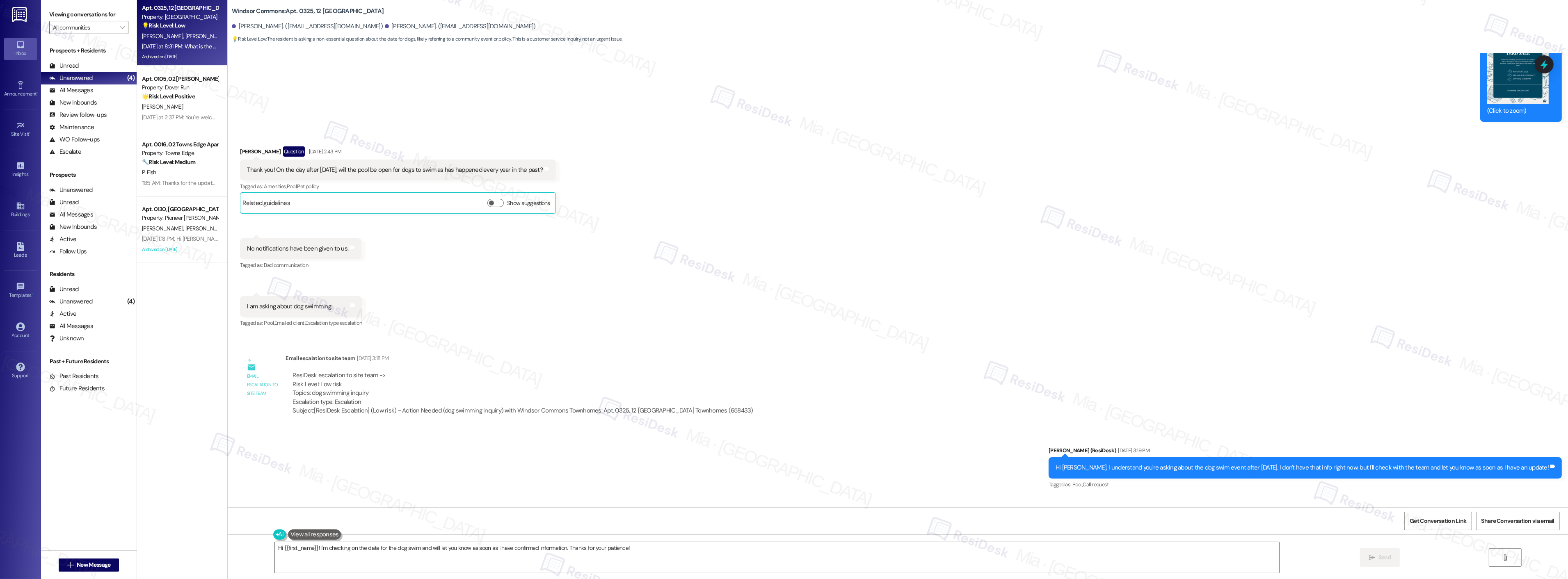
scroll to position [16344, 0]
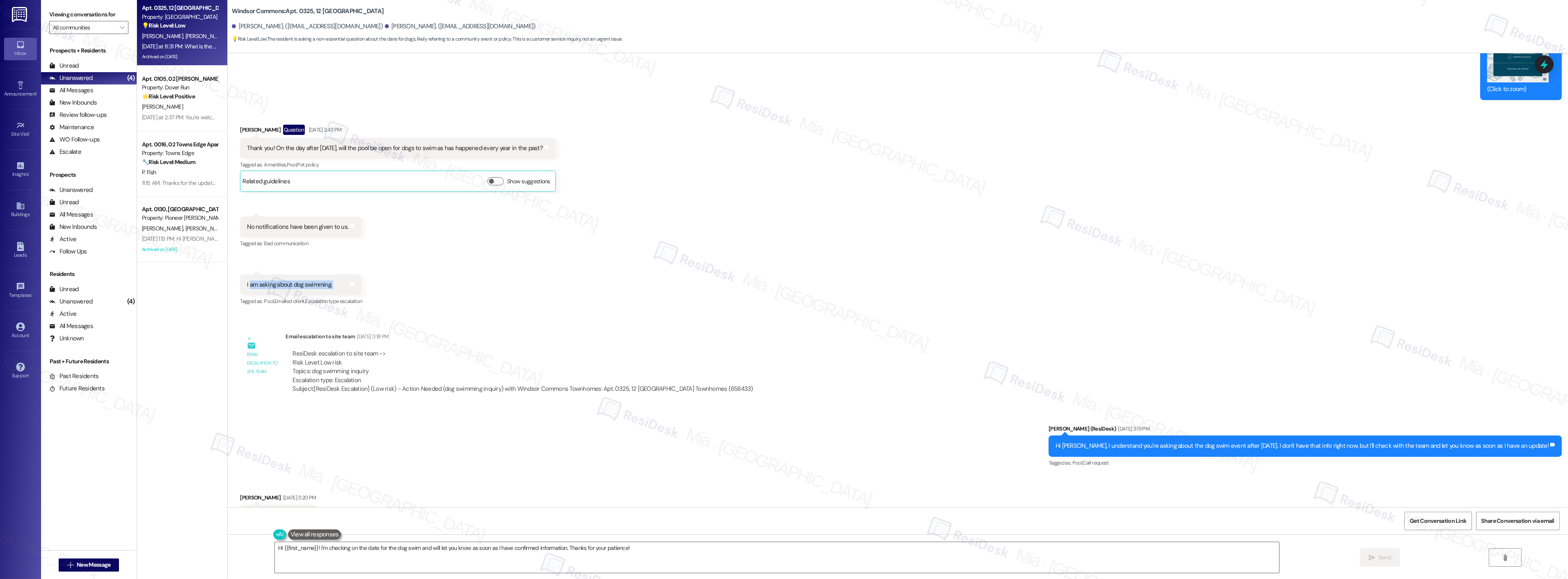
drag, startPoint x: 242, startPoint y: 303, endPoint x: 374, endPoint y: 303, distance: 132.0
click at [374, 303] on div "Received via SMS [PERSON_NAME] Question [DATE] 2:43 PM Thank you! On the day af…" at bounding box center [898, 210] width 1340 height 207
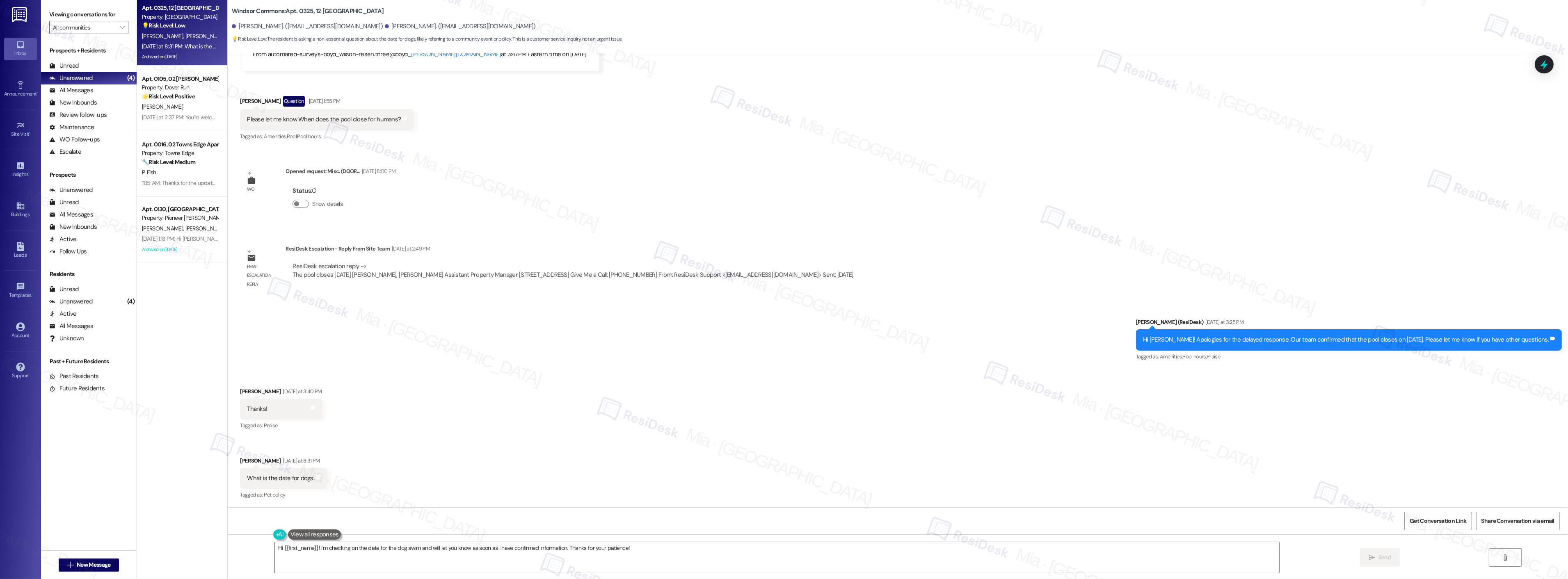
scroll to position [17119, 0]
click at [271, 477] on div "What is the date for dogs." at bounding box center [281, 478] width 68 height 9
drag, startPoint x: 271, startPoint y: 479, endPoint x: 304, endPoint y: 478, distance: 33.0
click at [304, 478] on div "What is the date for dogs." at bounding box center [281, 478] width 68 height 9
copy div "date for dogs"
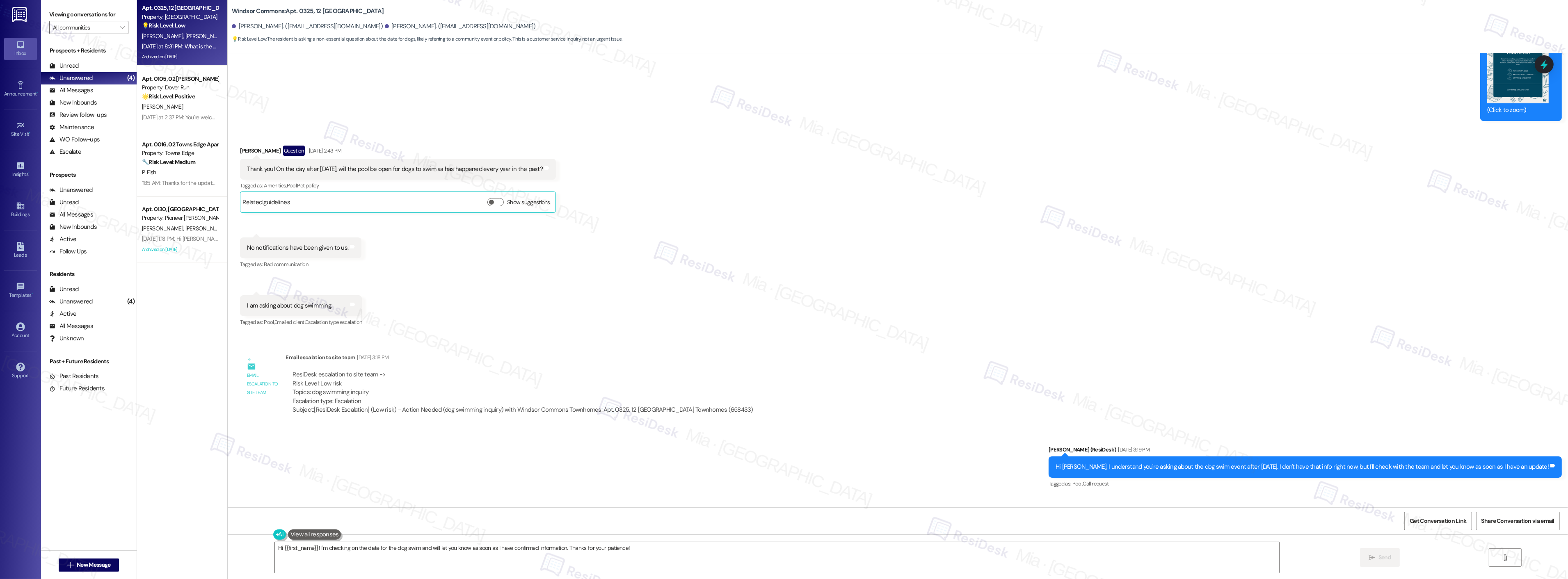
scroll to position [16299, 0]
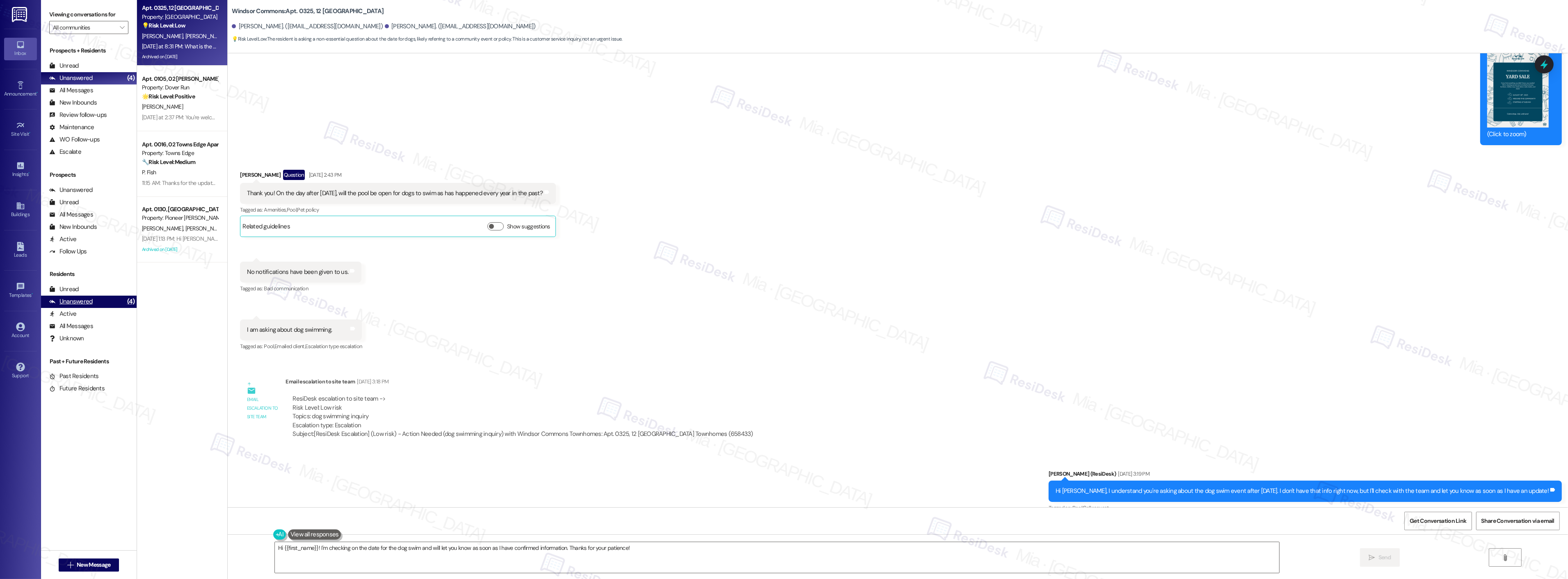
click at [105, 299] on div "Unanswered (4)" at bounding box center [88, 302] width 96 height 12
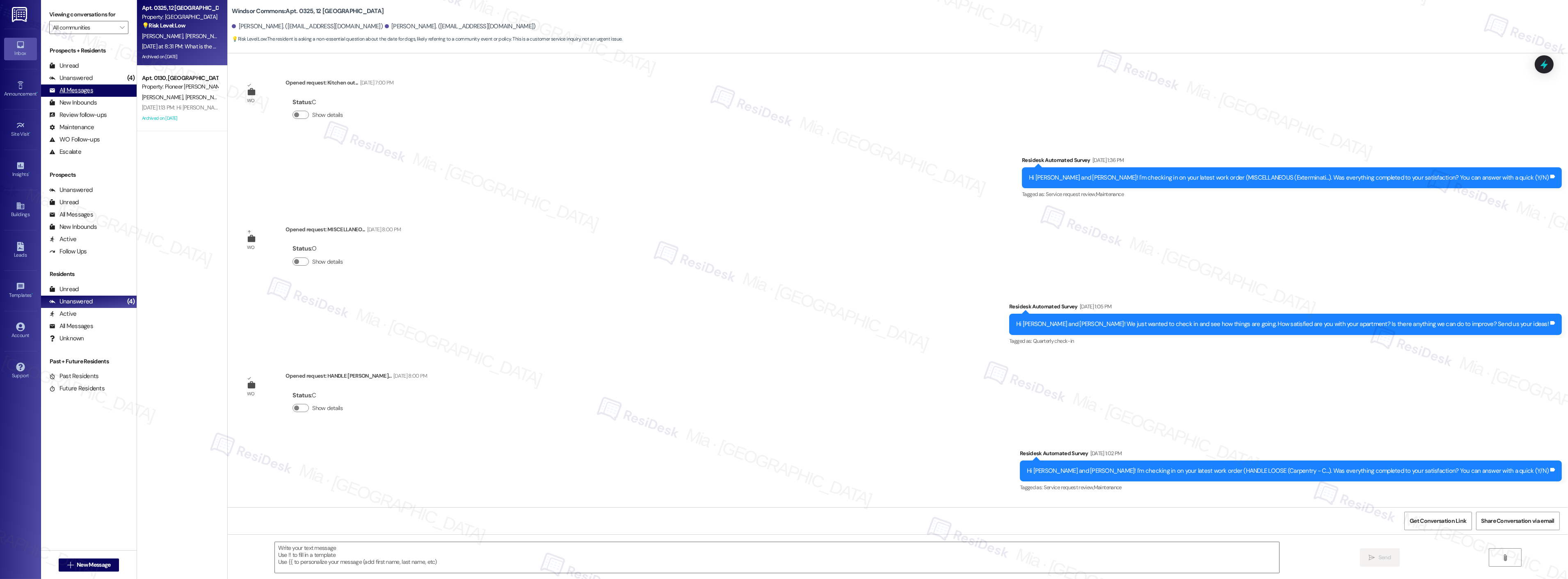
type textarea "Fetching suggested responses. Please feel free to read through the conversation…"
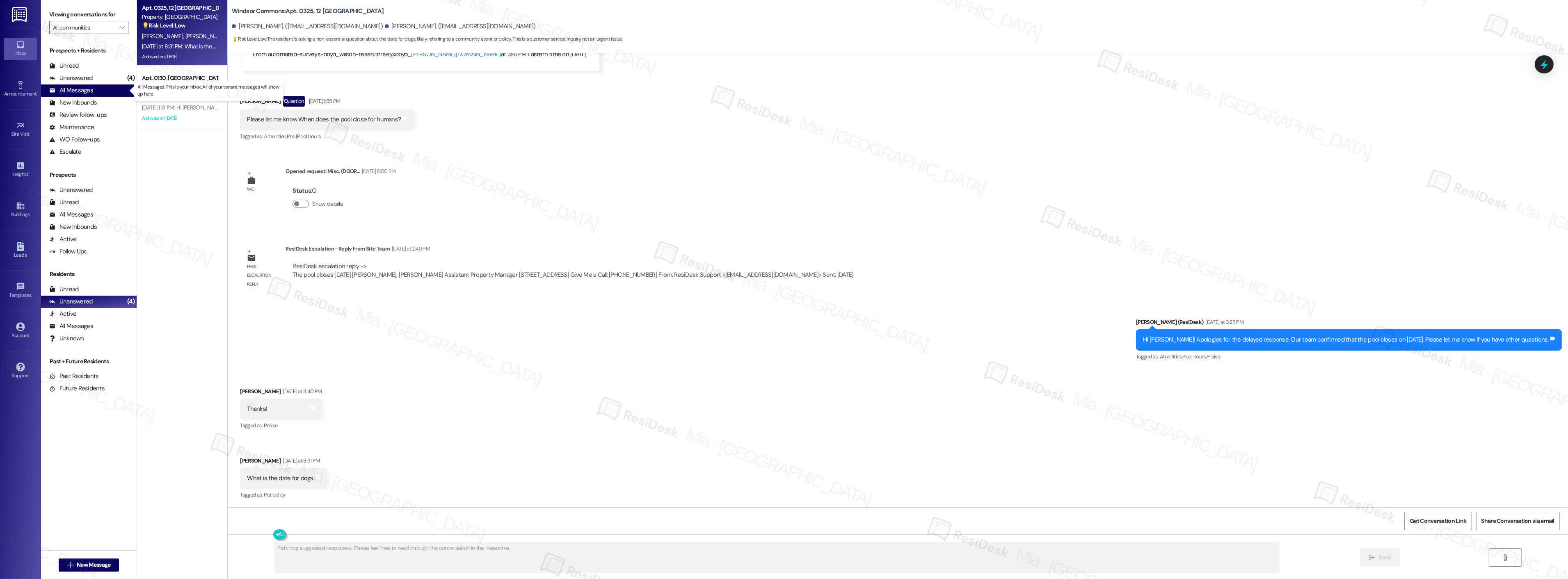
click at [102, 90] on div "All Messages (undefined)" at bounding box center [88, 91] width 96 height 12
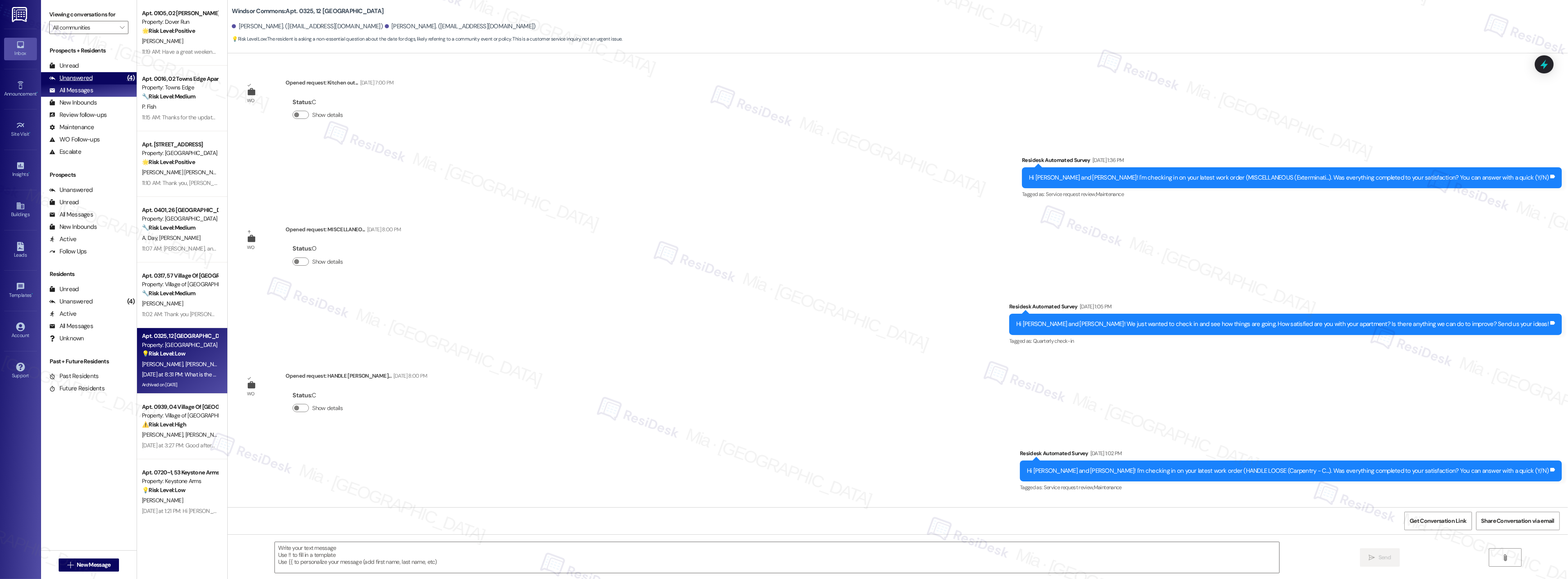
type textarea "Fetching suggested responses. Please feel free to read through the conversation…"
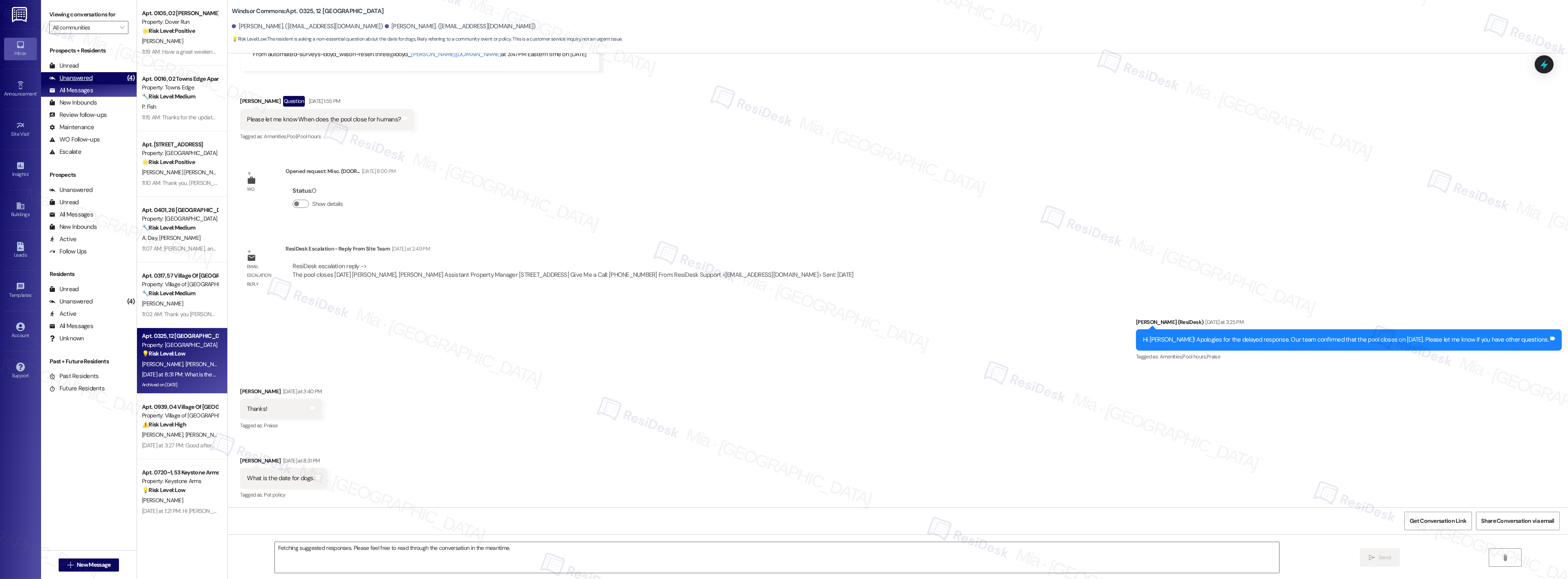
click at [99, 78] on div "Unanswered (4)" at bounding box center [88, 78] width 96 height 12
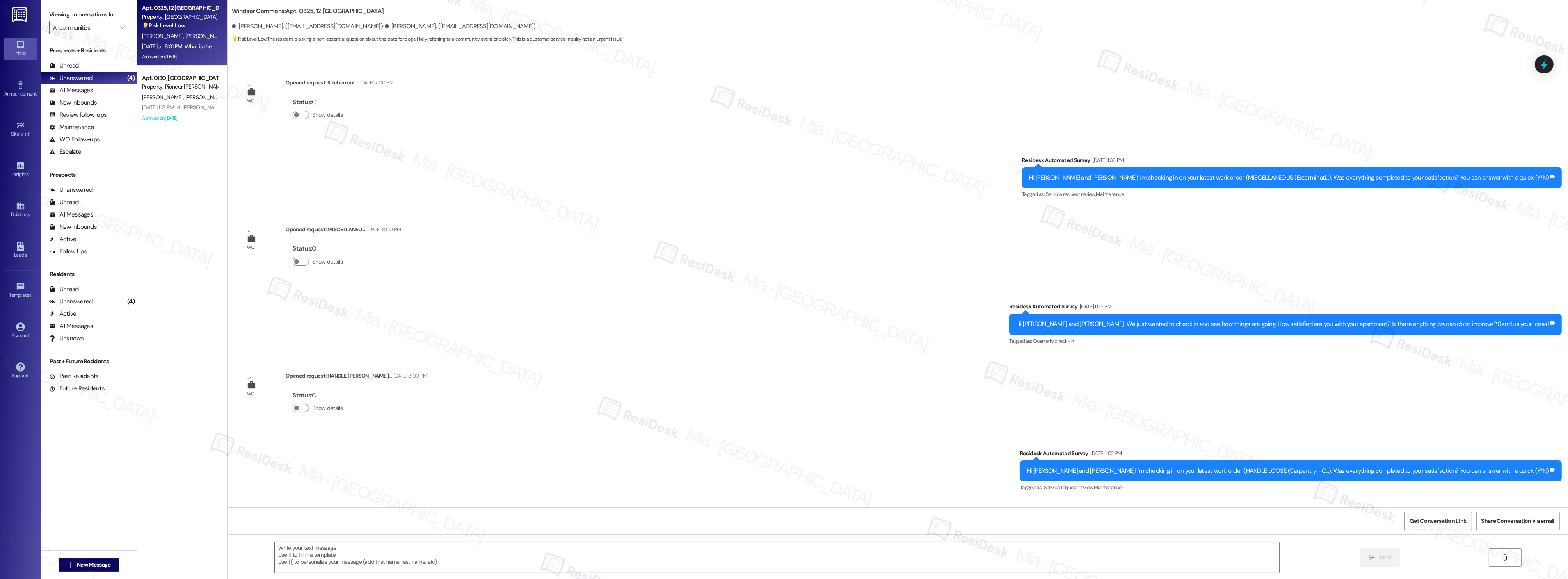
type textarea "Fetching suggested responses. Please feel free to read through the conversation…"
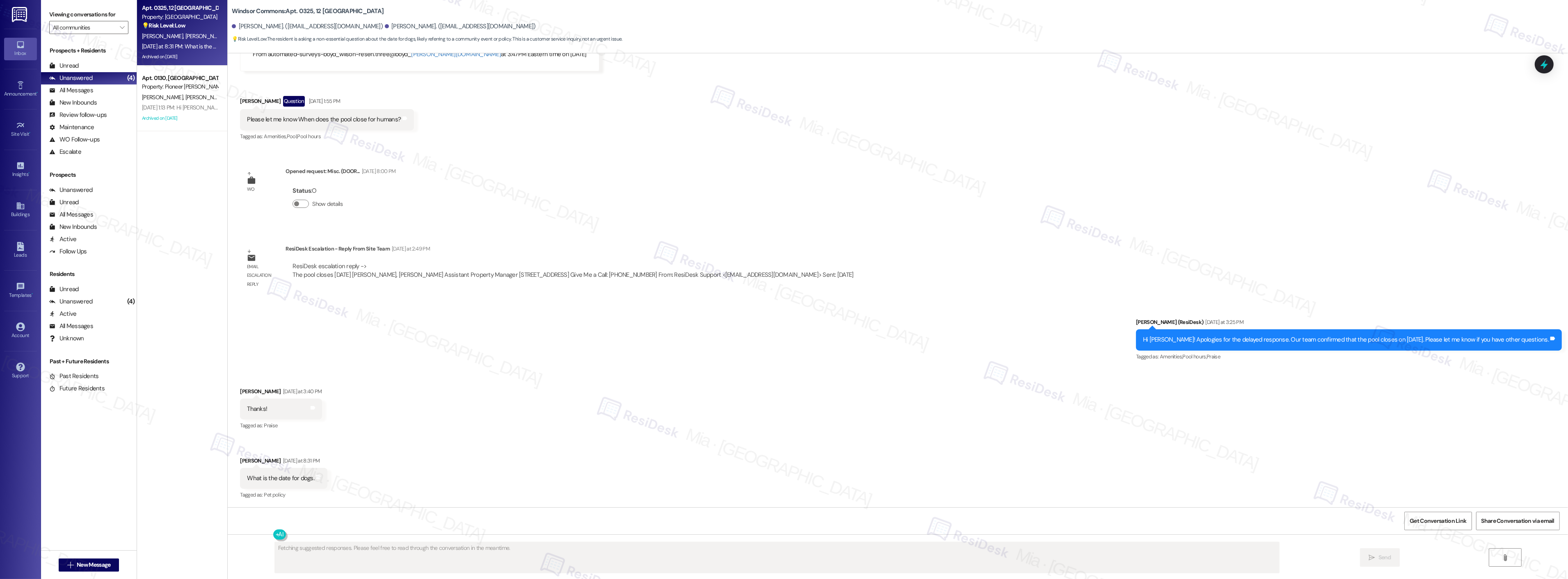
scroll to position [17119, 0]
click at [181, 95] on div "[PERSON_NAME] [PERSON_NAME]" at bounding box center [180, 97] width 77 height 10
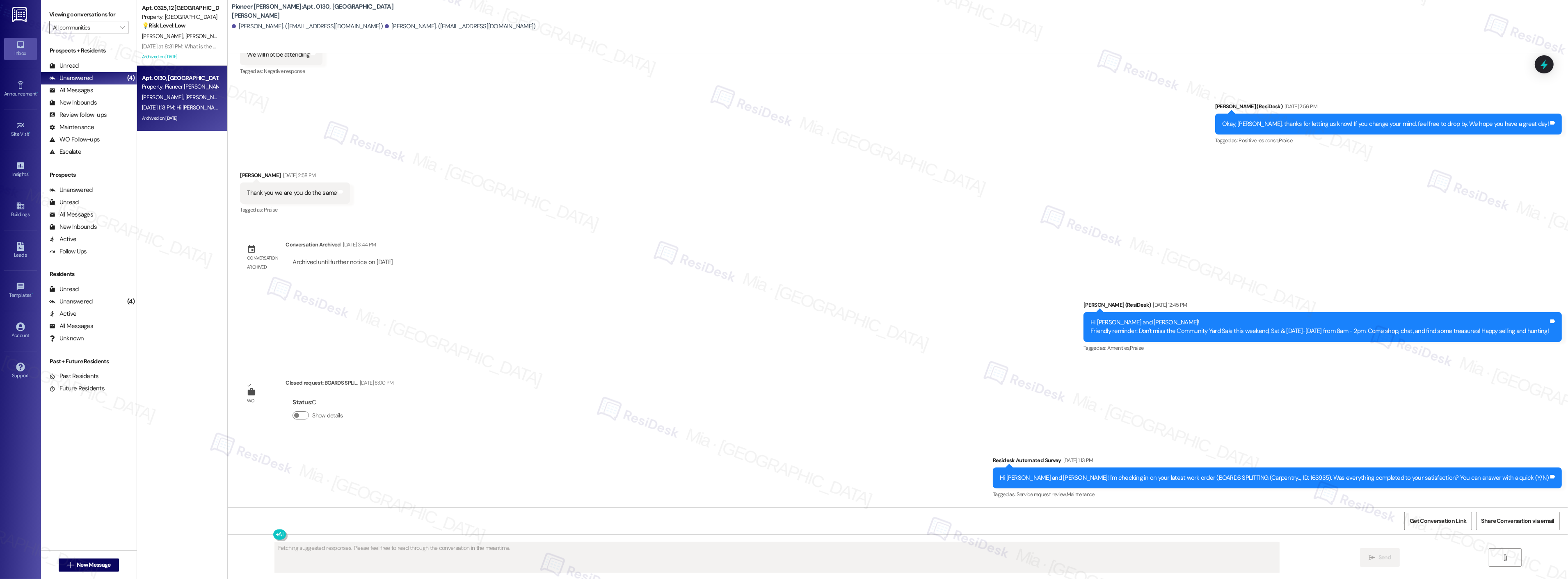
scroll to position [13076, 0]
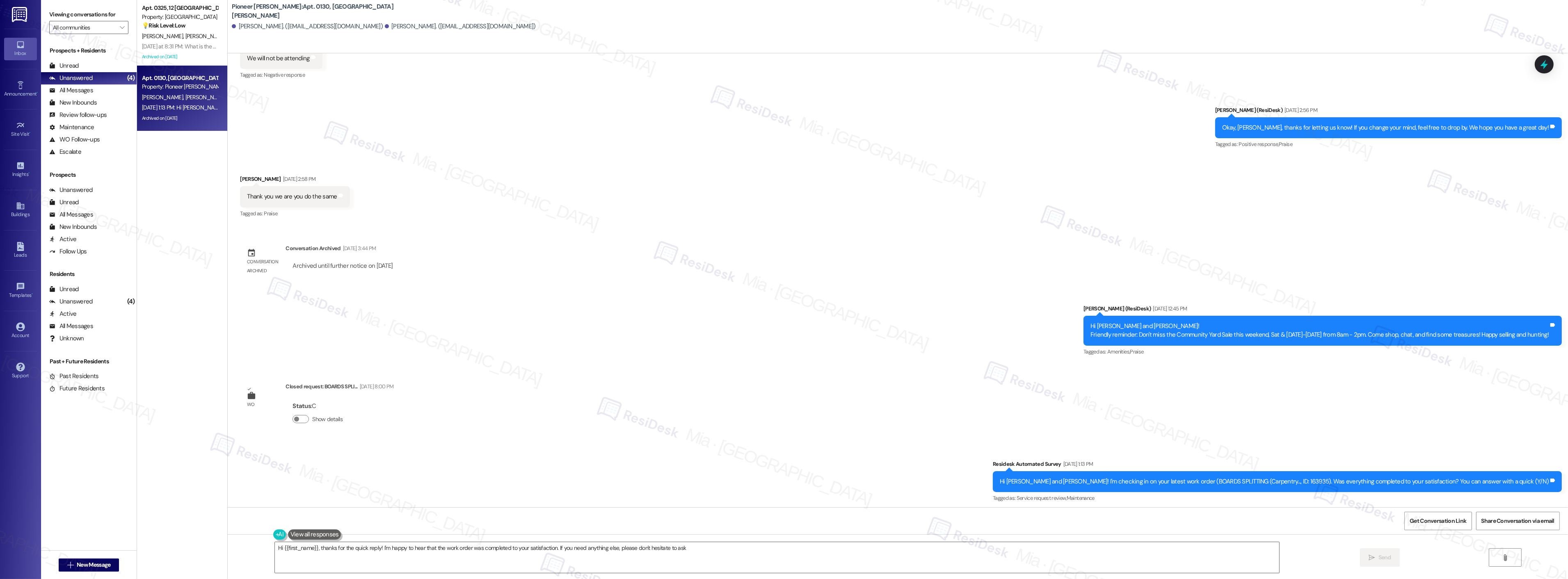
type textarea "Hi {{first_name}}, thanks for the quick reply! I'm happy to hear that the work …"
drag, startPoint x: 690, startPoint y: 546, endPoint x: 227, endPoint y: 535, distance: 463.1
click at [245, 546] on div "Hi {{first_name}}, thanks for the quick reply! I'm happy to hear that the work …" at bounding box center [898, 564] width 1340 height 61
click at [930, 368] on div "WO Opened request: replace bli... [DATE] 8:00 PM Status : C Show details Survey…" at bounding box center [898, 280] width 1340 height 454
click at [1541, 66] on icon at bounding box center [1544, 64] width 10 height 13
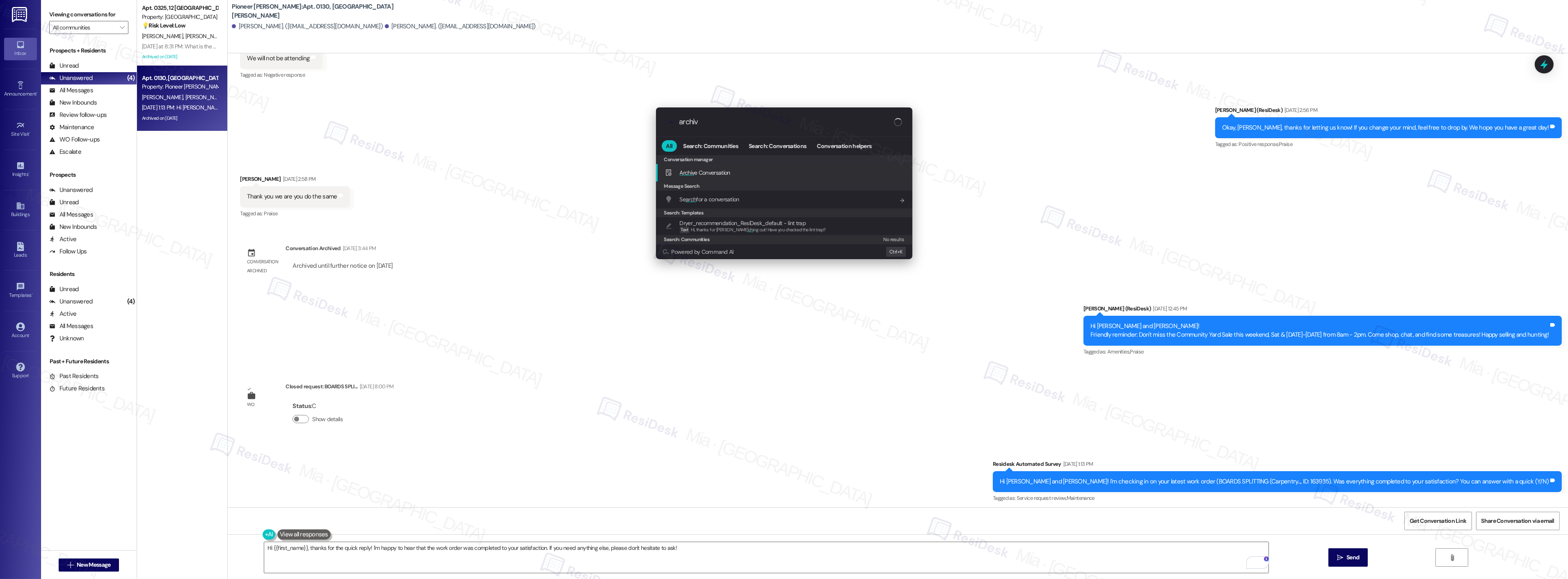
type input "archiv"
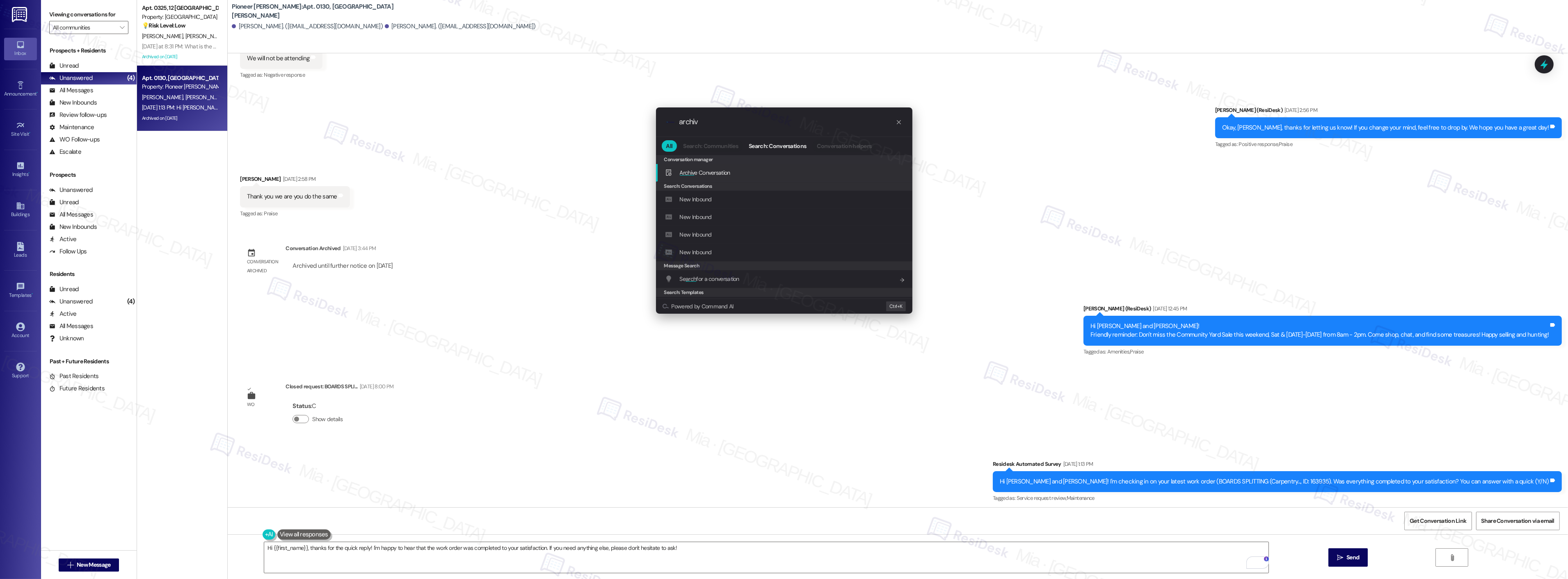
click at [715, 173] on span "Archiv e Conversation" at bounding box center [705, 173] width 51 height 7
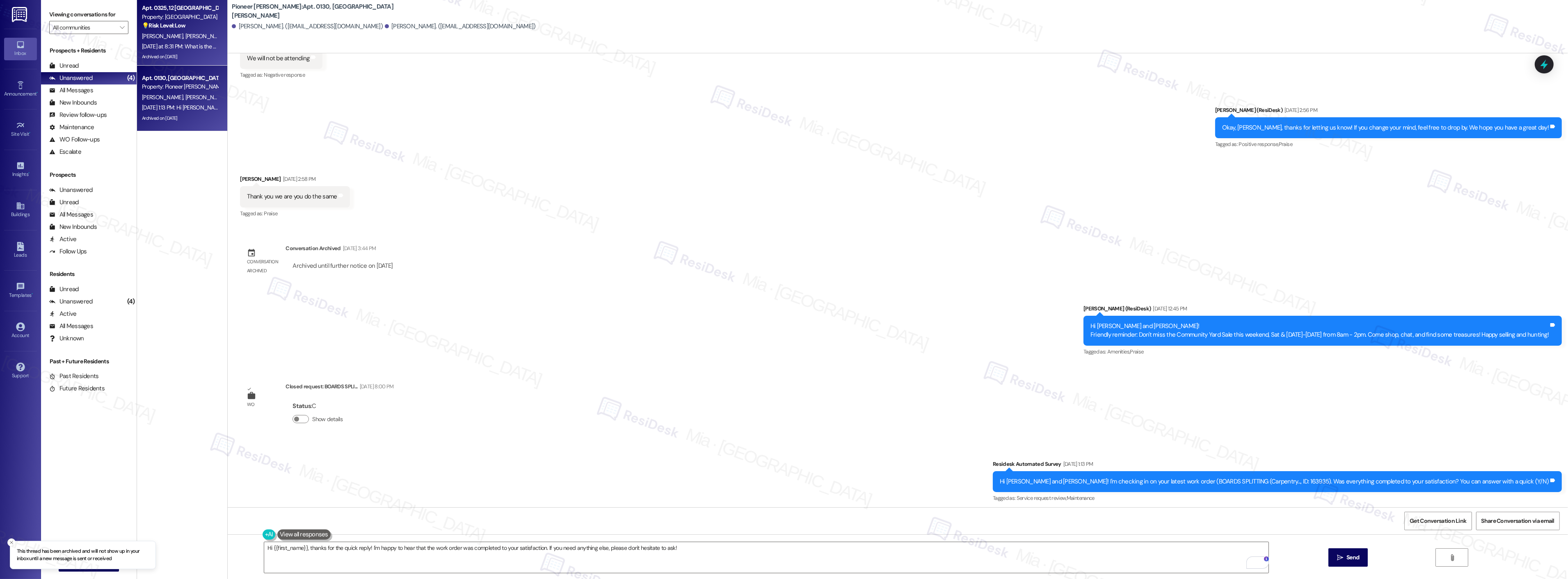
click at [186, 46] on div "[DATE] at 8:31 PM: What is the date for dogs. [DATE] at 8:31 PM: What is the da…" at bounding box center [194, 46] width 105 height 7
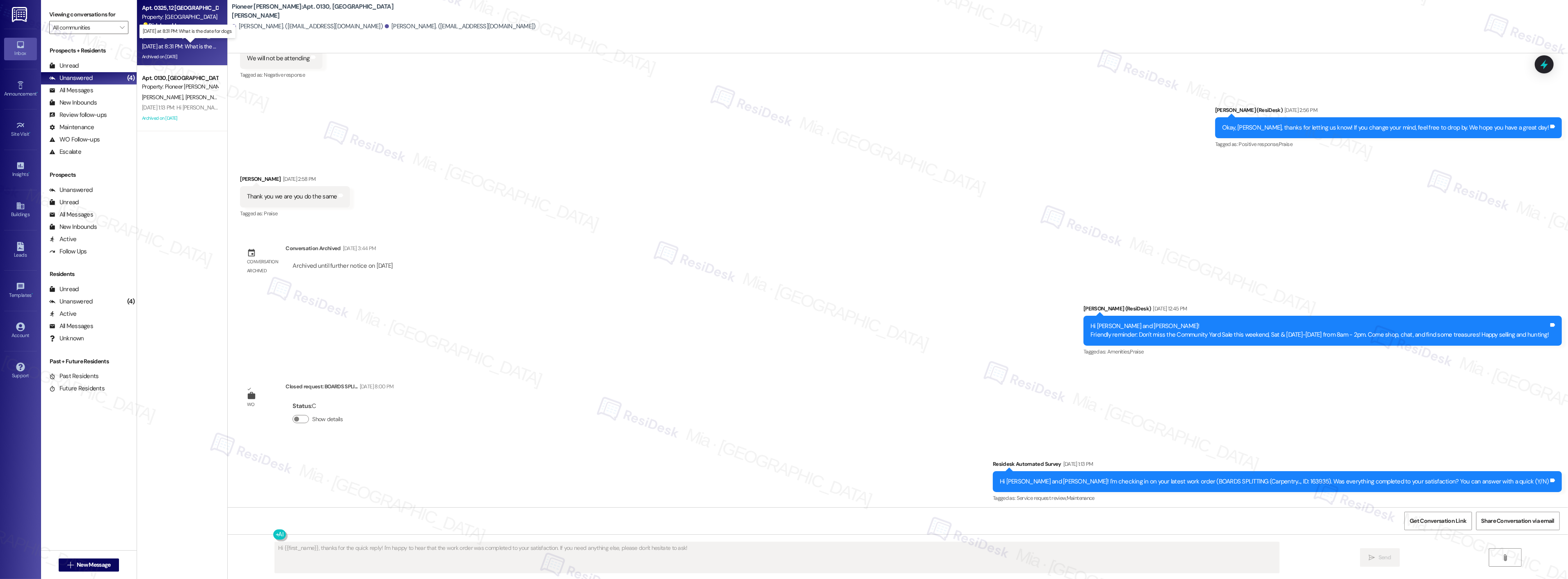
type textarea "Fetching suggested responses. Please feel free to read through the conversation…"
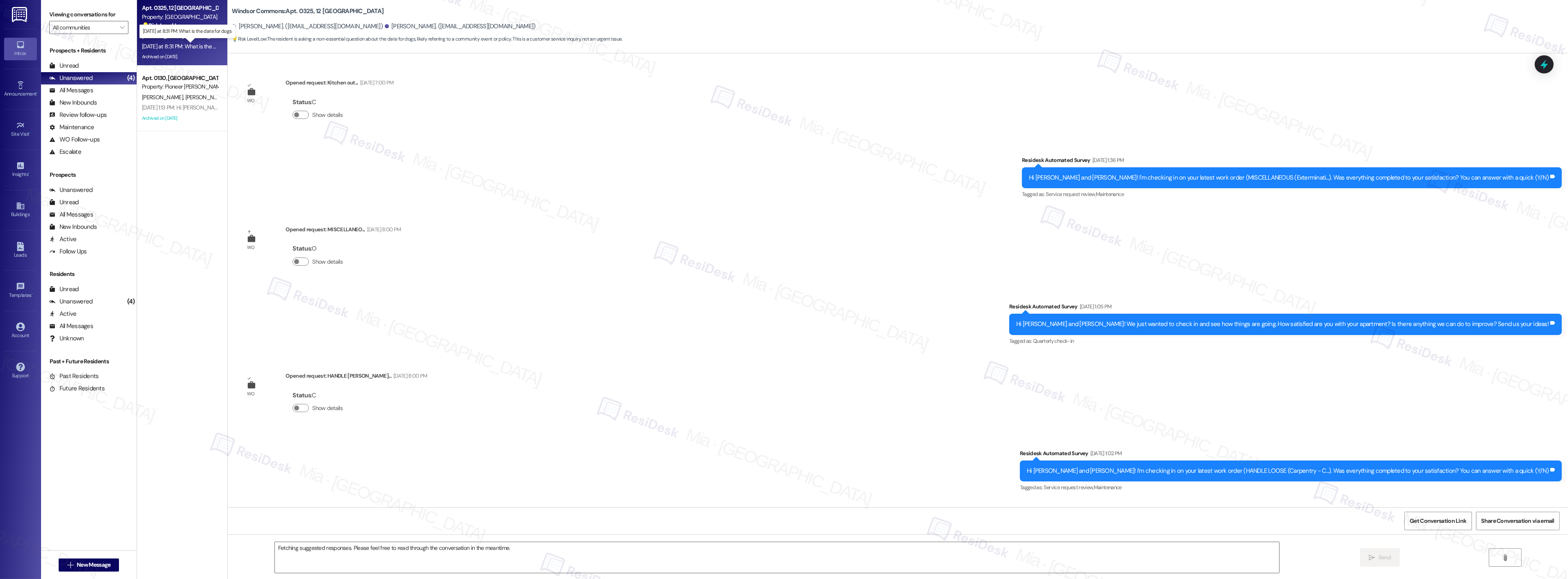
scroll to position [17118, 0]
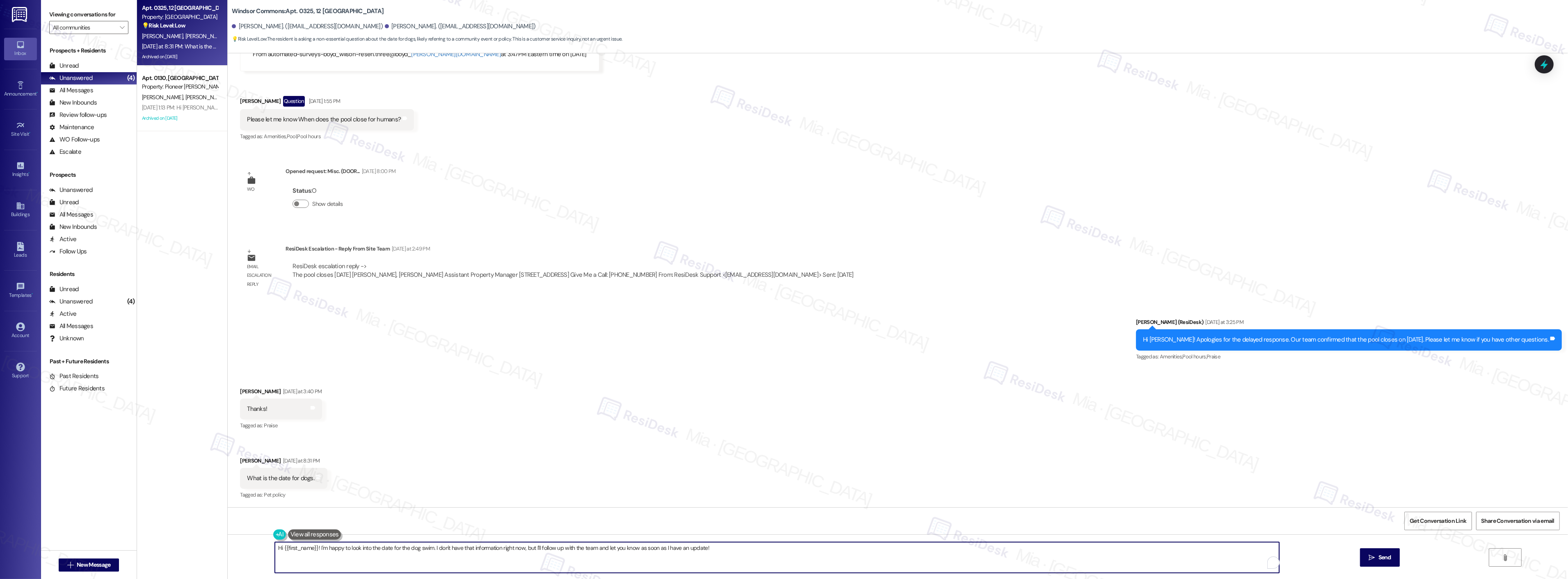
drag, startPoint x: 709, startPoint y: 546, endPoint x: 250, endPoint y: 549, distance: 459.0
click at [254, 547] on div "Hi {{first_name}}! I'm happy to look into the date for the dog swim. I don't ha…" at bounding box center [898, 564] width 1340 height 61
drag, startPoint x: 438, startPoint y: 552, endPoint x: 241, endPoint y: 552, distance: 197.0
click at [241, 552] on div "Good morning [PERSON_NAME], let me check the date for dogs and get back to you …" at bounding box center [898, 564] width 1340 height 61
click at [442, 545] on textarea "Good morning [PERSON_NAME], let me check the date for dogs and get back to you" at bounding box center [766, 557] width 1004 height 31
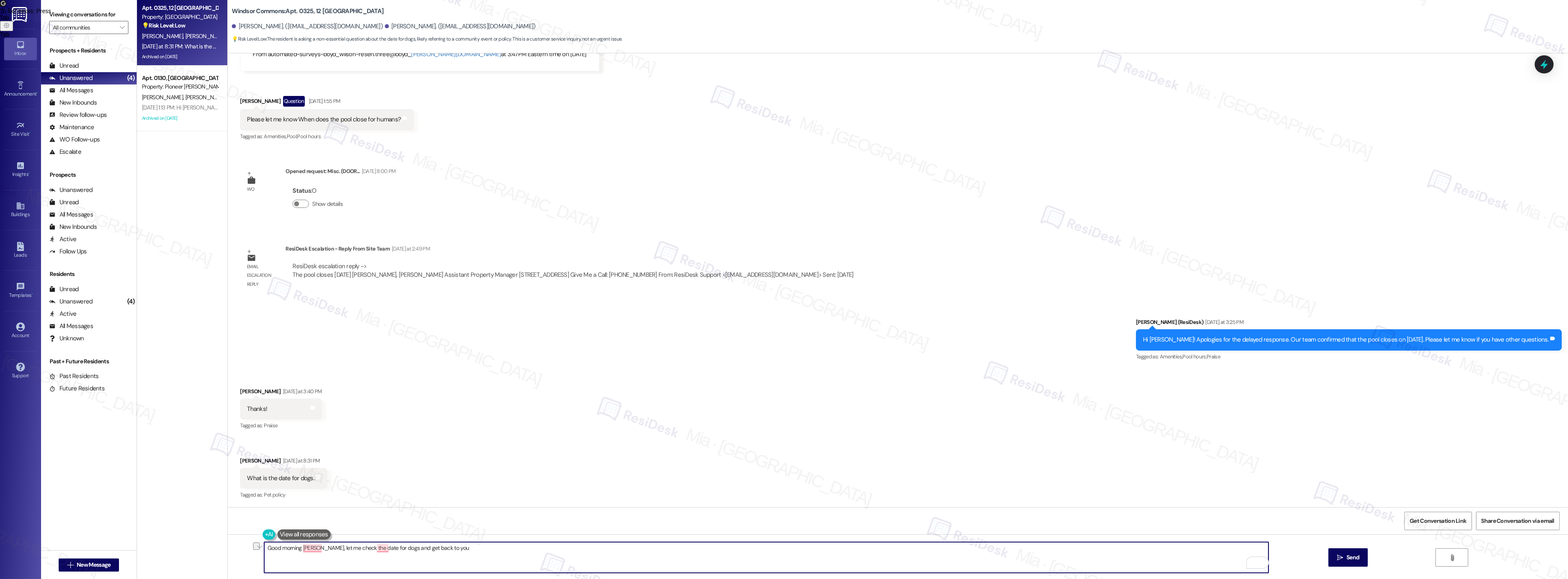
drag, startPoint x: 441, startPoint y: 545, endPoint x: 250, endPoint y: 546, distance: 191.0
click at [250, 546] on div "Good morning [PERSON_NAME], let me check the date for dogs and get back to you …" at bounding box center [898, 564] width 1340 height 61
paste textarea ", [PERSON_NAME]. I’ll check on the date regarding the dogs and follow up with y…"
drag, startPoint x: 485, startPoint y: 547, endPoint x: 466, endPoint y: 556, distance: 21.0
click at [459, 549] on textarea "Good morning, [PERSON_NAME]. I’ll check on the date regarding the dogs and foll…" at bounding box center [766, 557] width 1004 height 31
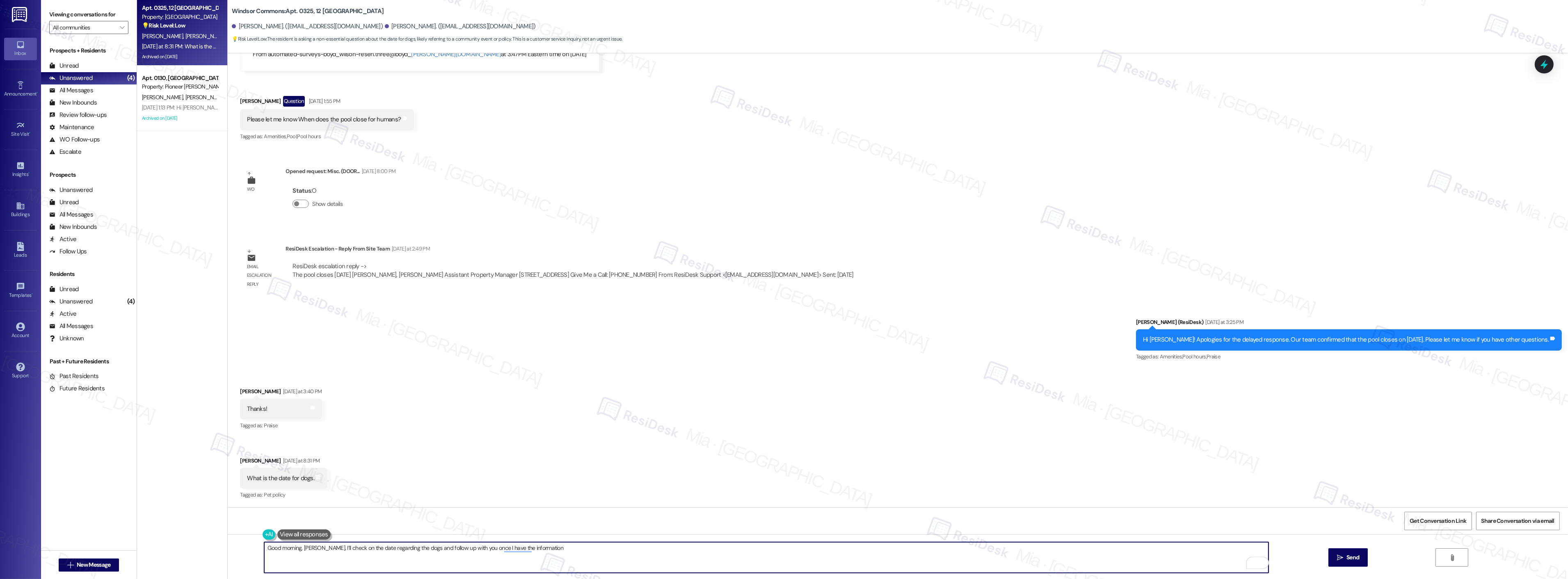
click at [543, 548] on textarea "Good morning, [PERSON_NAME]. I’ll check on the date regarding the dogs and foll…" at bounding box center [766, 557] width 1004 height 31
type textarea "Good morning, [PERSON_NAME]. I’ll check on the date regarding the dogs and foll…"
click at [1359, 560] on span "Send" at bounding box center [1353, 557] width 16 height 9
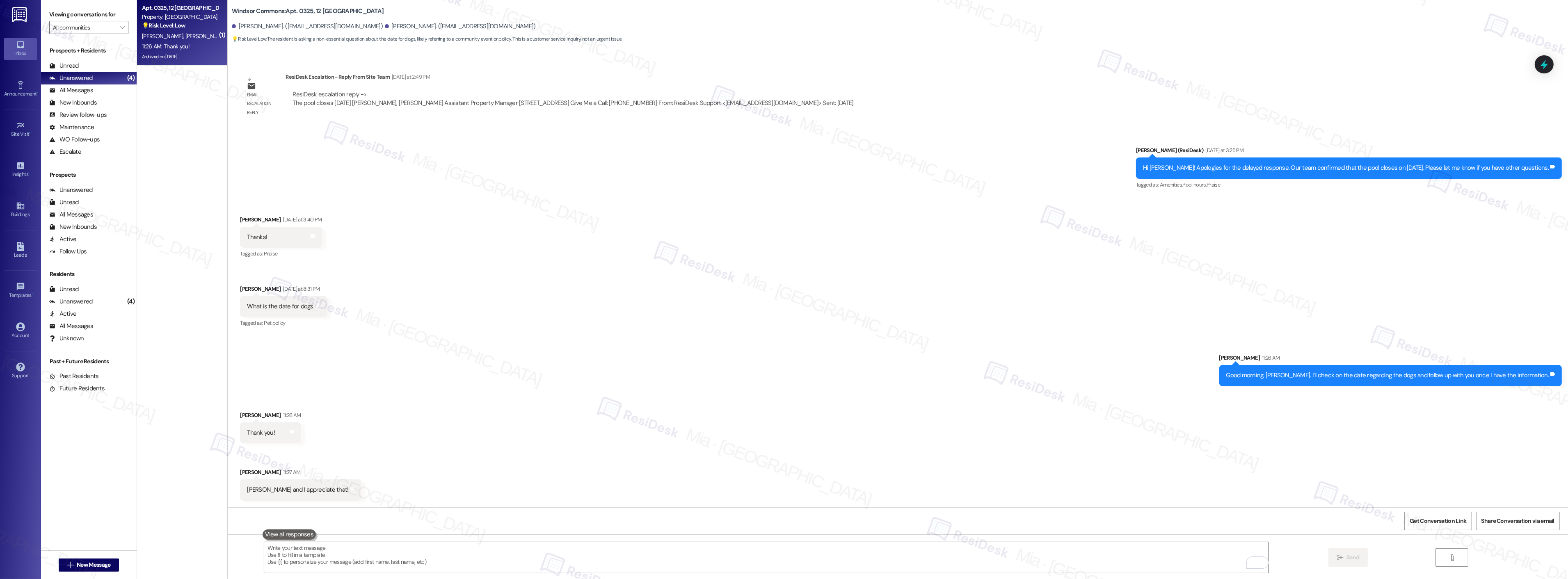
scroll to position [17290, 0]
